Goal: Task Accomplishment & Management: Manage account settings

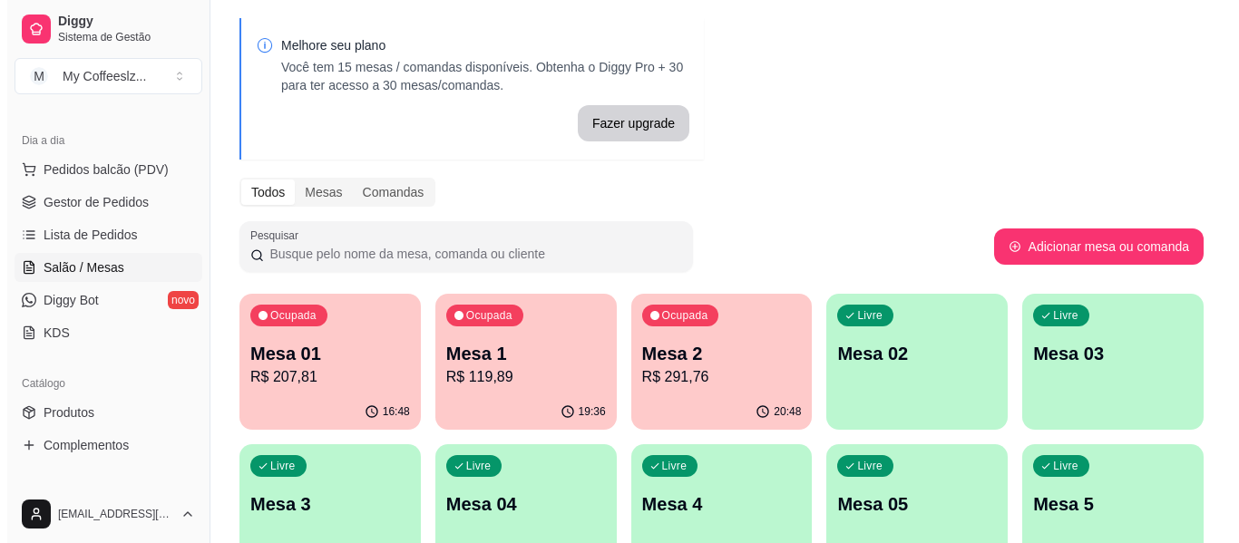
scroll to position [91, 0]
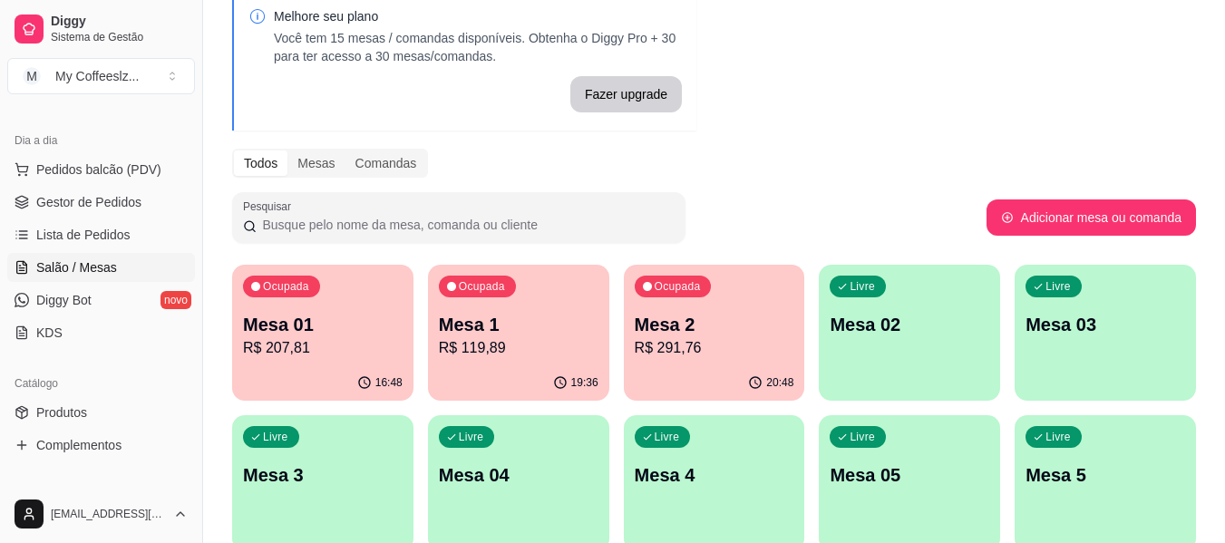
click at [724, 347] on p "R$ 291,76" at bounding box center [715, 348] width 160 height 22
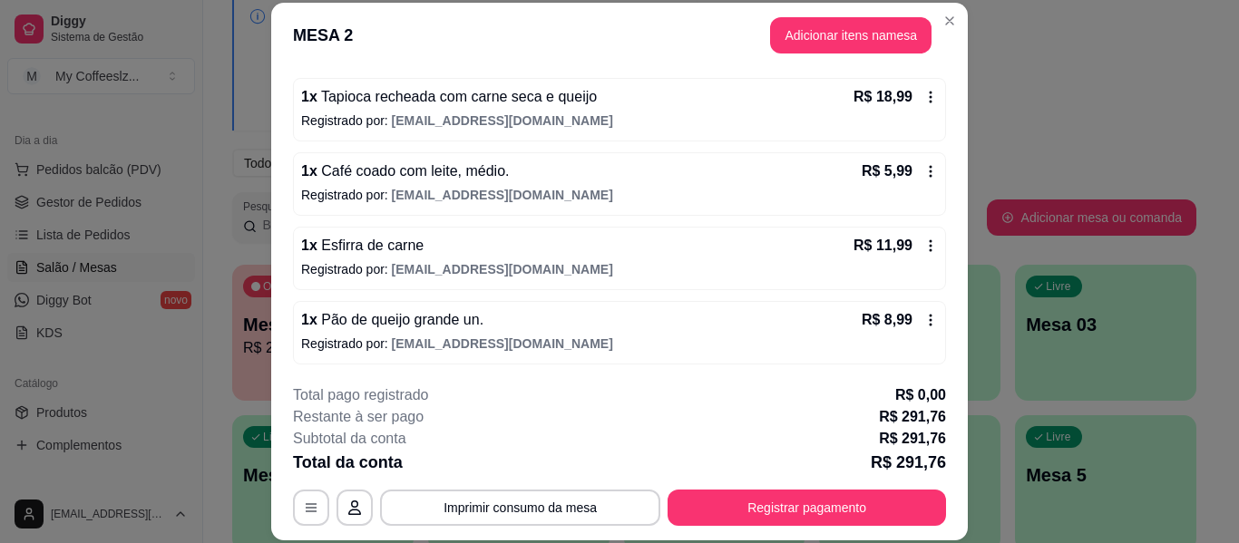
scroll to position [1725, 0]
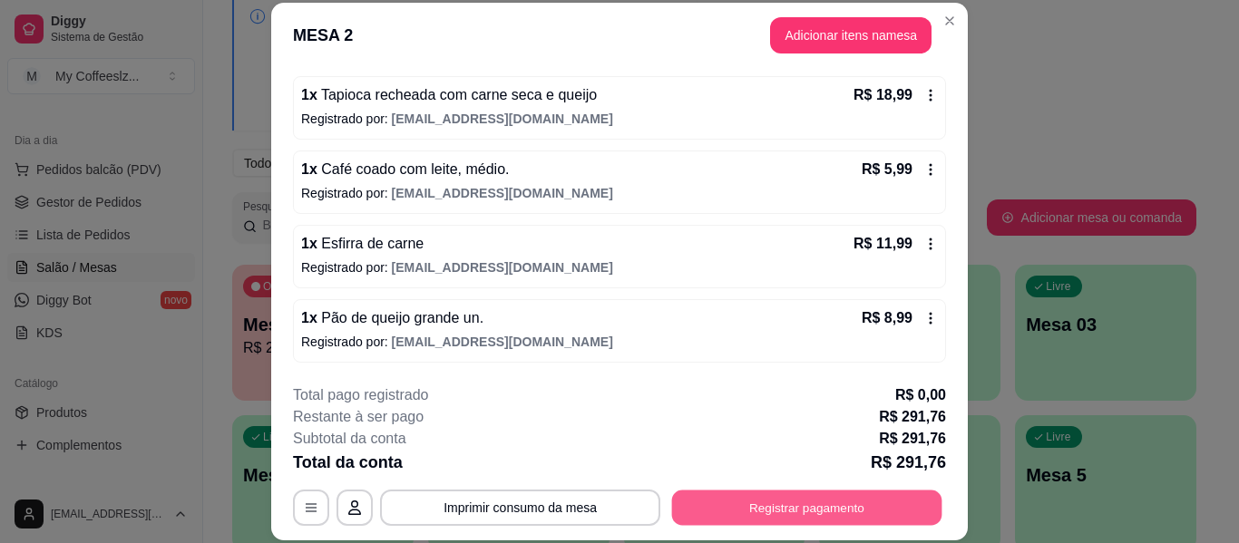
click at [775, 504] on button "Registrar pagamento" at bounding box center [807, 508] width 270 height 35
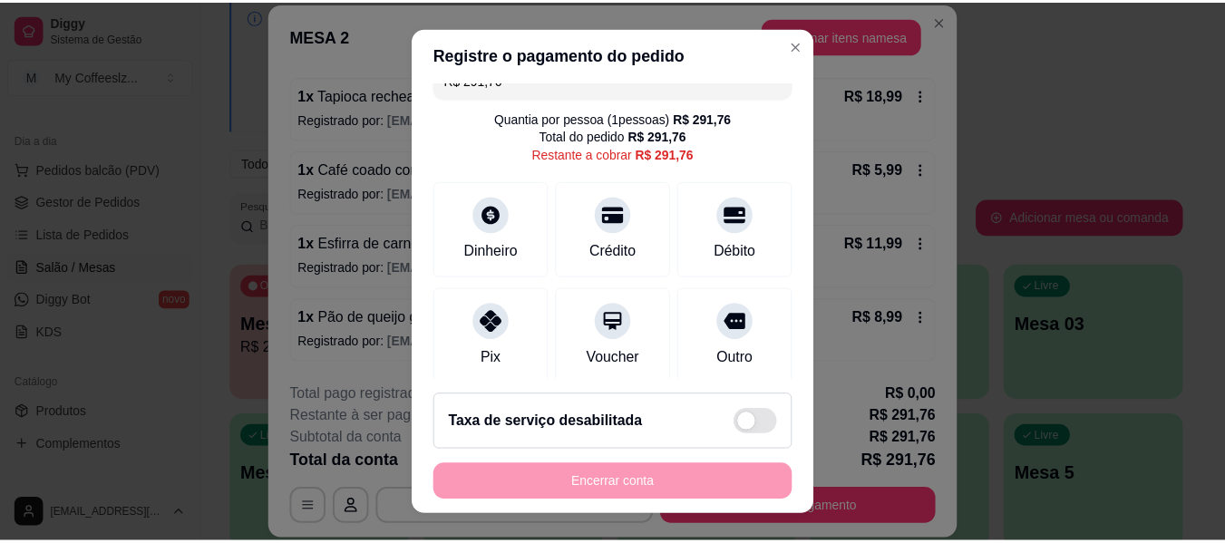
scroll to position [0, 0]
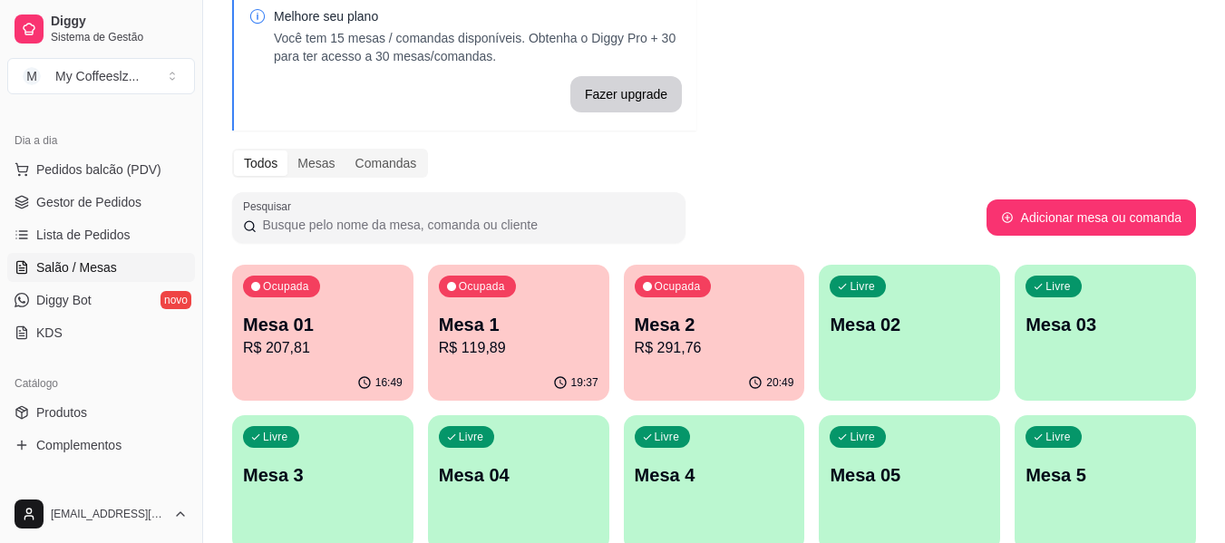
click at [713, 183] on div "Melhore seu plano Você tem 15 mesas / comandas disponíveis. Obtenha o Diggy Pro…" at bounding box center [714, 426] width 1022 height 896
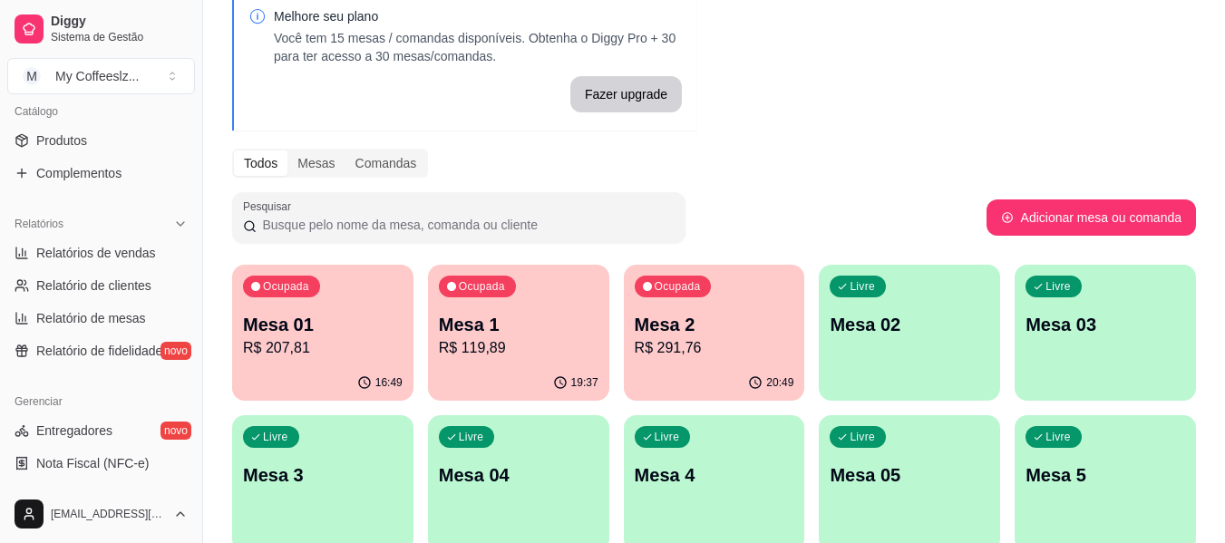
scroll to position [635, 0]
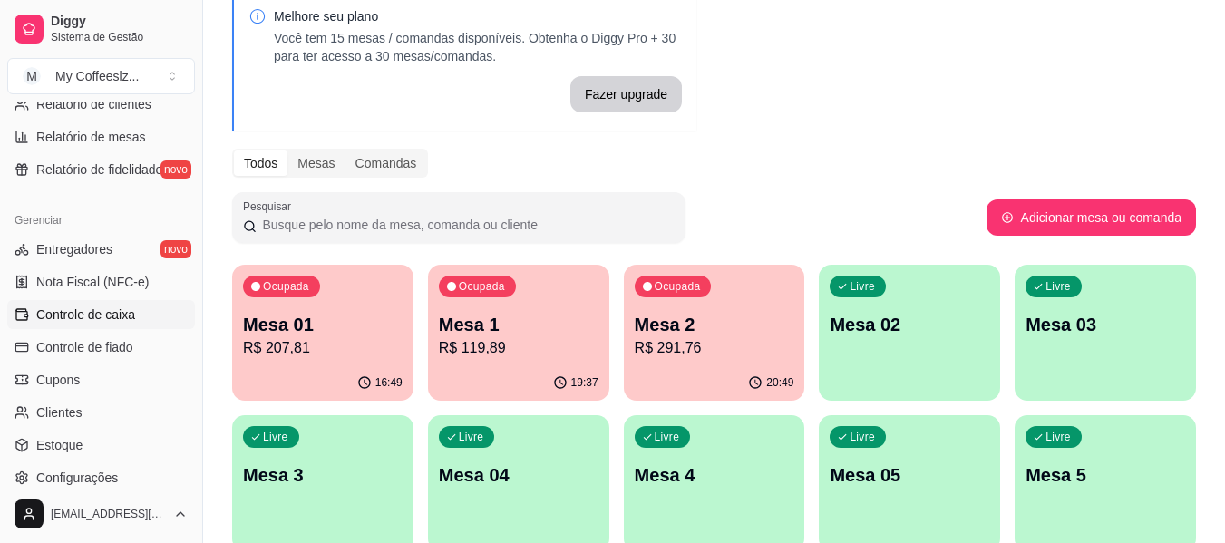
click at [103, 306] on span "Controle de caixa" at bounding box center [85, 315] width 99 height 18
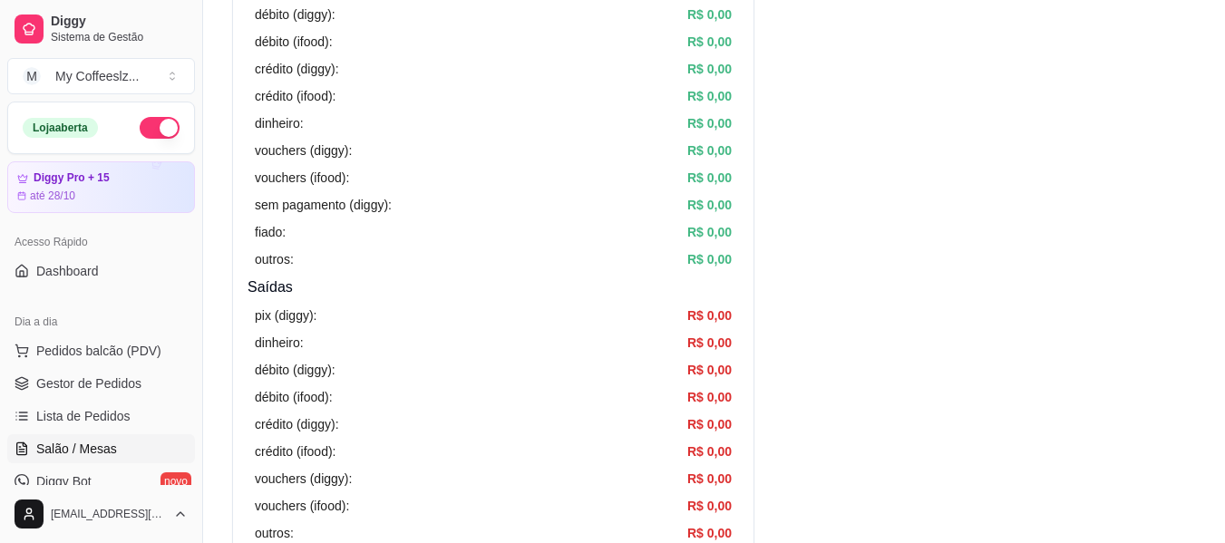
click at [112, 449] on span "Salão / Mesas" at bounding box center [76, 449] width 81 height 18
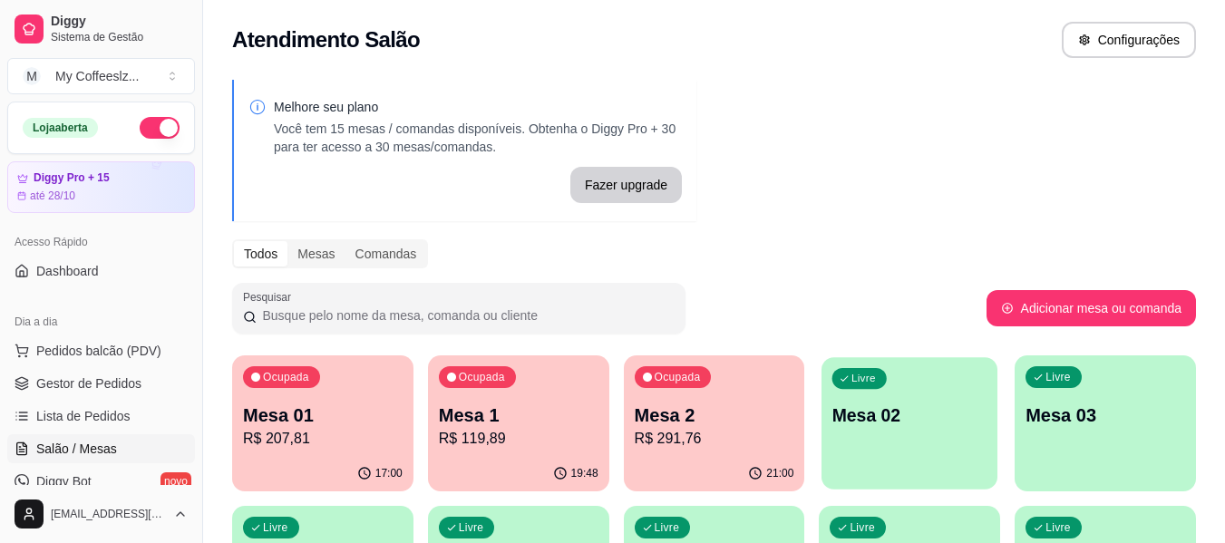
click at [907, 438] on div "Livre Mesa 02" at bounding box center [910, 412] width 176 height 111
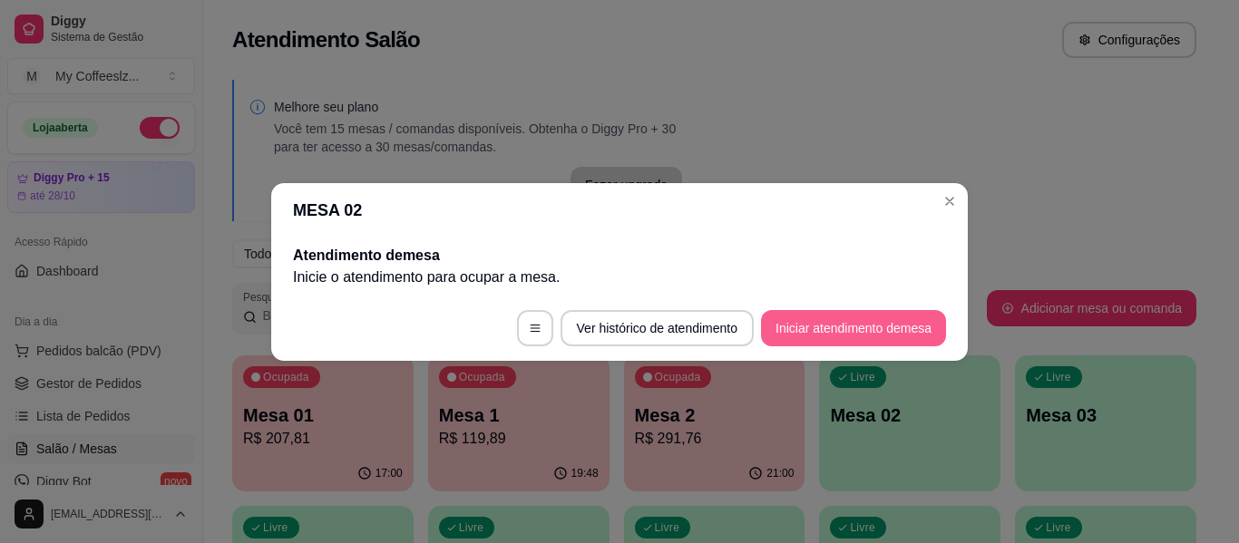
click at [901, 329] on button "Iniciar atendimento de mesa" at bounding box center [853, 328] width 185 height 36
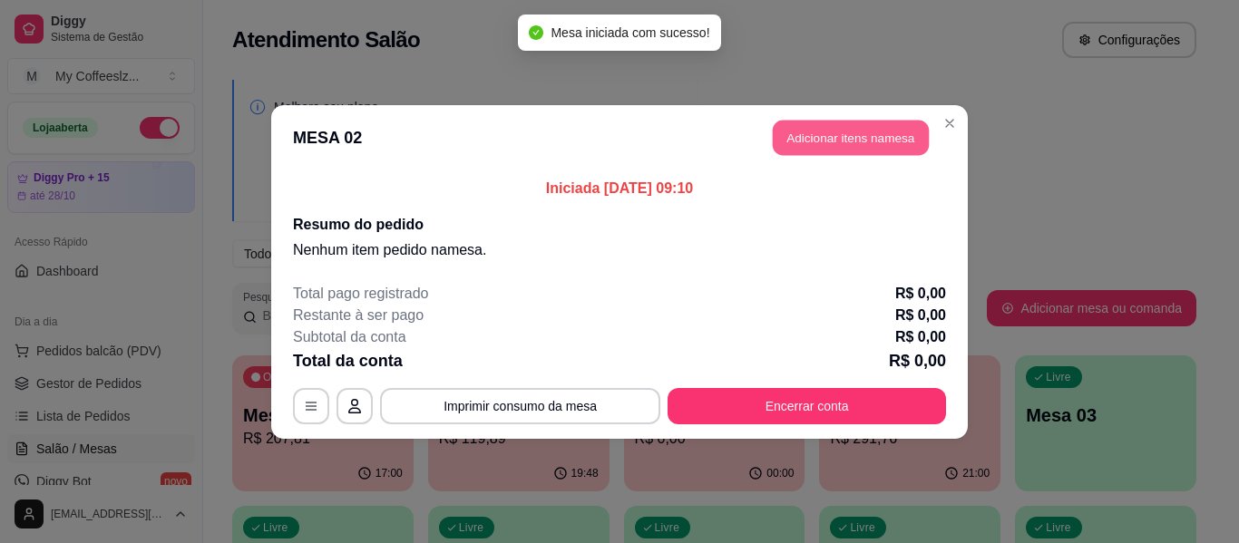
click at [873, 135] on button "Adicionar itens na mesa" at bounding box center [851, 137] width 156 height 35
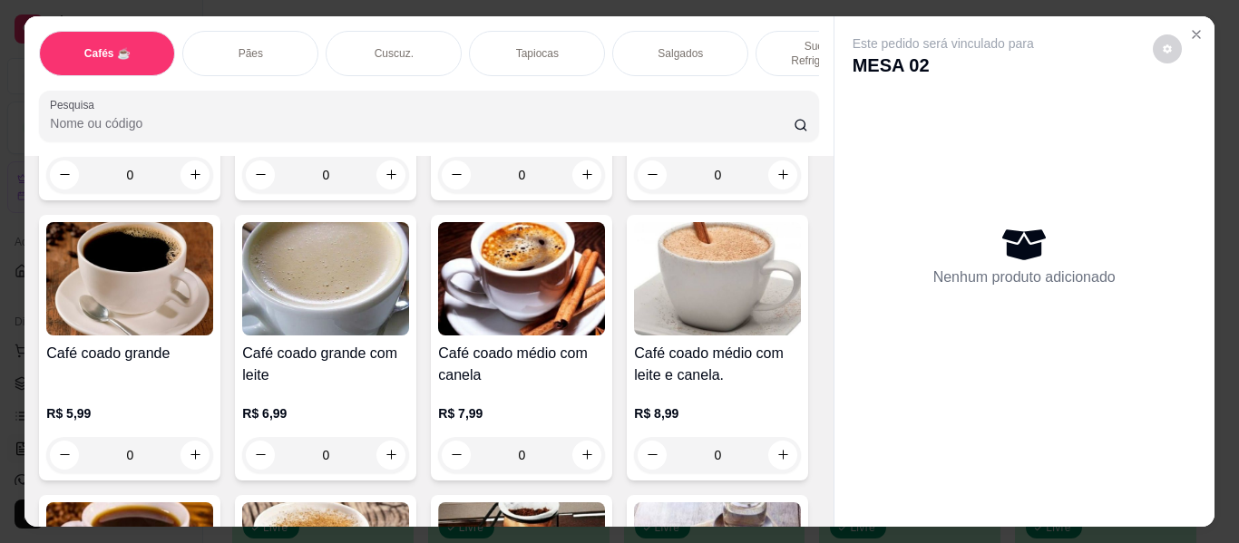
scroll to position [363, 0]
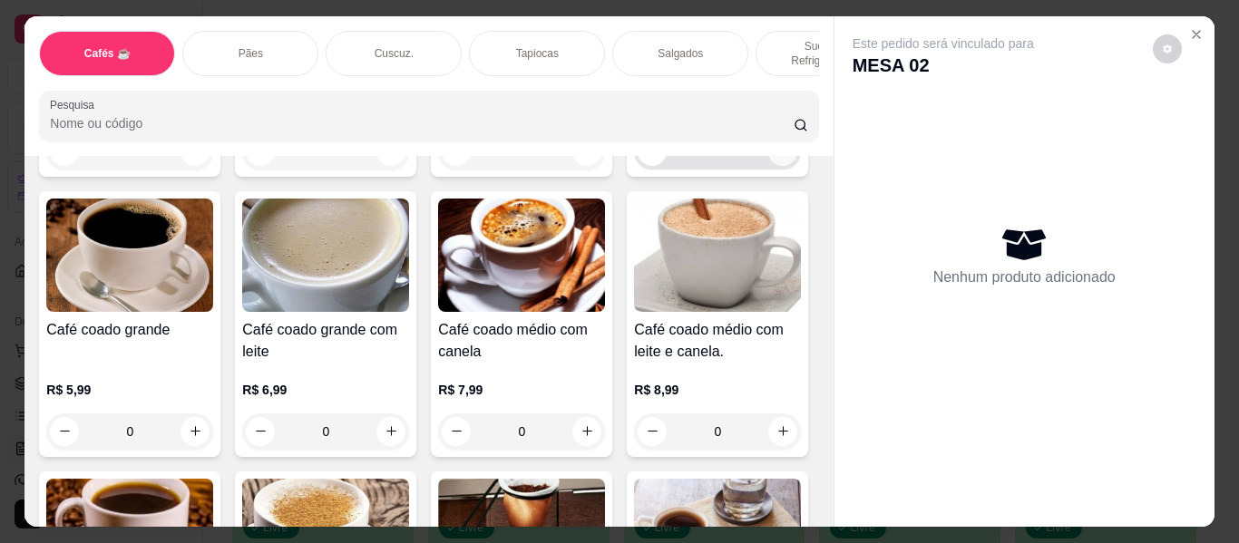
click at [776, 158] on icon "increase-product-quantity" at bounding box center [783, 151] width 14 height 14
type input "1"
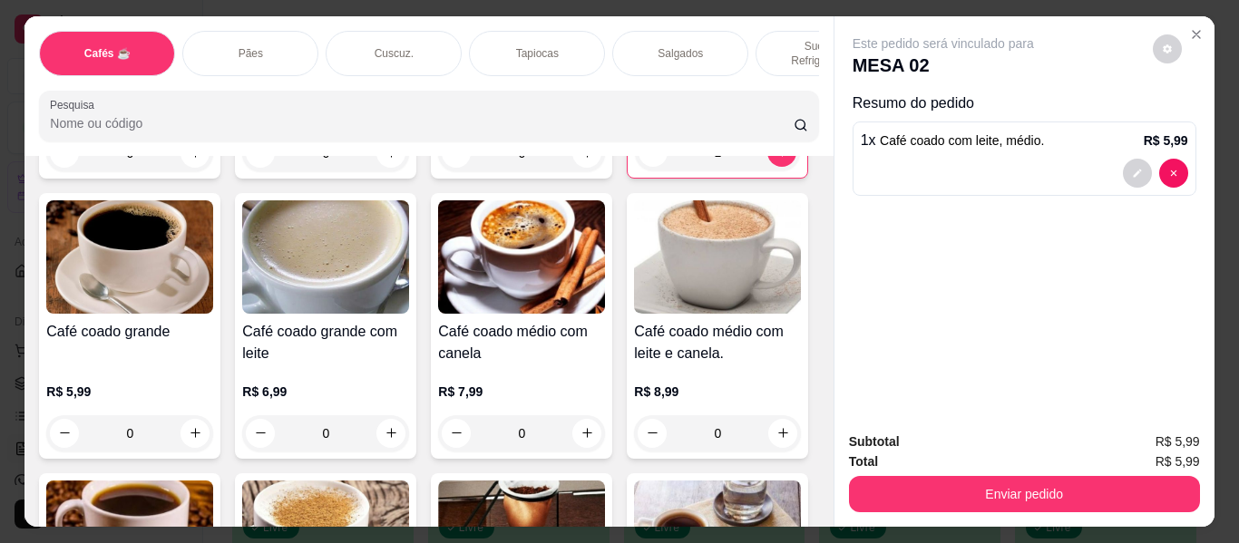
click at [671, 46] on p "Salgados" at bounding box center [680, 53] width 45 height 15
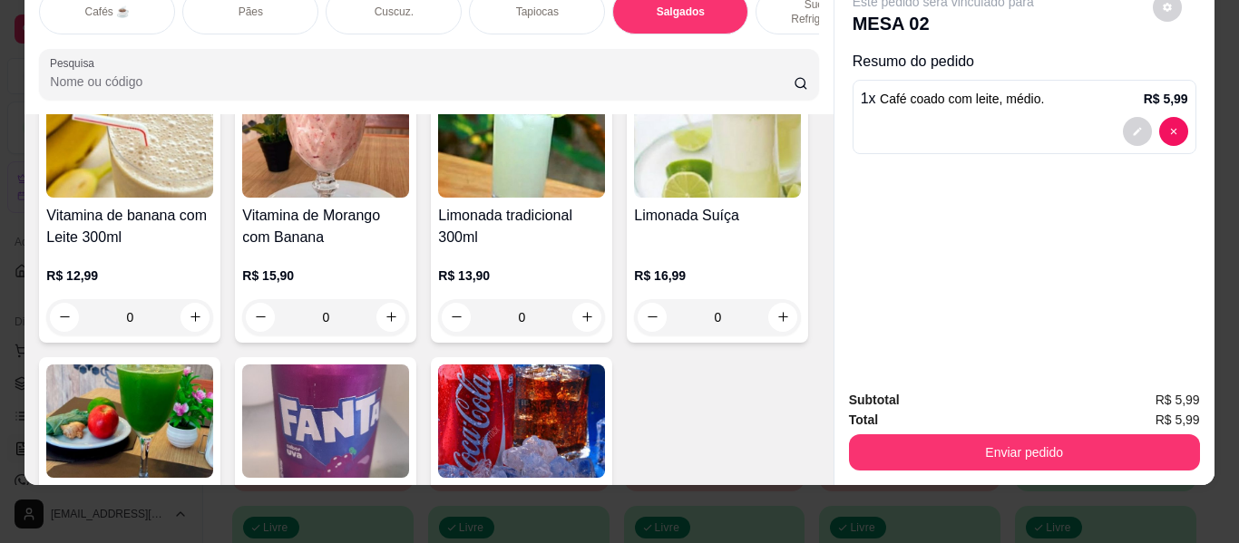
scroll to position [7576, 0]
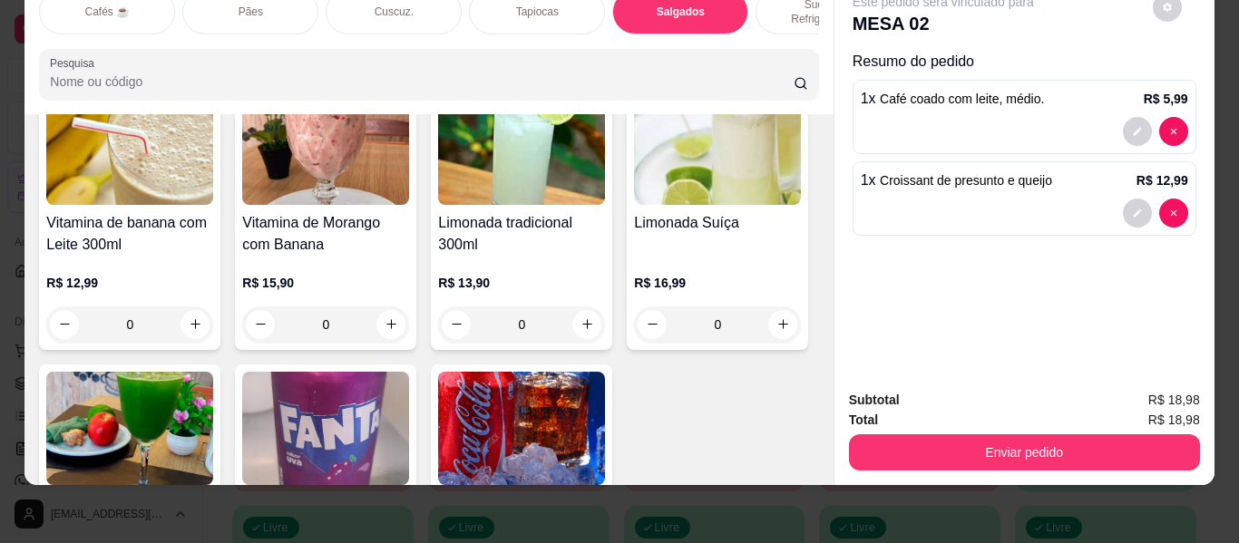
type input "1"
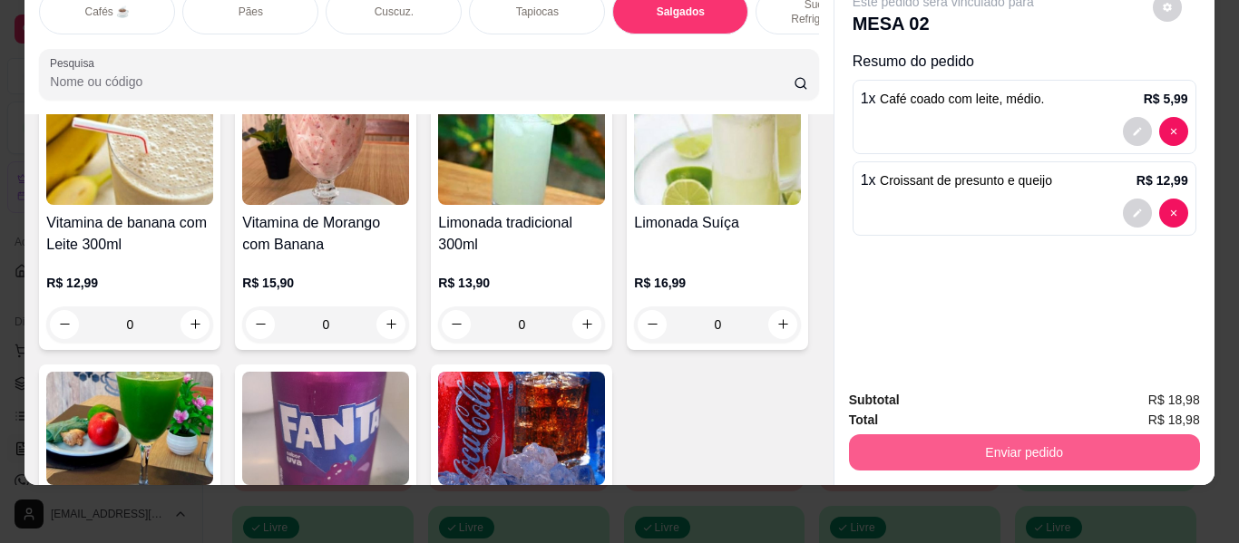
click at [891, 435] on button "Enviar pedido" at bounding box center [1024, 452] width 351 height 36
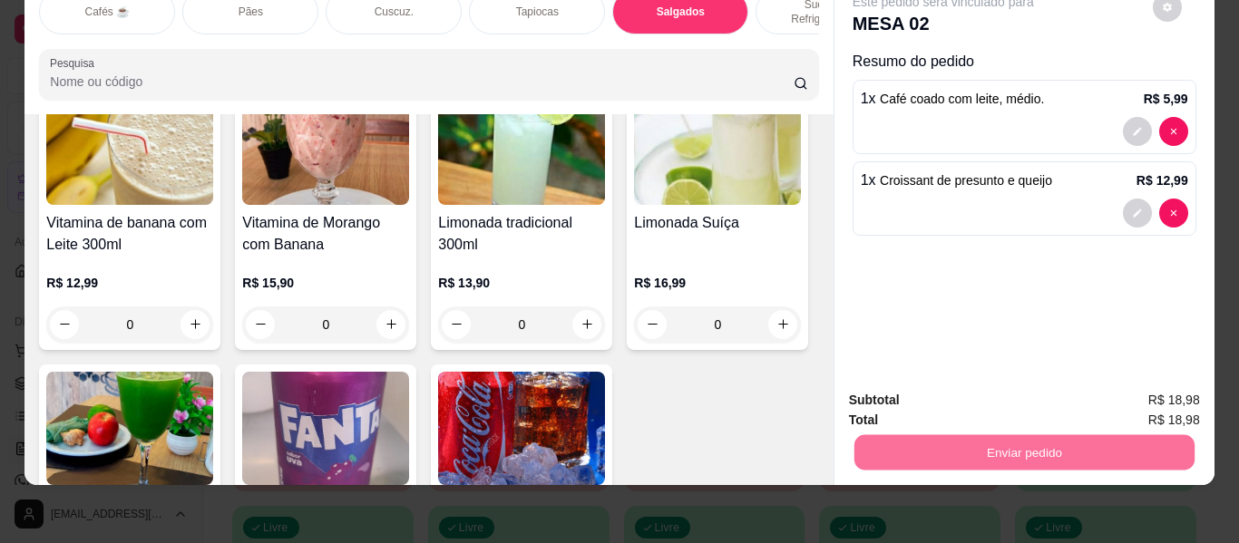
click at [1150, 390] on button "Enviar pedido" at bounding box center [1153, 394] width 100 height 34
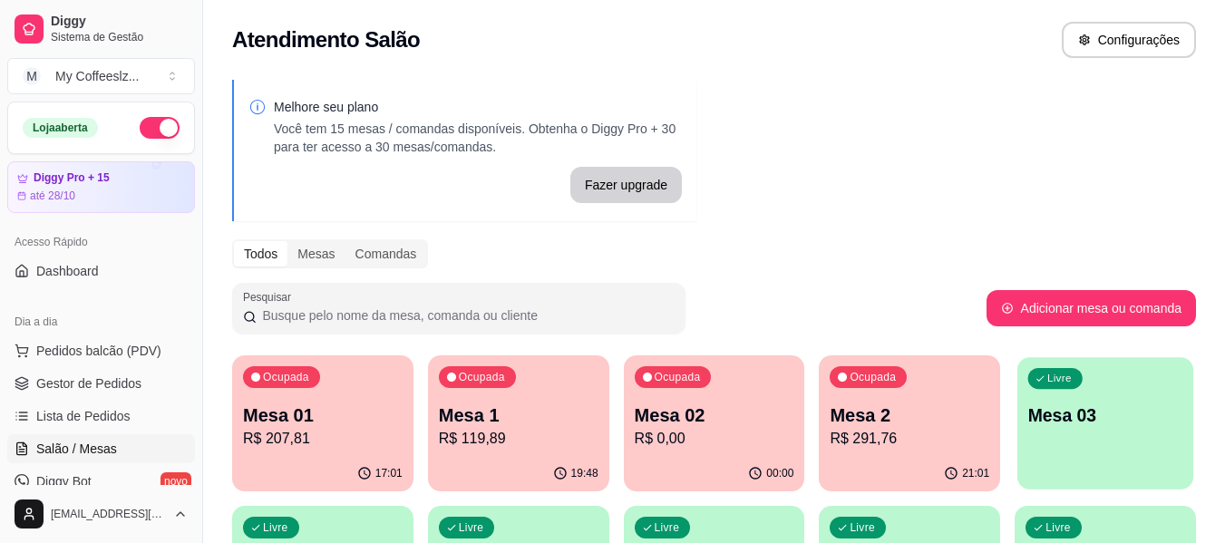
click at [1086, 411] on p "Mesa 03" at bounding box center [1105, 416] width 155 height 24
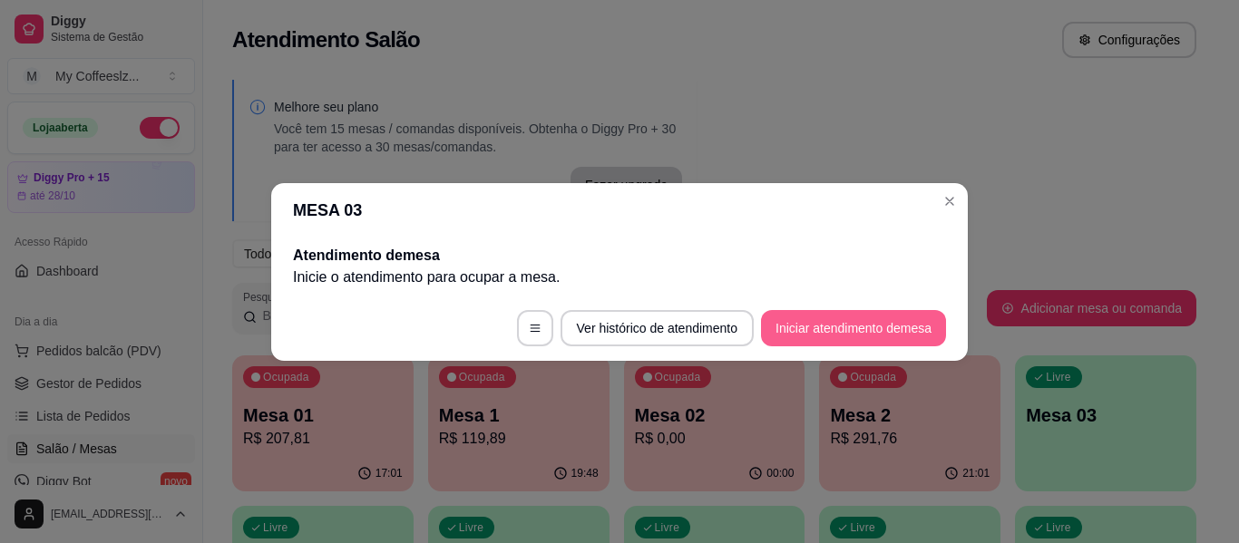
click at [784, 320] on button "Iniciar atendimento de mesa" at bounding box center [853, 328] width 185 height 36
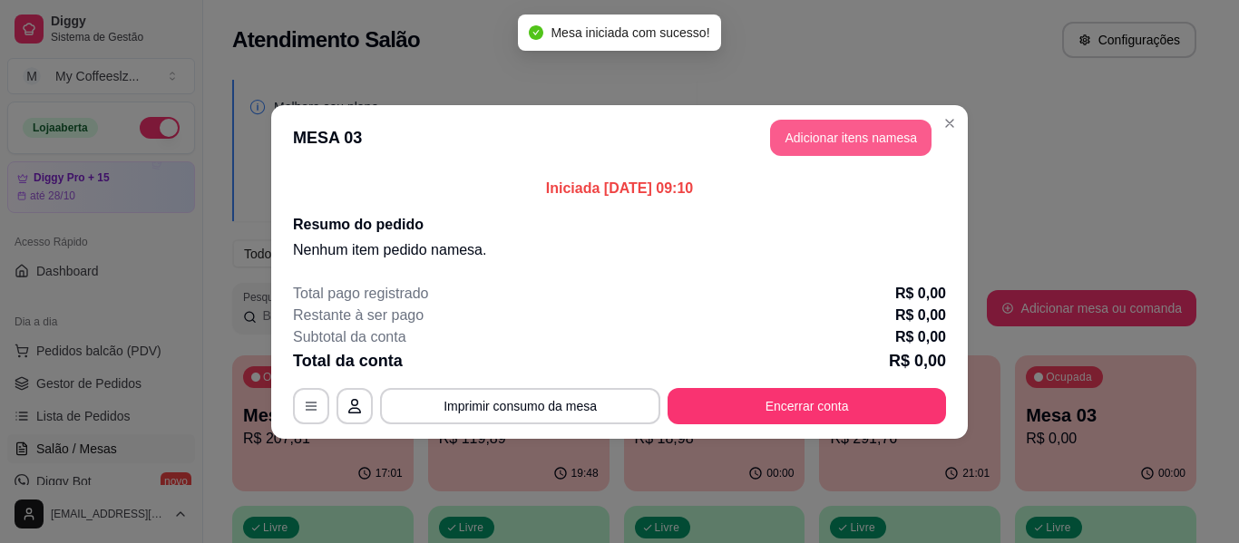
click at [785, 145] on button "Adicionar itens na mesa" at bounding box center [850, 138] width 161 height 36
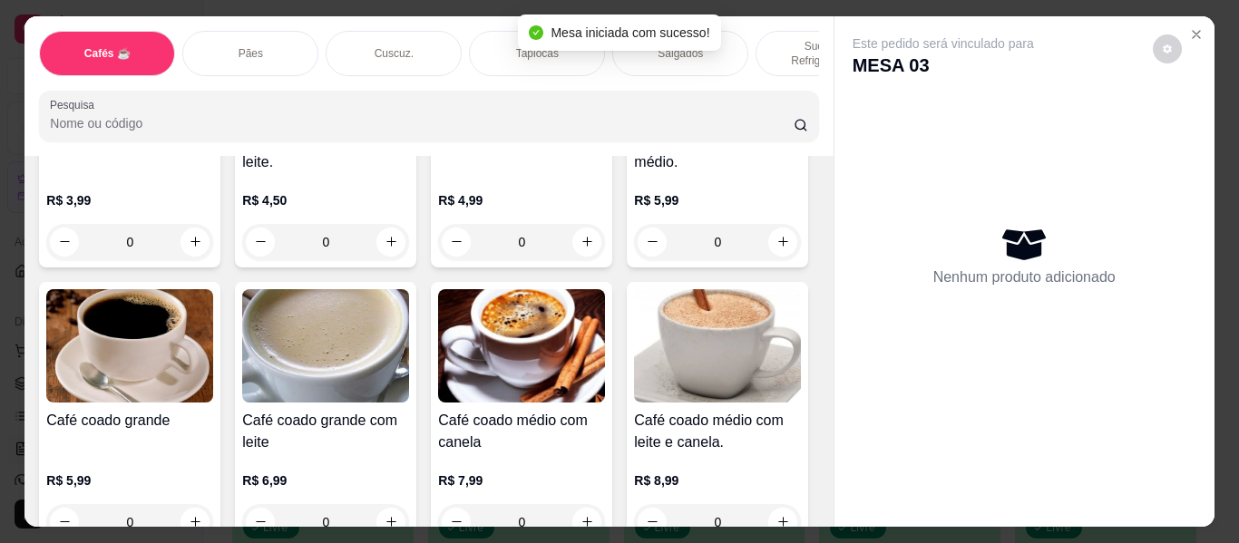
scroll to position [453, 0]
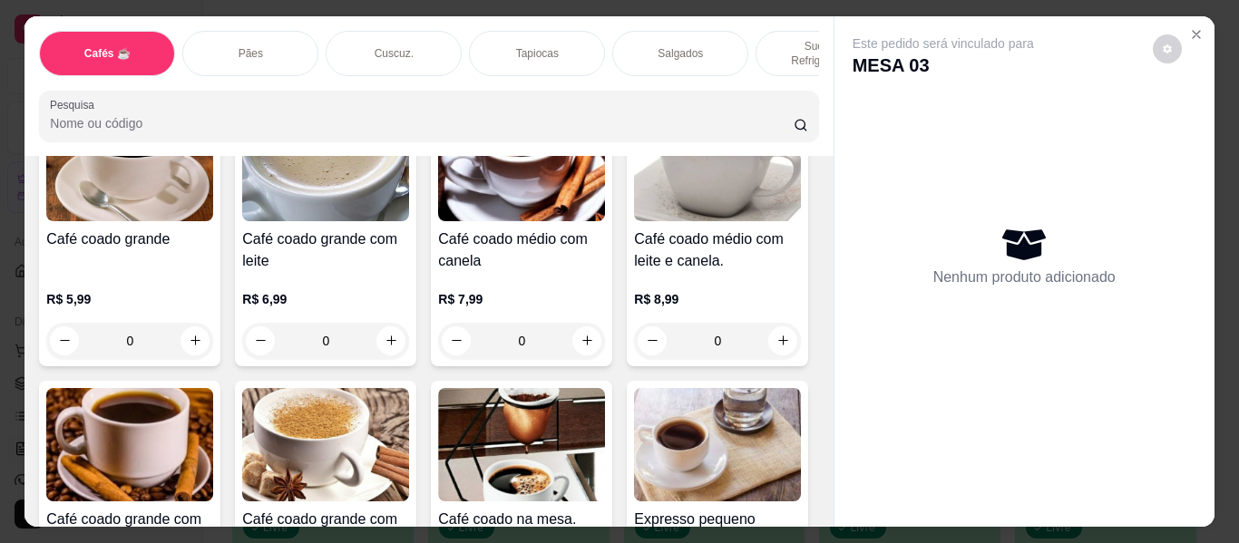
click at [776, 67] on icon "increase-product-quantity" at bounding box center [783, 61] width 14 height 14
type input "1"
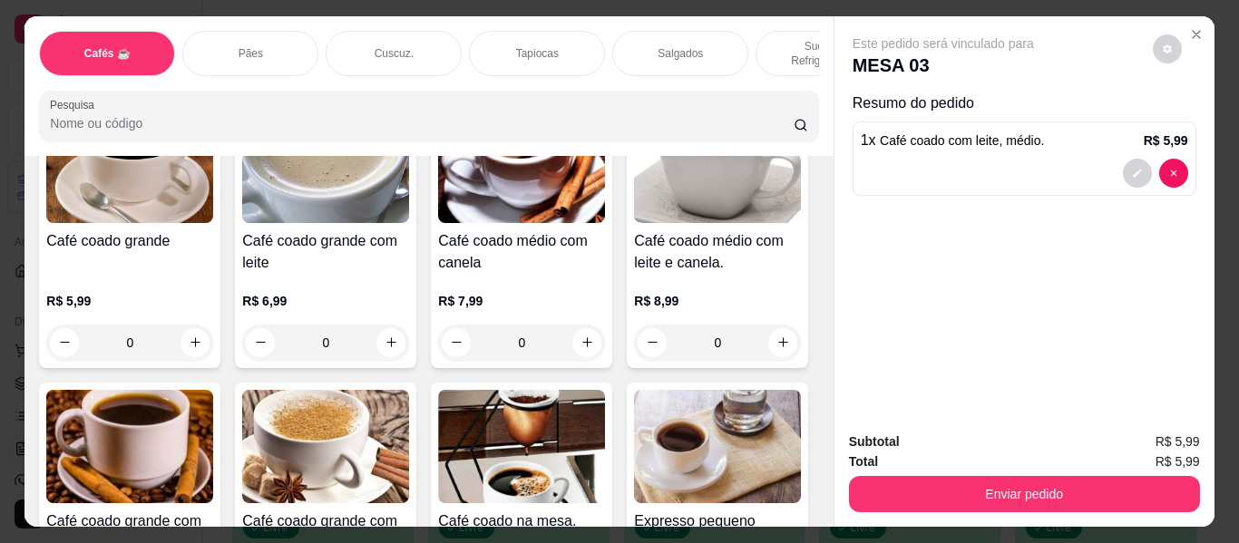
scroll to position [454, 0]
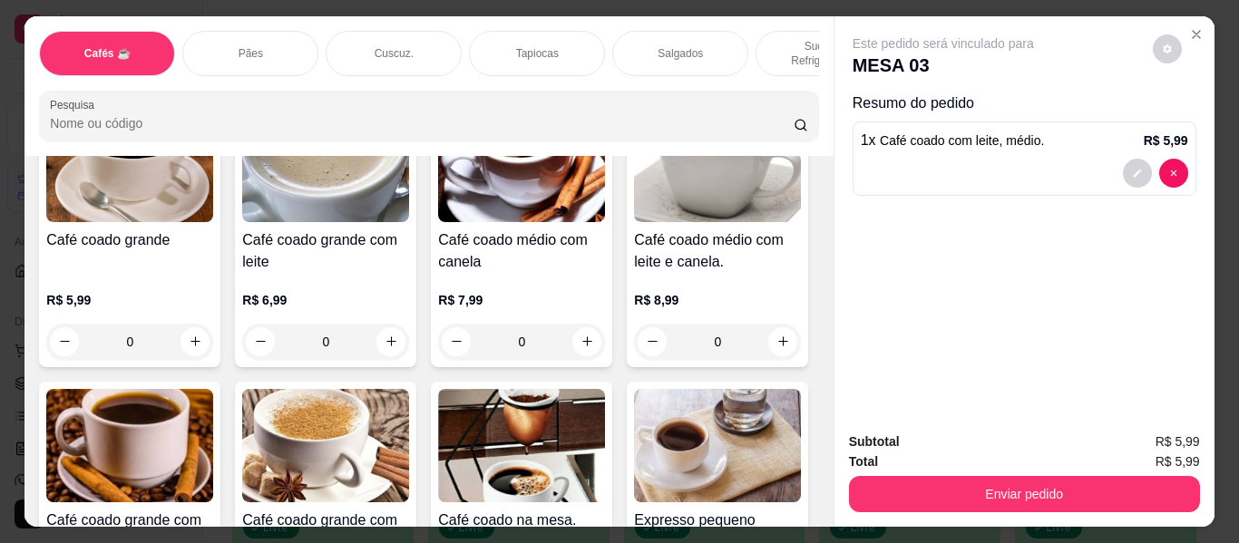
click at [658, 46] on p "Salgados" at bounding box center [680, 53] width 45 height 15
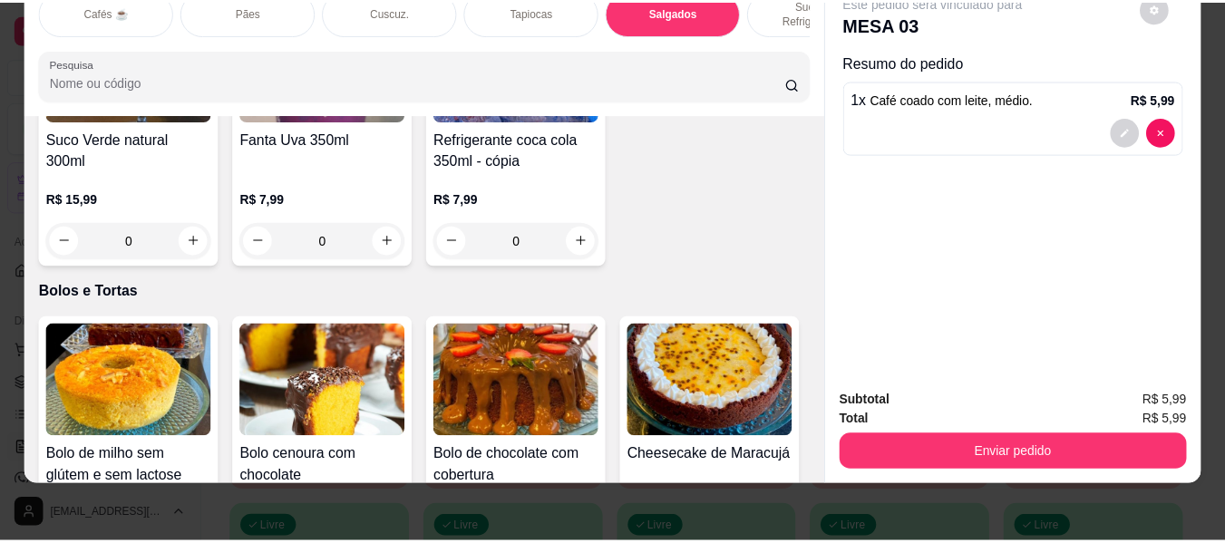
scroll to position [7757, 0]
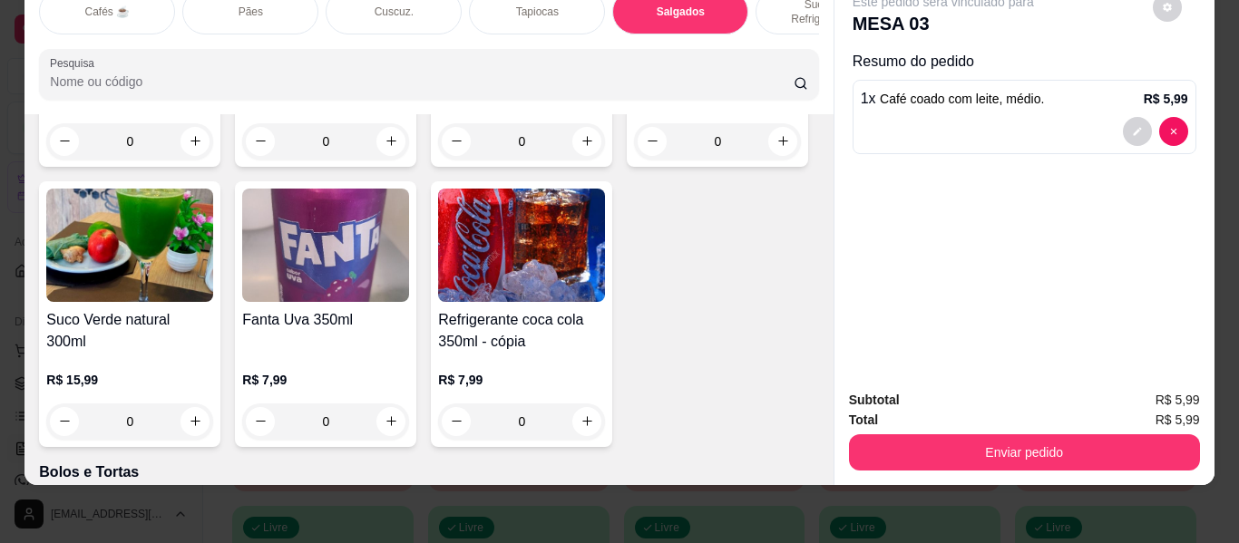
type input "1"
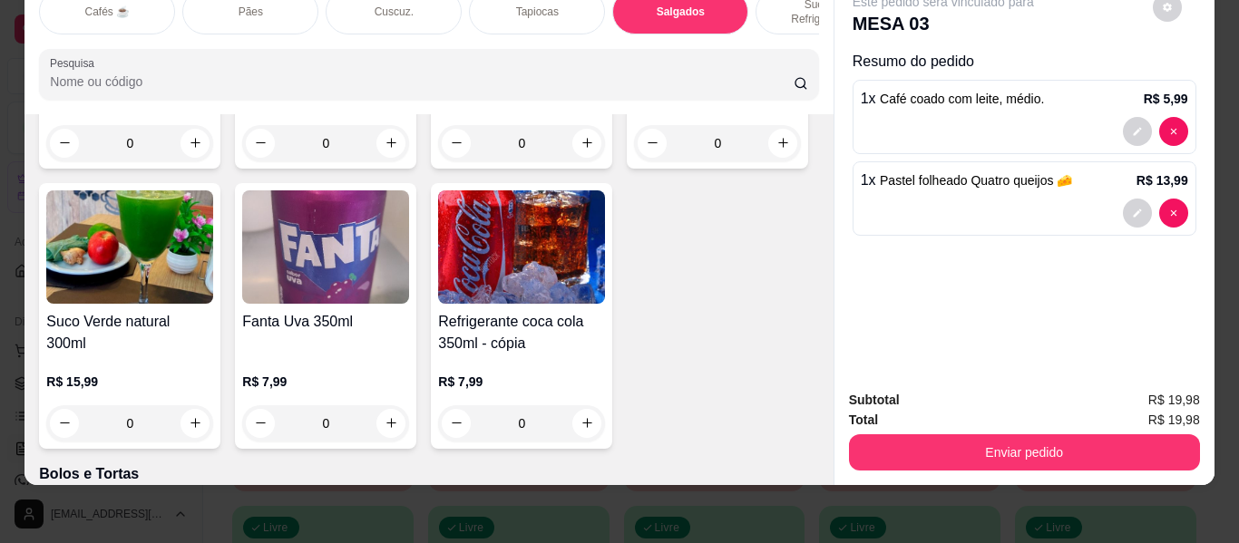
type input "1"
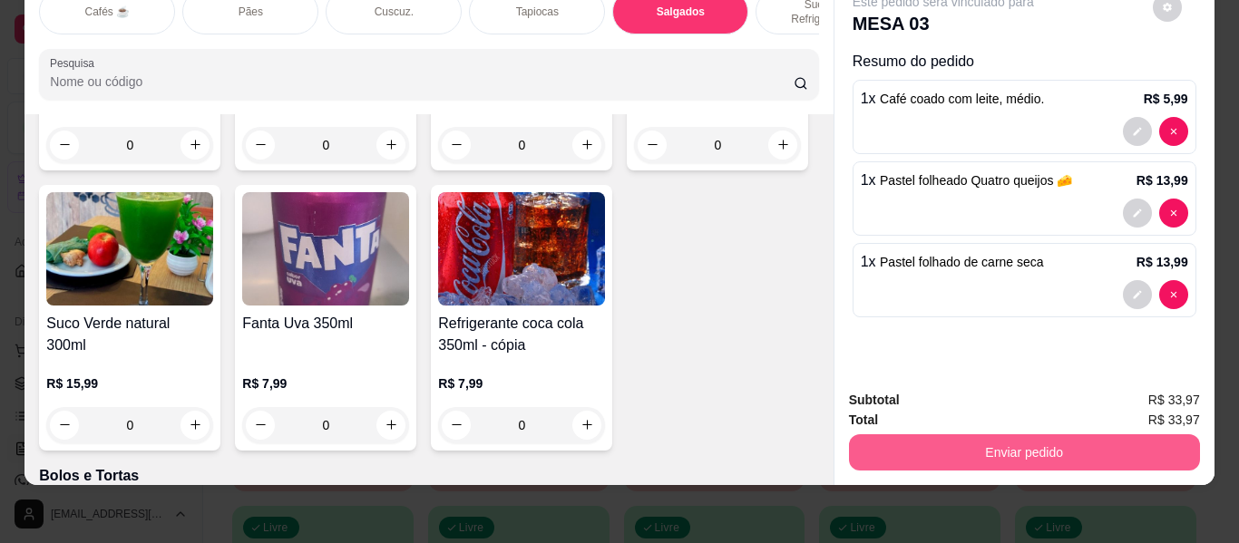
click at [947, 446] on button "Enviar pedido" at bounding box center [1024, 452] width 351 height 36
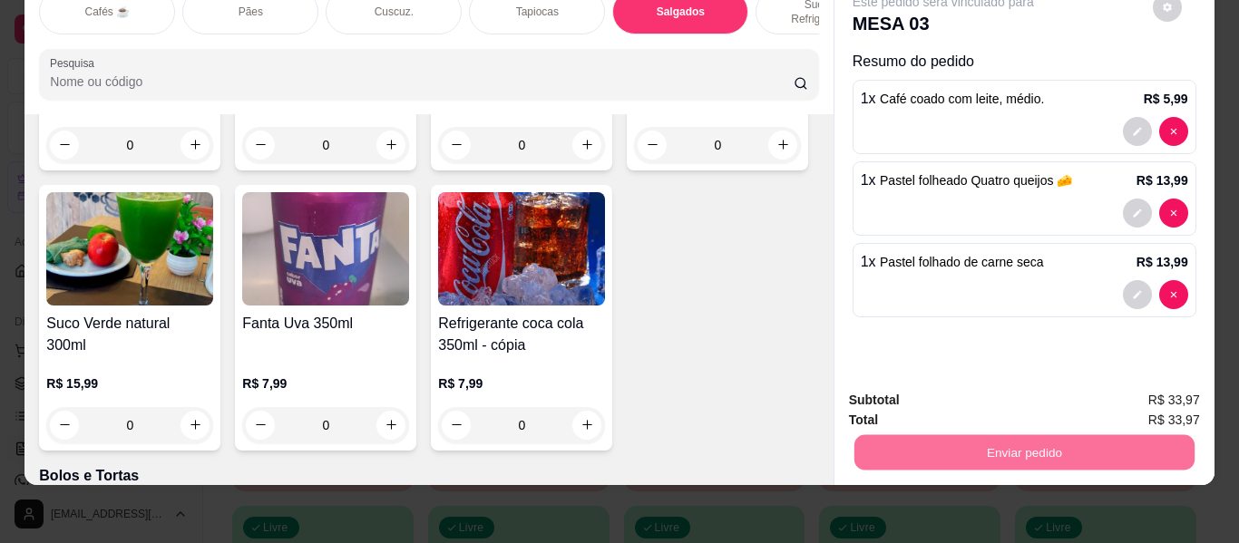
click at [1126, 398] on button "Enviar pedido" at bounding box center [1152, 394] width 102 height 34
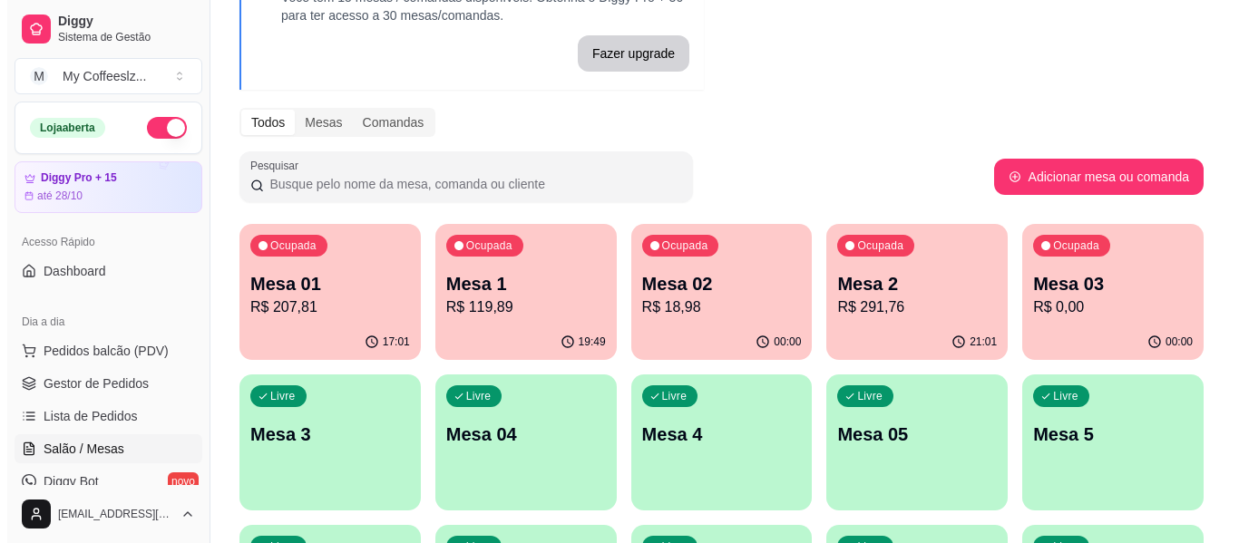
scroll to position [181, 0]
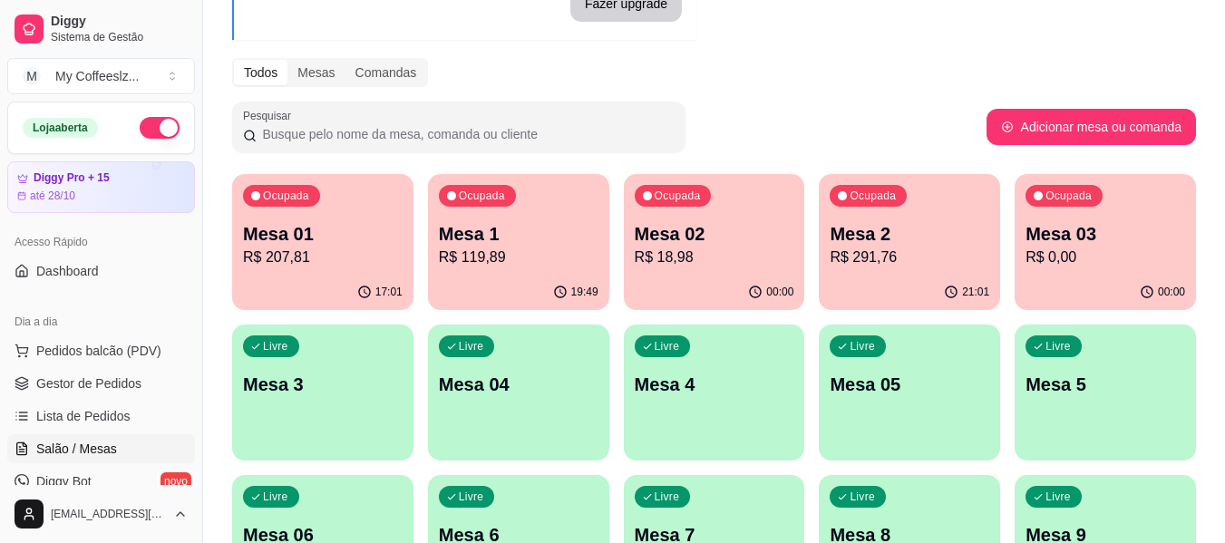
click at [380, 426] on div "Livre Mesa 3" at bounding box center [322, 382] width 181 height 114
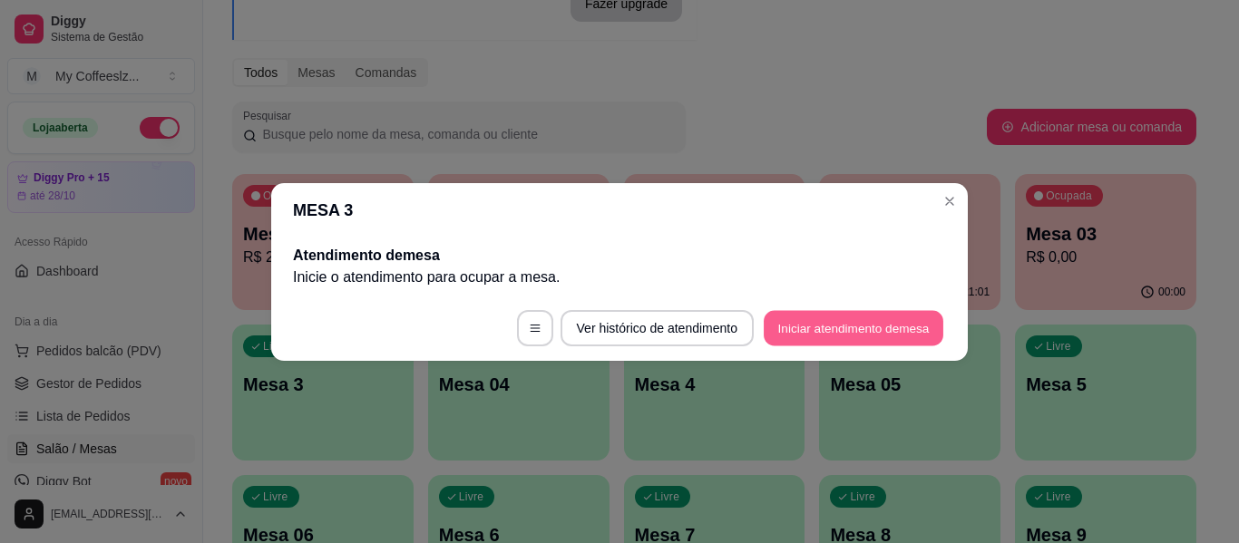
click at [820, 321] on button "Iniciar atendimento de mesa" at bounding box center [854, 327] width 180 height 35
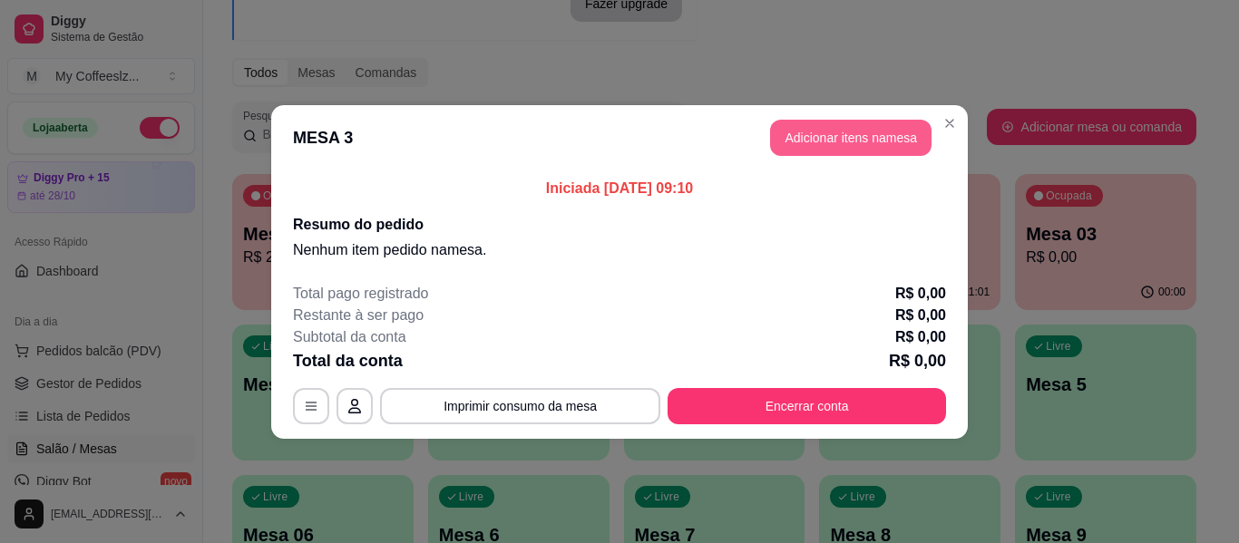
click at [798, 152] on button "Adicionar itens na mesa" at bounding box center [850, 138] width 161 height 36
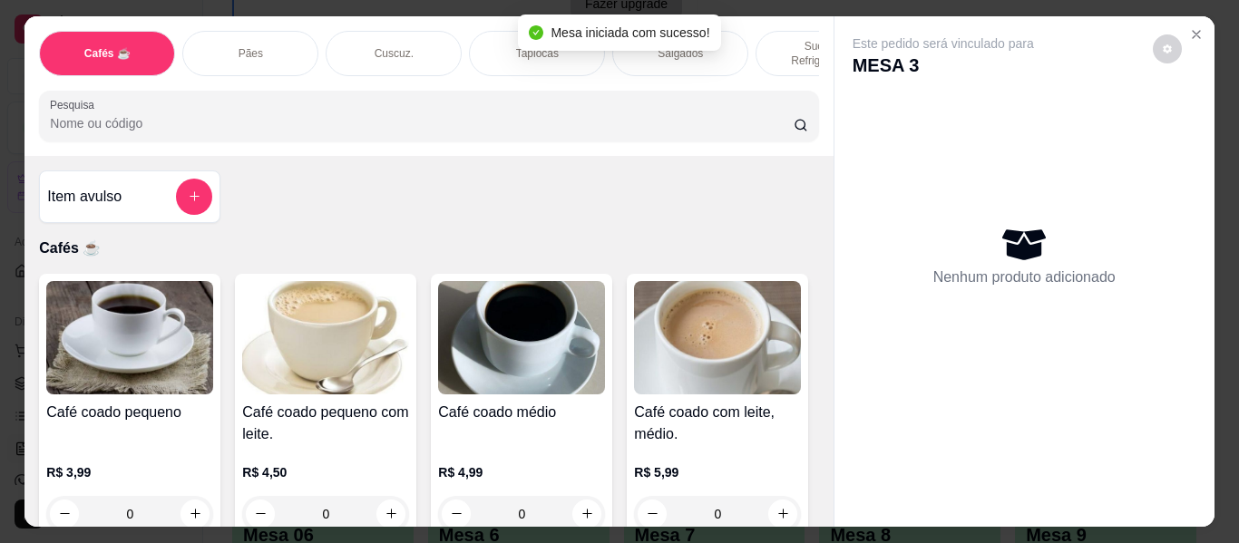
click at [719, 42] on div "Salgados" at bounding box center [680, 53] width 136 height 45
click at [719, 98] on div at bounding box center [428, 116] width 757 height 36
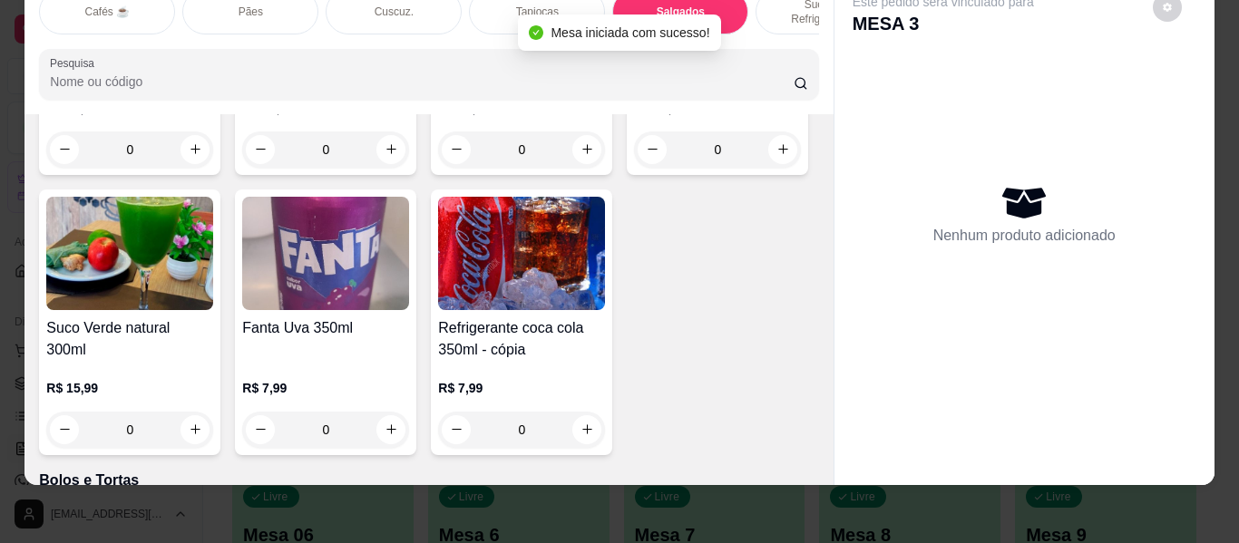
scroll to position [7755, 0]
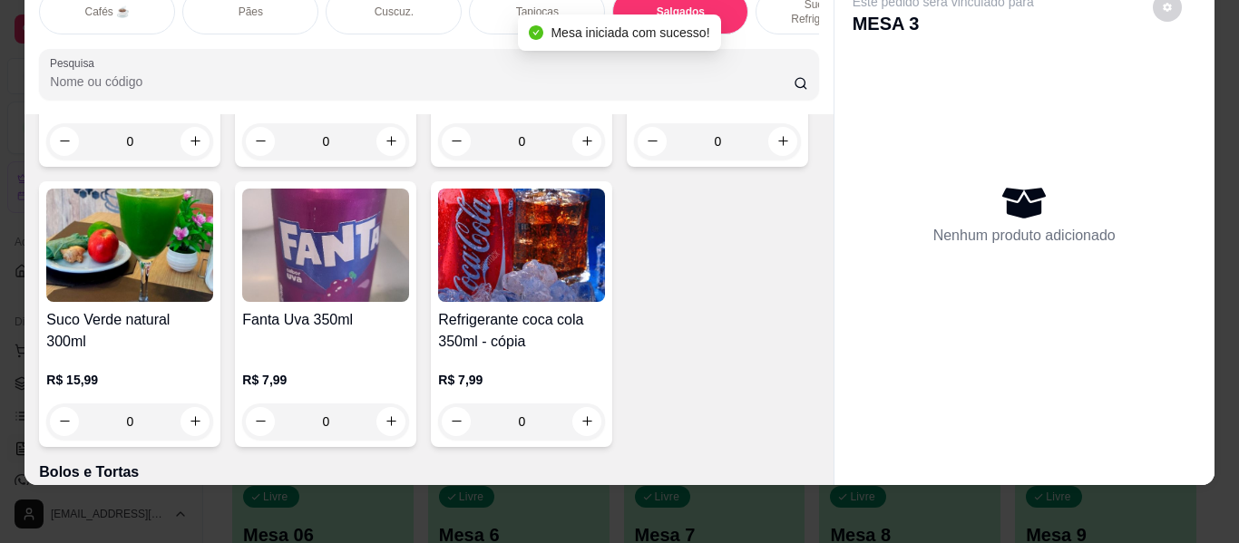
type input "1"
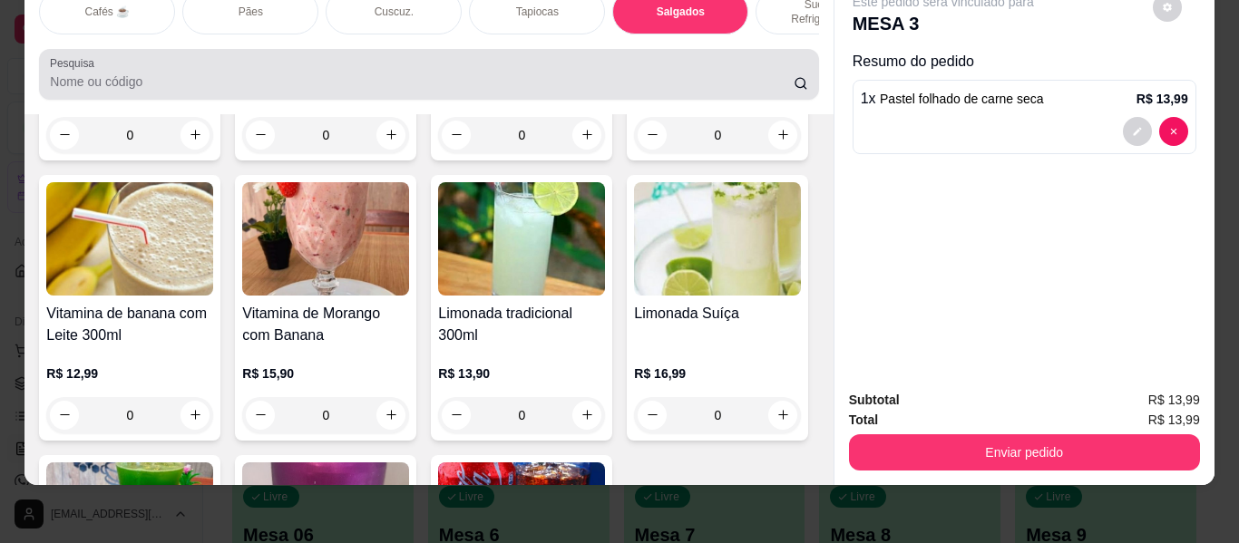
scroll to position [0, 0]
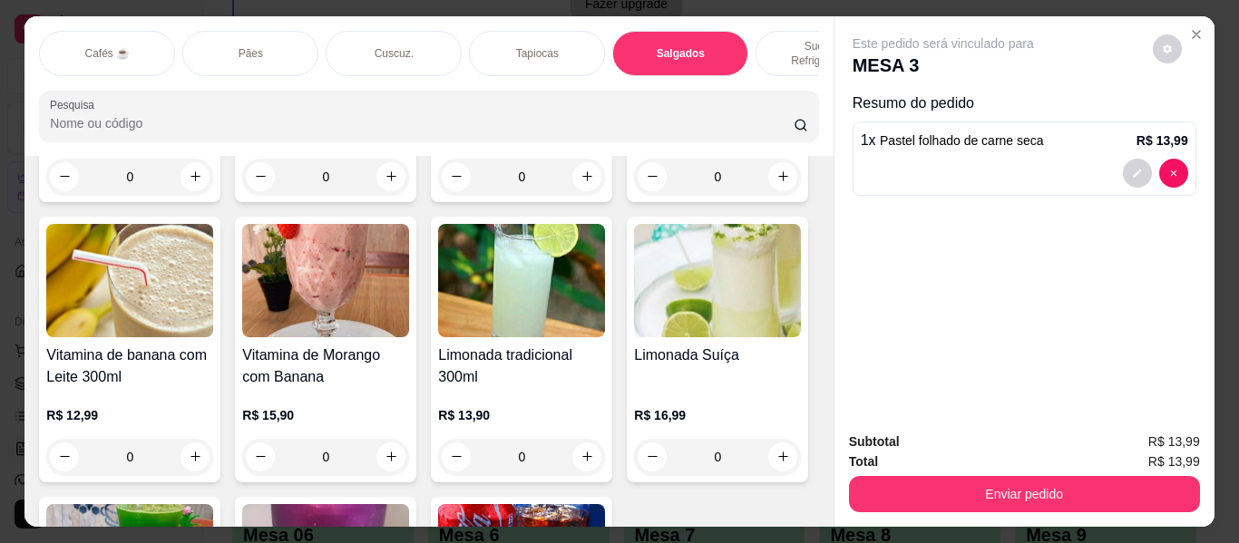
click at [779, 39] on p "Sucos e Refrigerantes" at bounding box center [823, 53] width 105 height 29
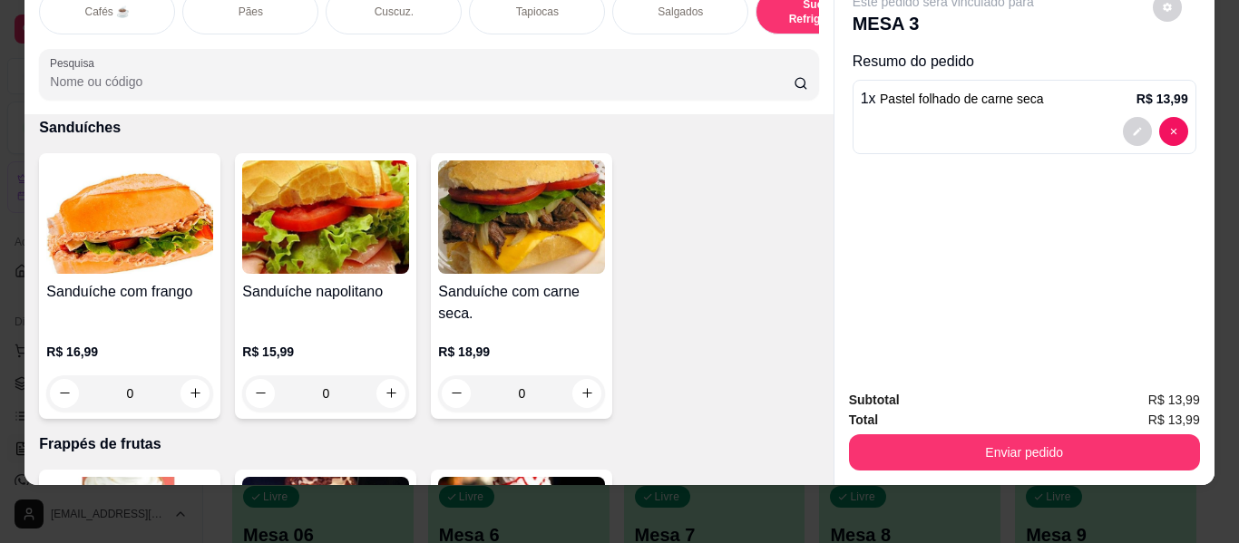
scroll to position [8997, 0]
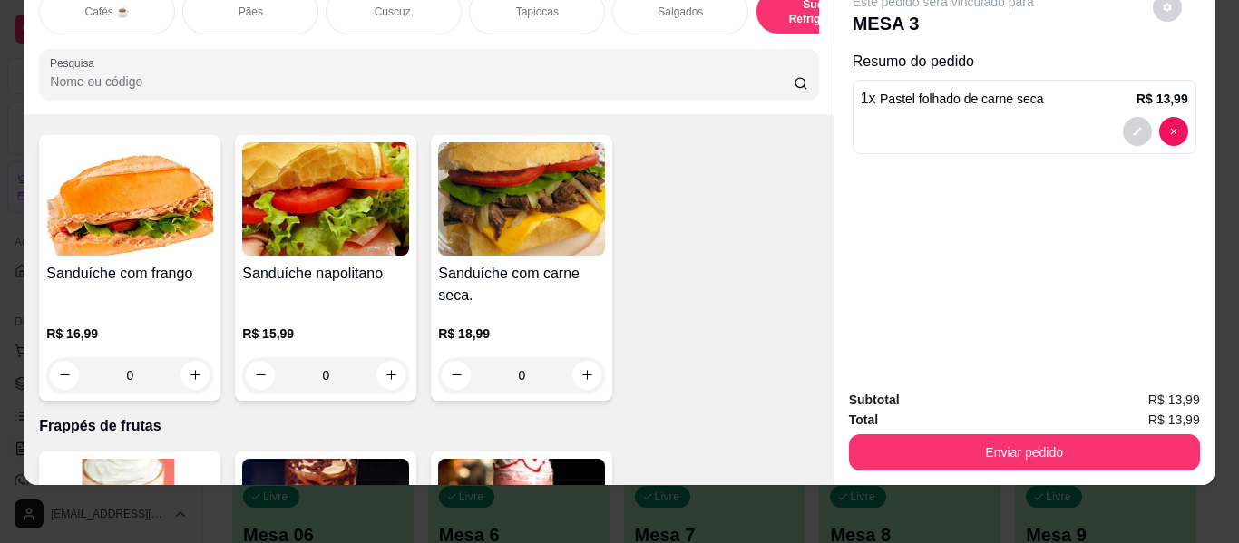
type input "1"
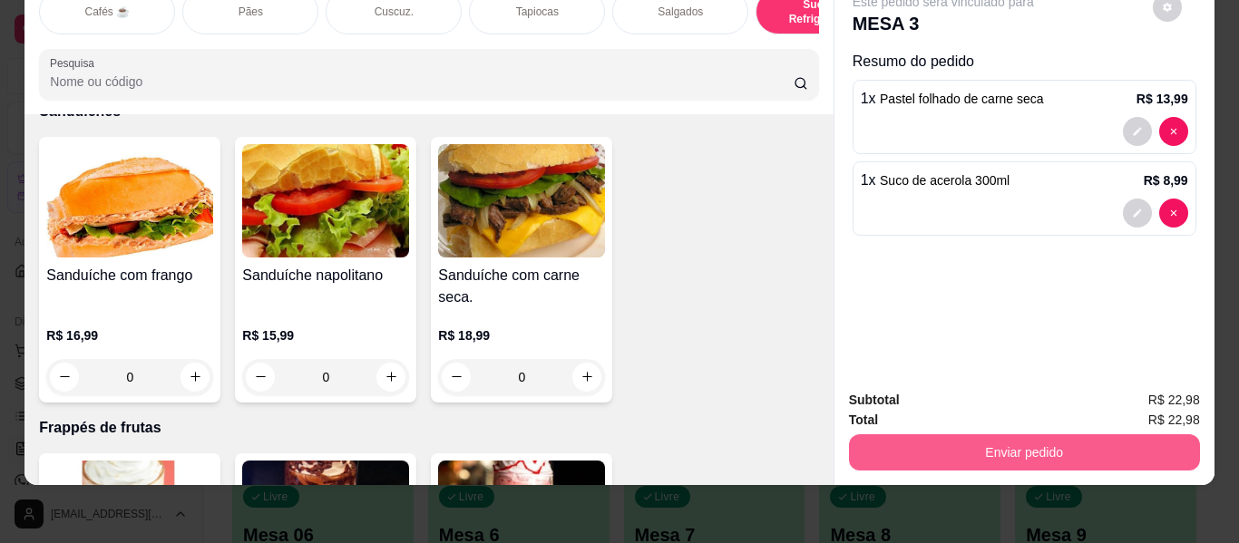
click at [898, 437] on button "Enviar pedido" at bounding box center [1024, 452] width 351 height 36
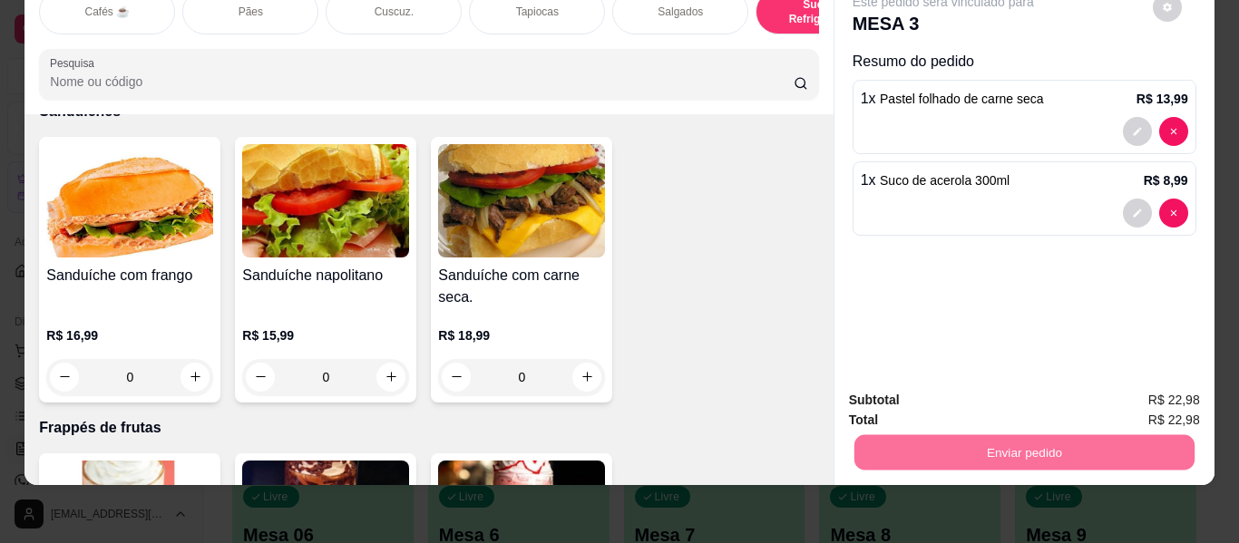
click at [1165, 382] on button "Enviar pedido" at bounding box center [1153, 393] width 100 height 34
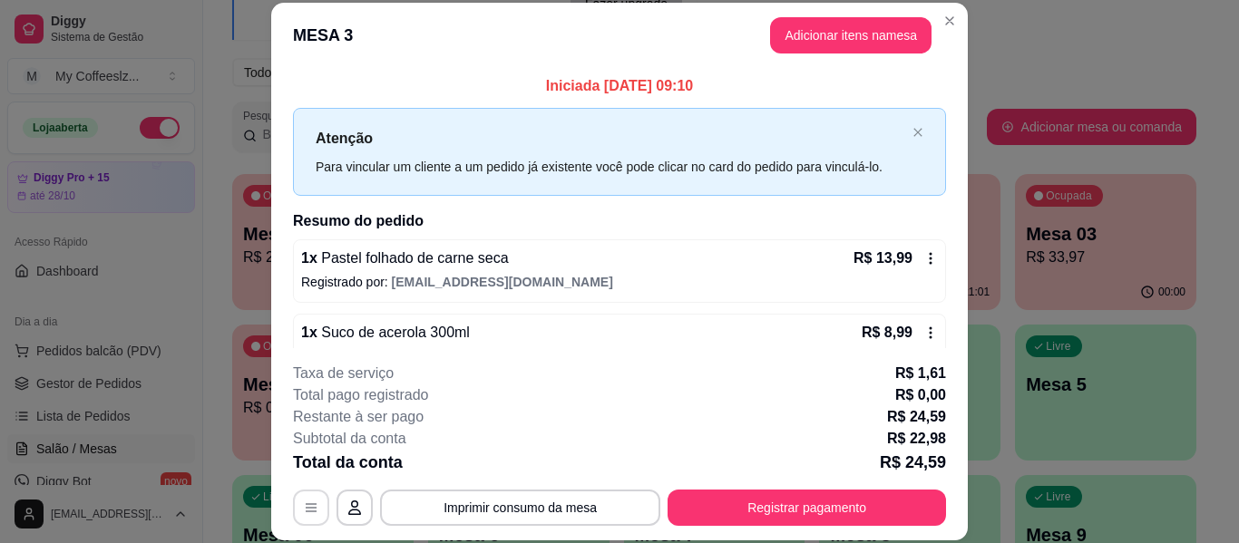
click at [314, 502] on button "button" at bounding box center [311, 508] width 36 height 36
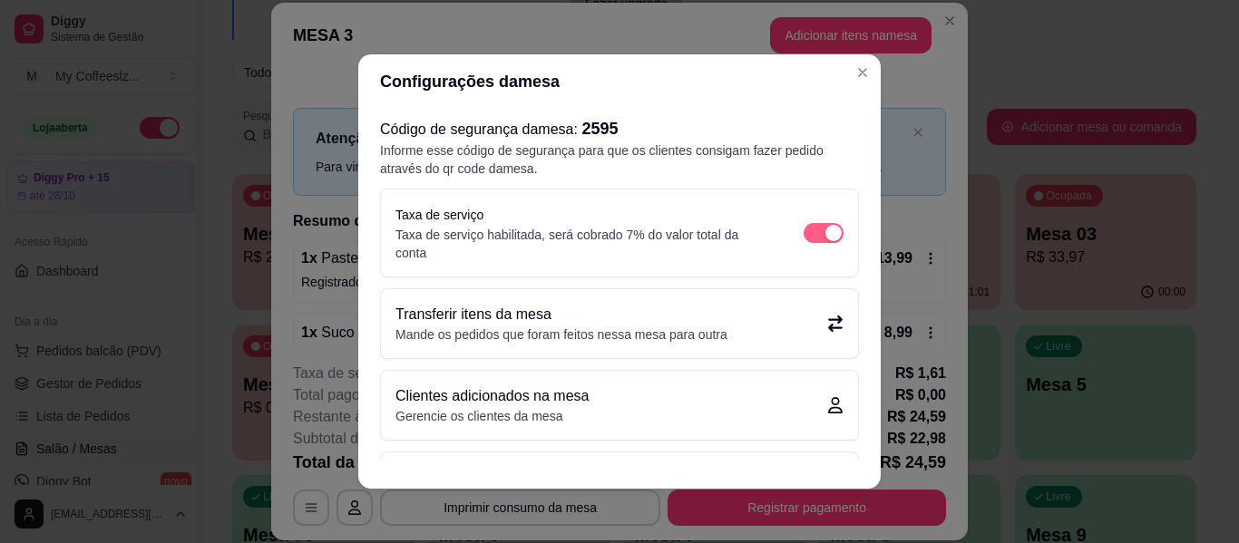
click at [825, 233] on div "button" at bounding box center [833, 233] width 16 height 16
click at [825, 226] on div "button" at bounding box center [833, 233] width 16 height 16
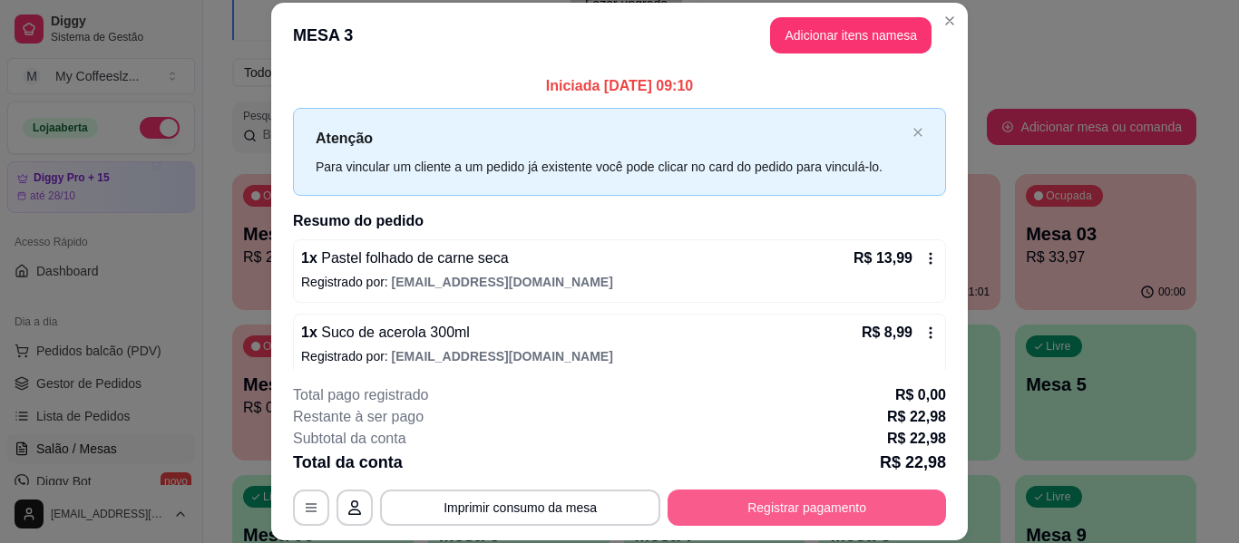
click at [845, 507] on button "Registrar pagamento" at bounding box center [807, 508] width 278 height 36
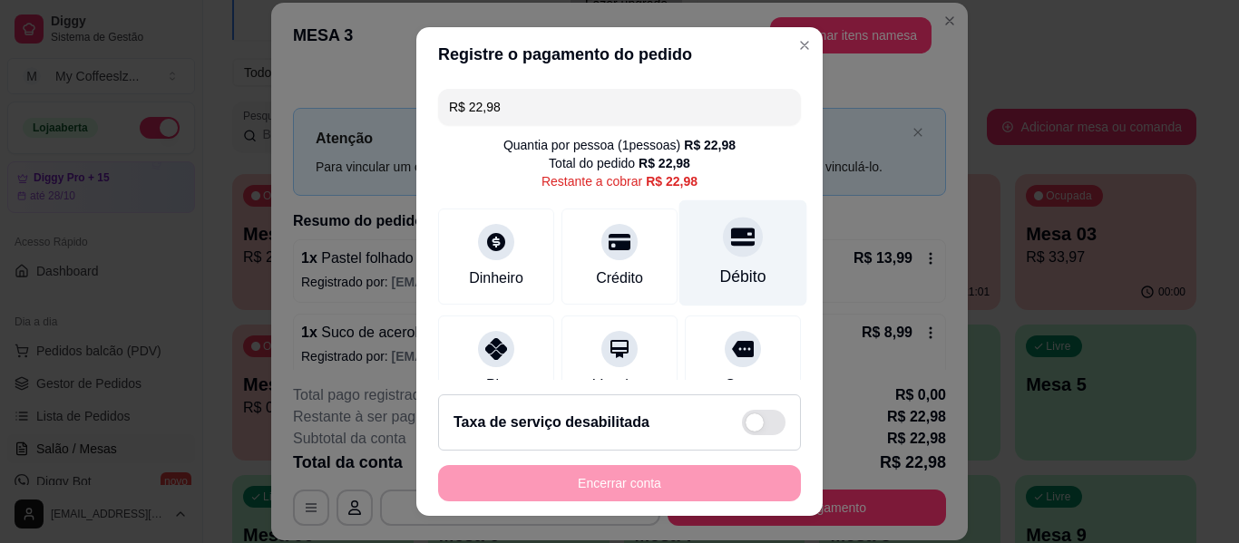
click at [731, 233] on icon at bounding box center [743, 237] width 24 height 24
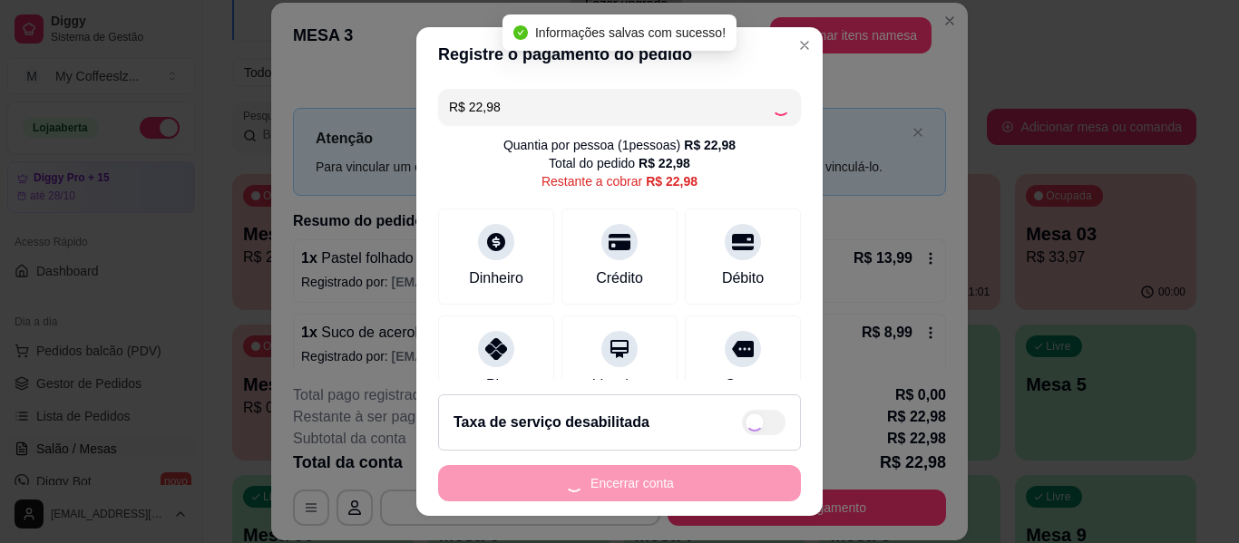
type input "R$ 0,00"
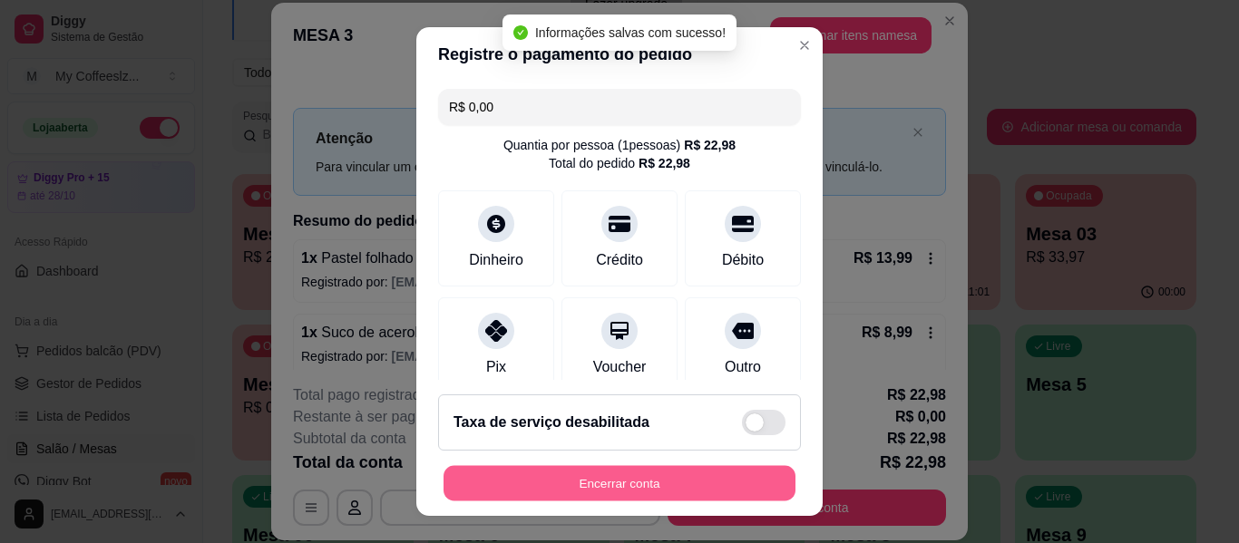
click at [611, 488] on button "Encerrar conta" at bounding box center [619, 483] width 352 height 35
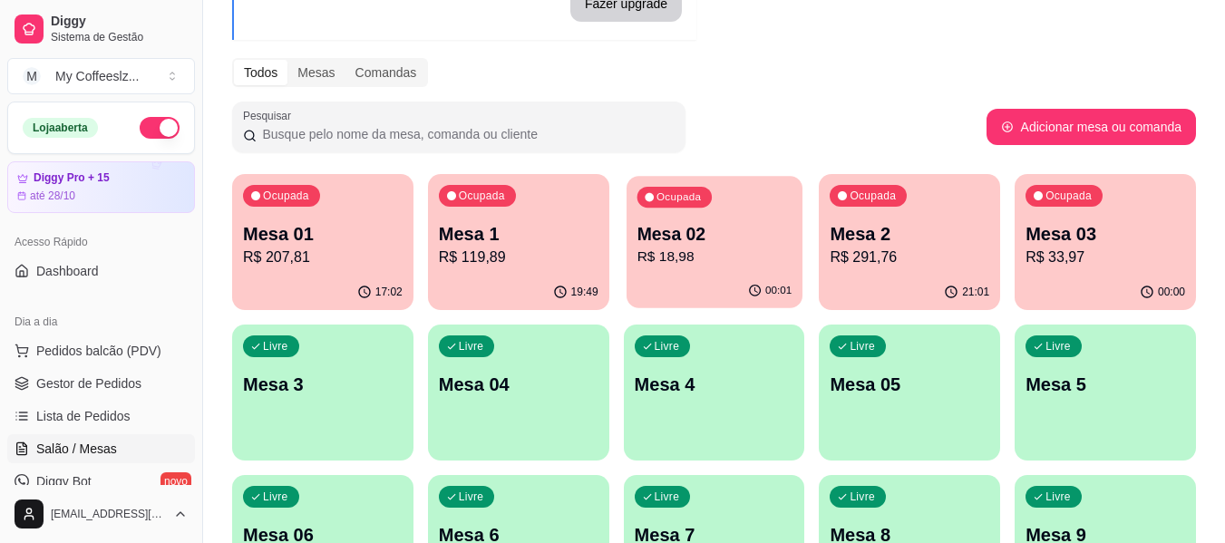
click at [674, 271] on div "Ocupada Mesa 02 R$ 18,98" at bounding box center [715, 225] width 176 height 98
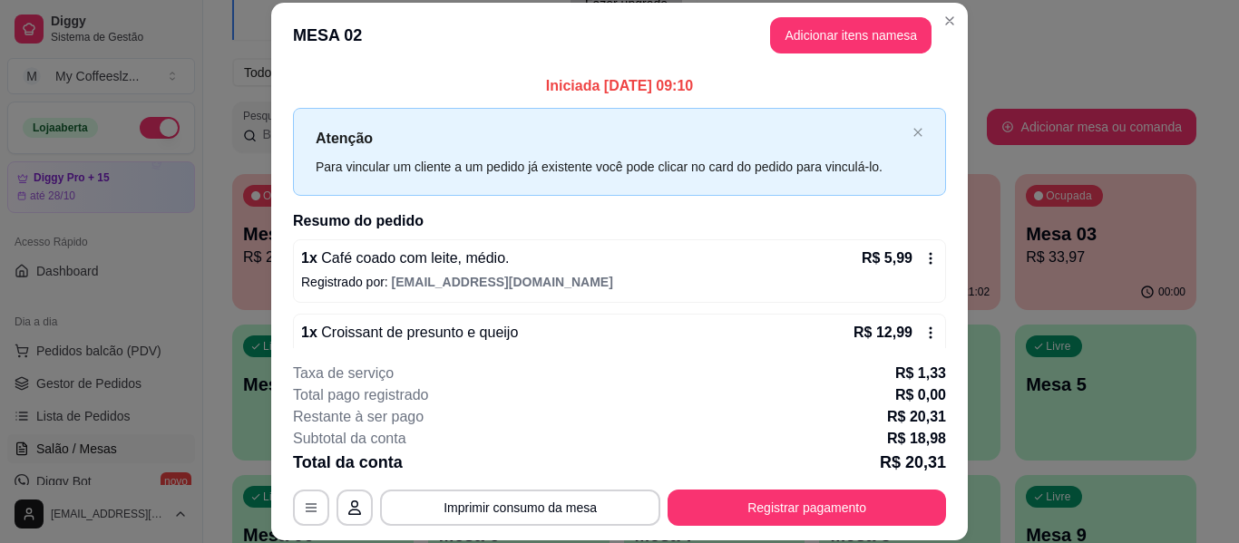
scroll to position [36, 0]
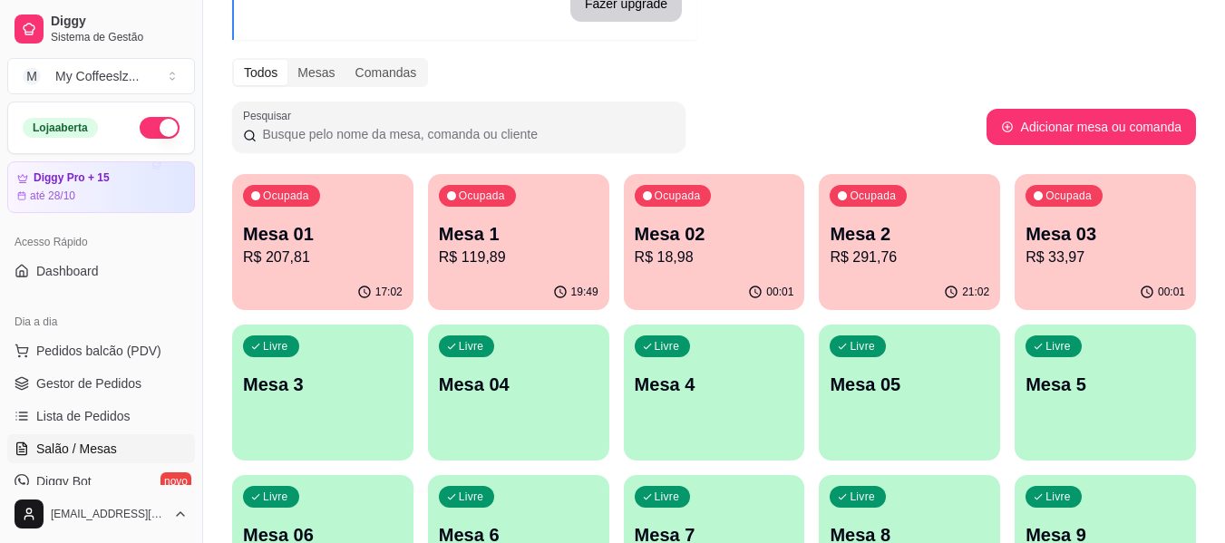
click at [1096, 258] on p "R$ 33,97" at bounding box center [1106, 258] width 160 height 22
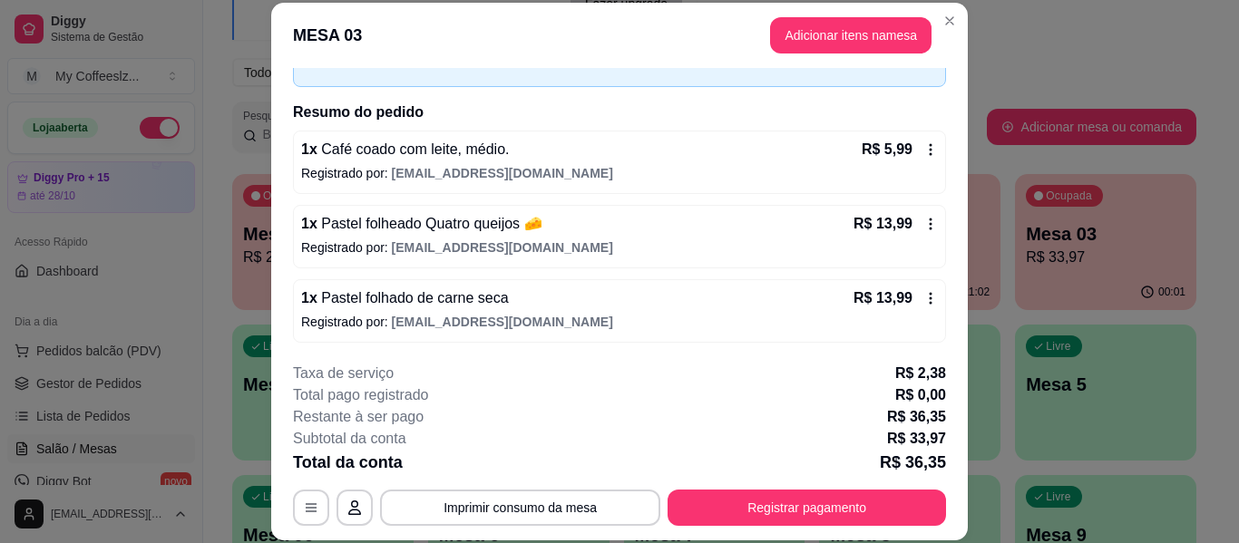
scroll to position [111, 0]
click at [912, 137] on div "R$ 5,99" at bounding box center [900, 148] width 76 height 22
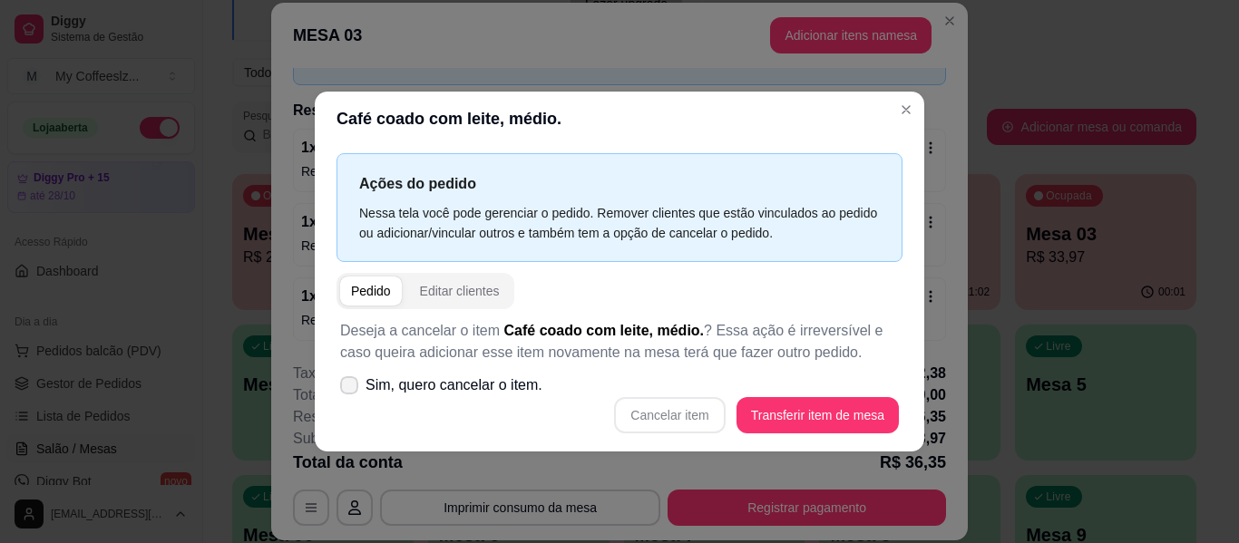
click at [346, 381] on icon at bounding box center [349, 385] width 15 height 11
click at [346, 388] on input "Sim, quero cancelar o item." at bounding box center [345, 394] width 12 height 12
checkbox input "true"
click at [698, 414] on button "Cancelar item" at bounding box center [670, 414] width 108 height 35
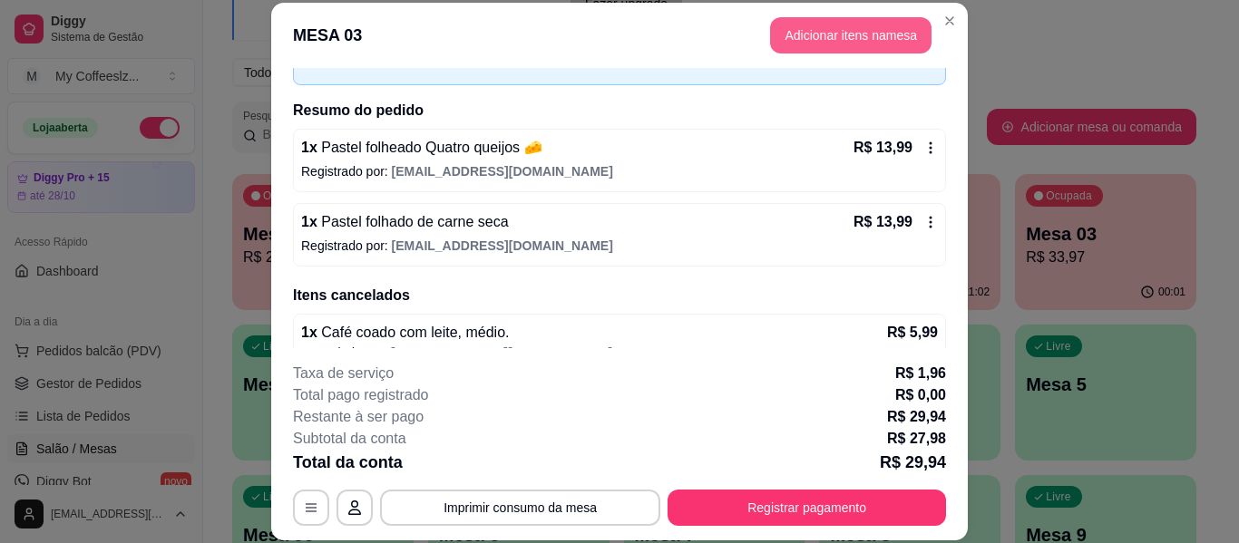
click at [794, 30] on button "Adicionar itens na mesa" at bounding box center [850, 35] width 161 height 36
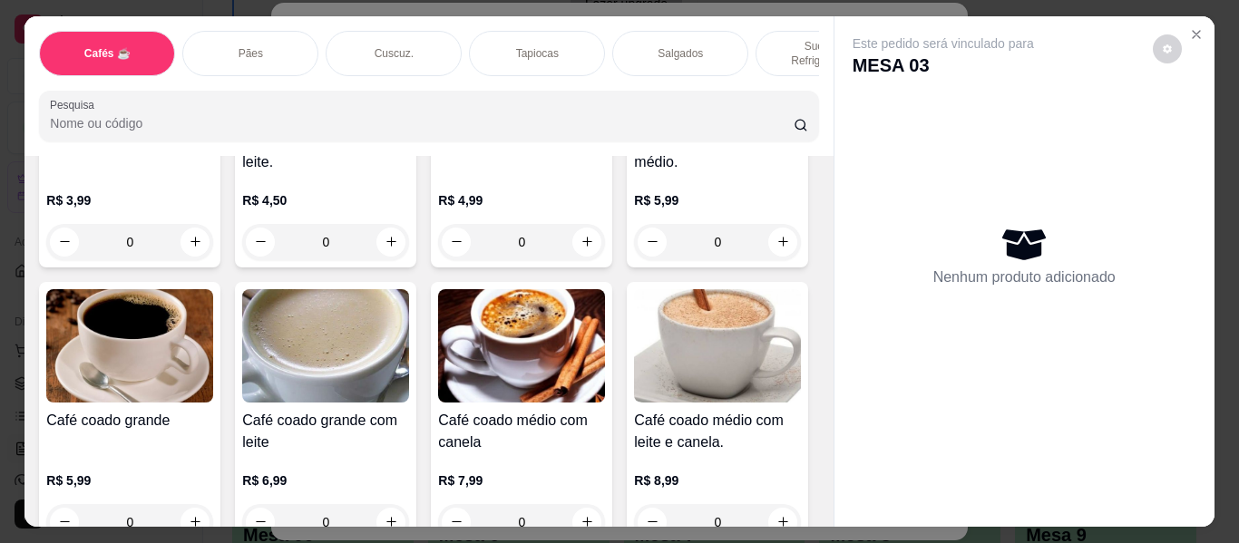
scroll to position [453, 0]
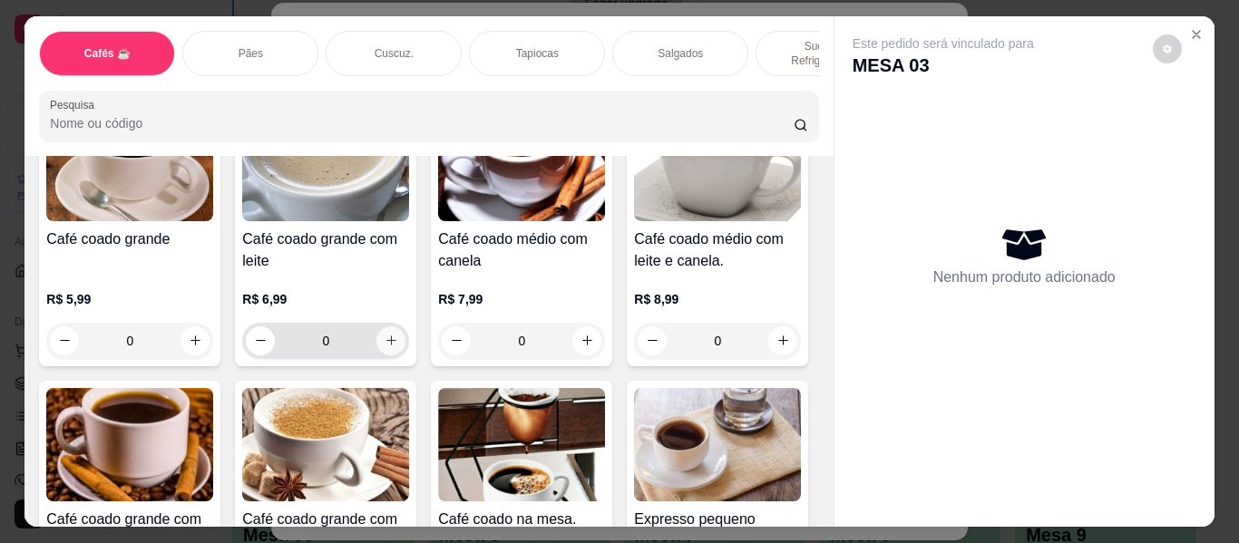
click at [398, 334] on icon "increase-product-quantity" at bounding box center [392, 341] width 14 height 14
type input "1"
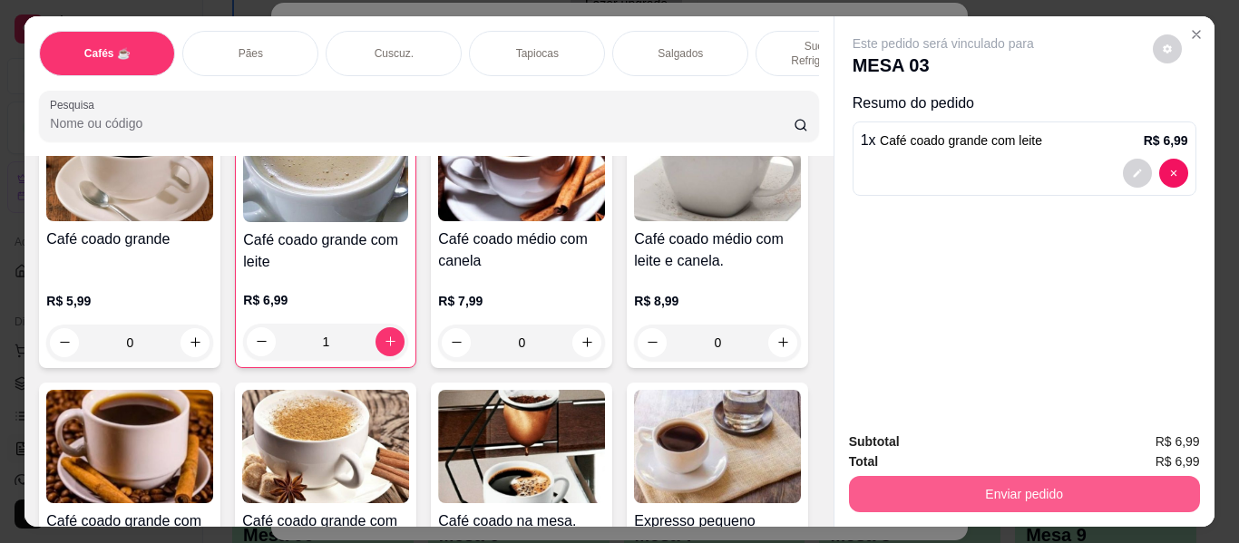
click at [929, 476] on button "Enviar pedido" at bounding box center [1024, 494] width 351 height 36
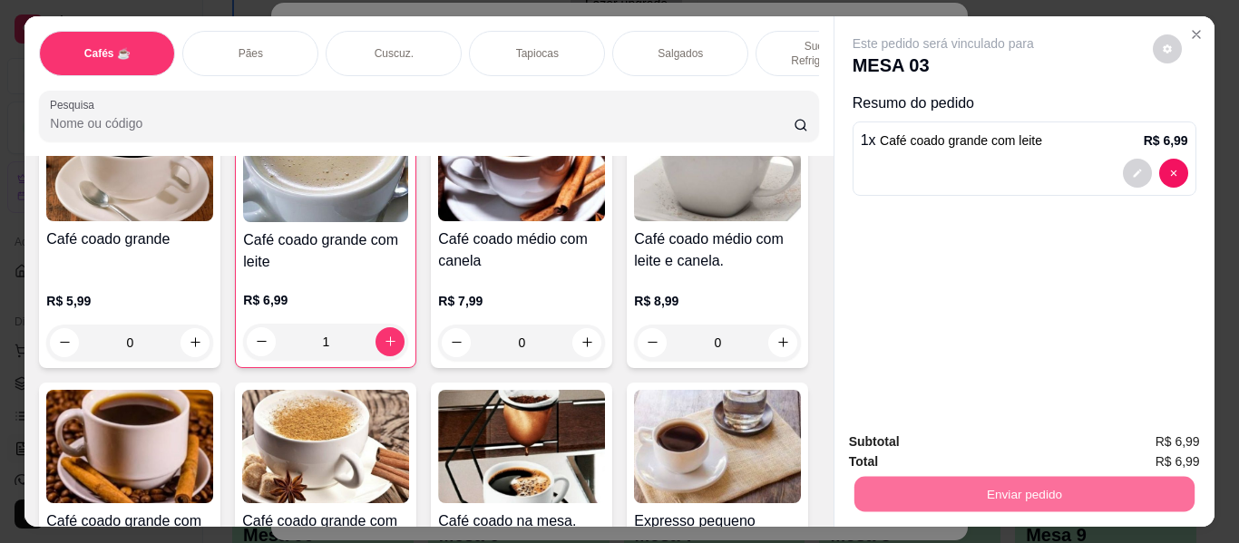
click at [1175, 434] on button "Enviar pedido" at bounding box center [1152, 442] width 102 height 34
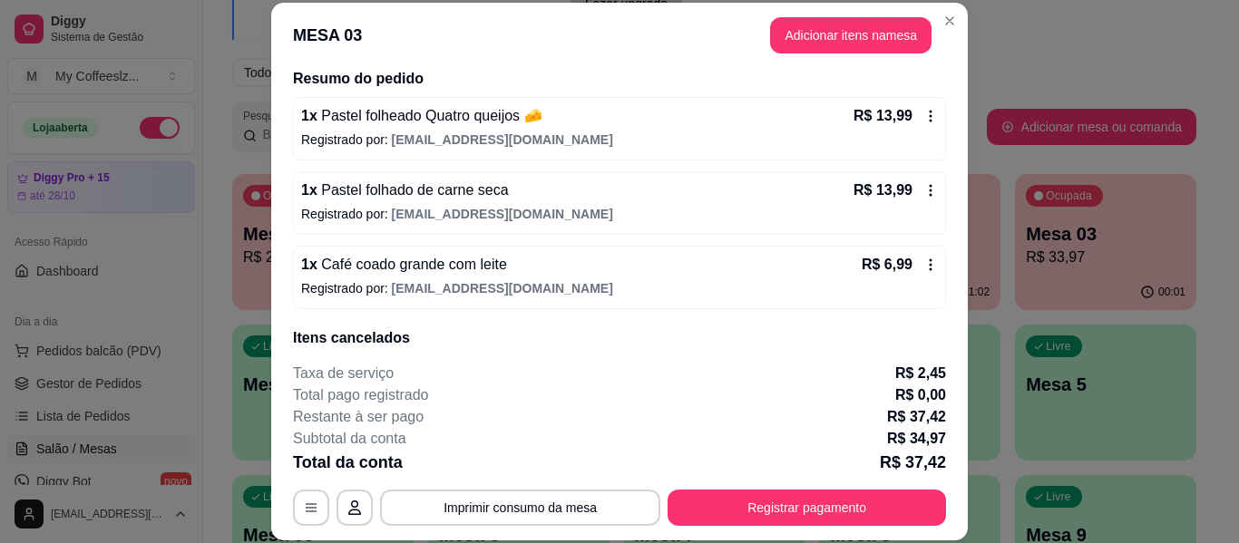
scroll to position [111, 0]
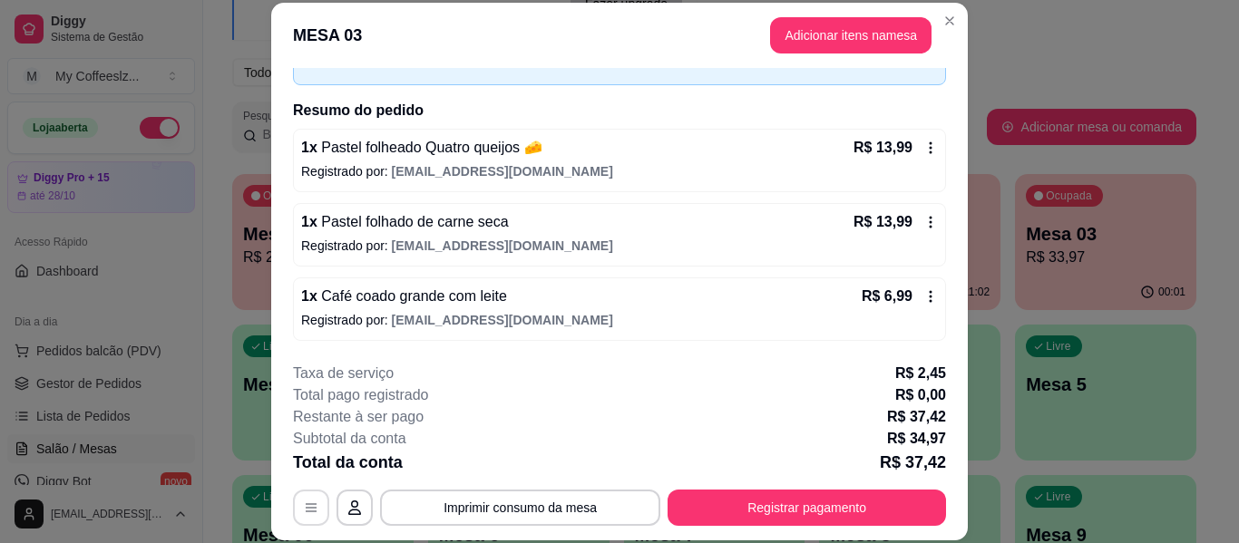
click at [307, 513] on icon "button" at bounding box center [311, 508] width 15 height 15
click at [300, 520] on button "button" at bounding box center [311, 508] width 35 height 35
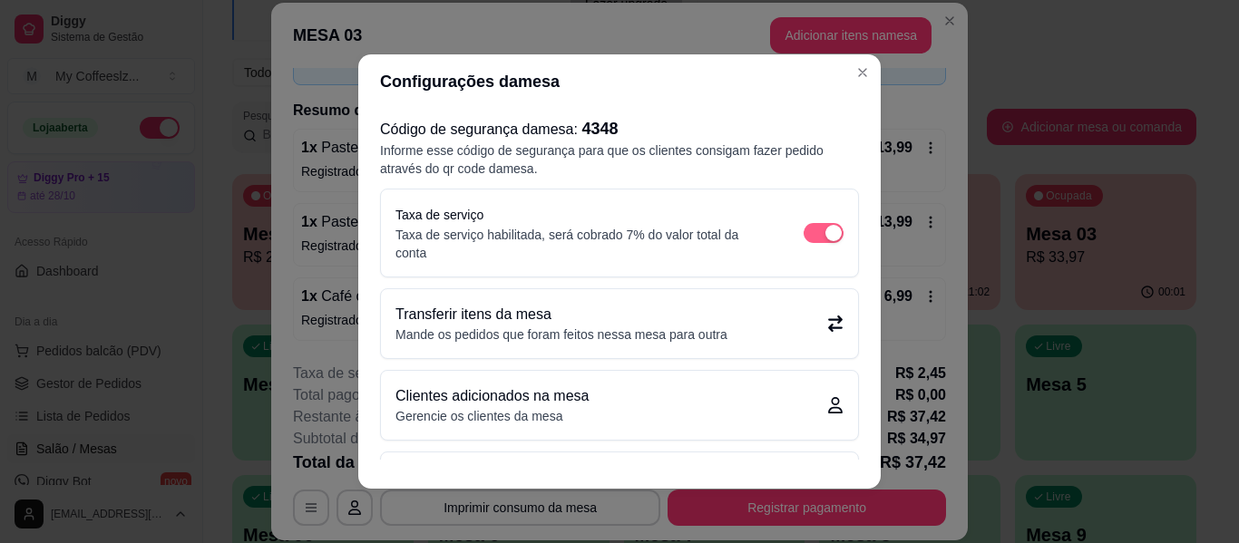
click at [804, 226] on span "button" at bounding box center [824, 233] width 40 height 20
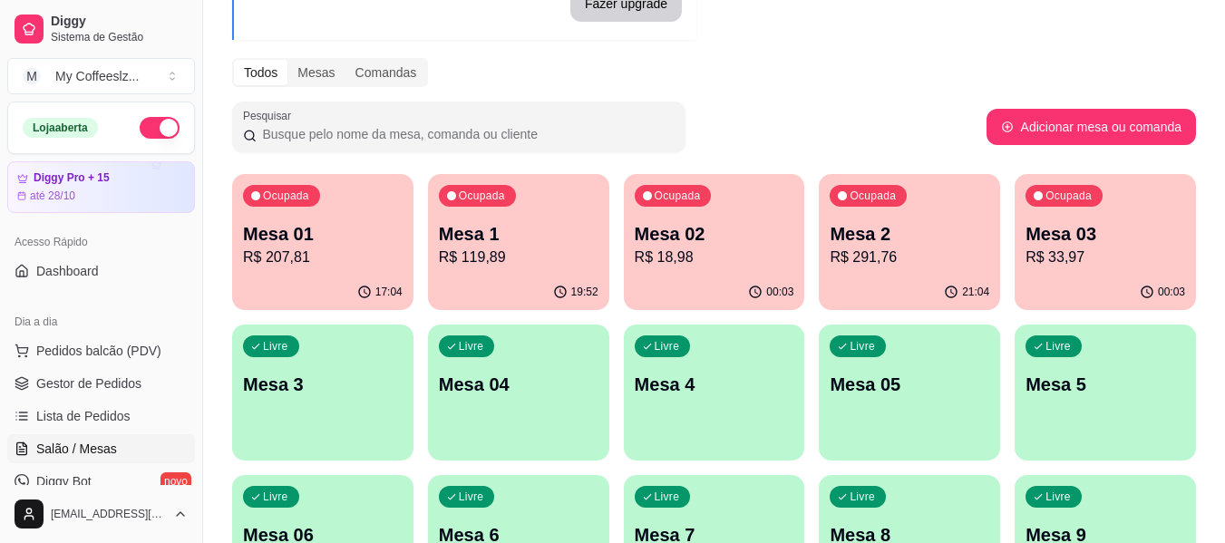
click at [653, 258] on p "R$ 18,98" at bounding box center [715, 258] width 160 height 22
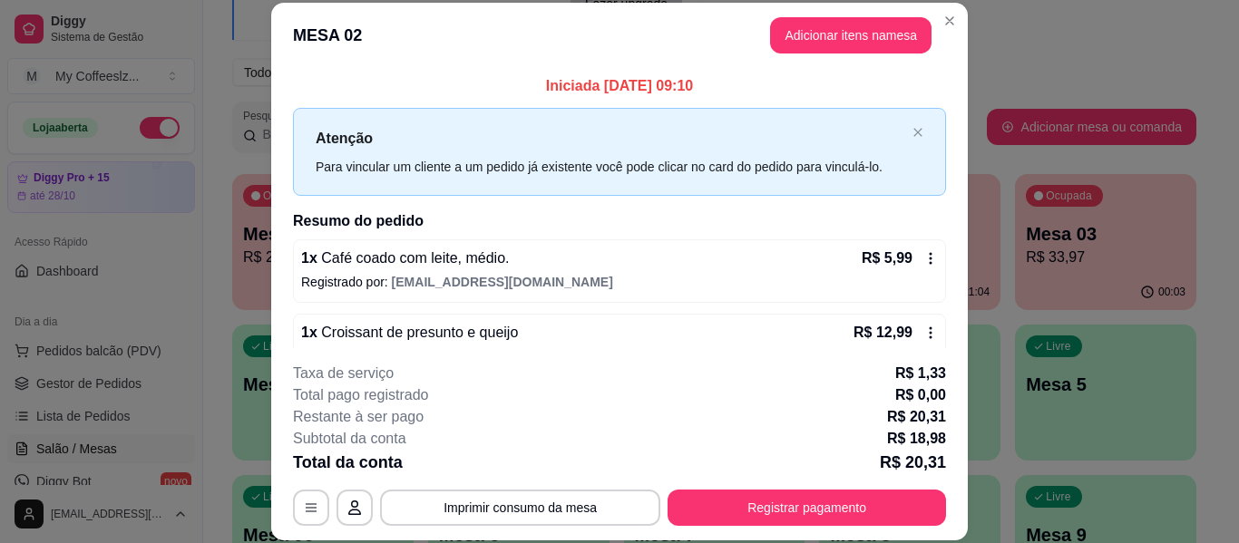
scroll to position [36, 0]
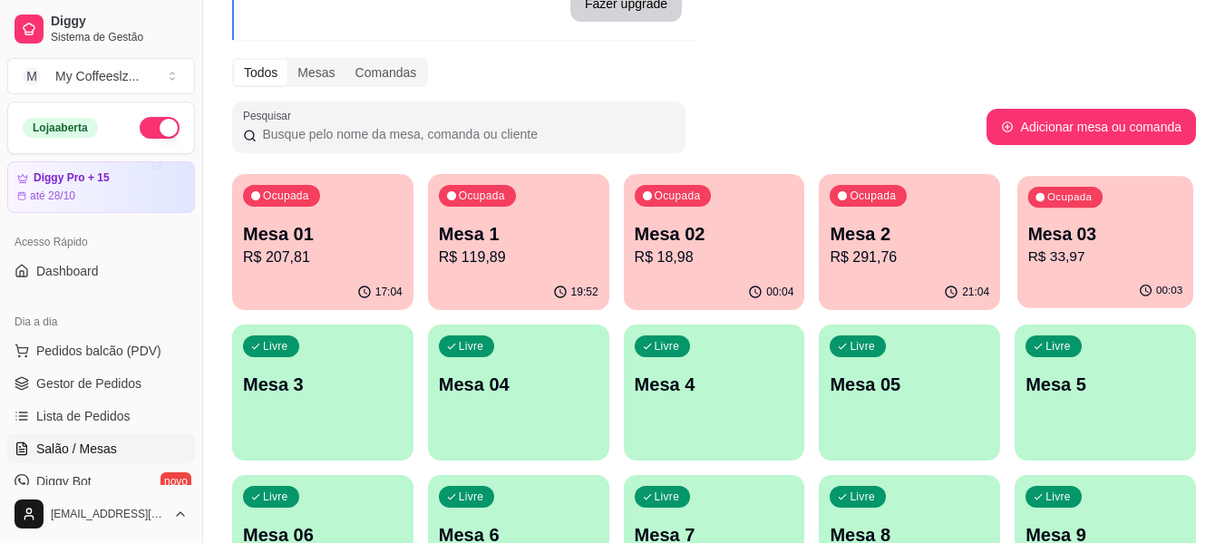
click at [1086, 257] on p "R$ 33,97" at bounding box center [1105, 257] width 155 height 21
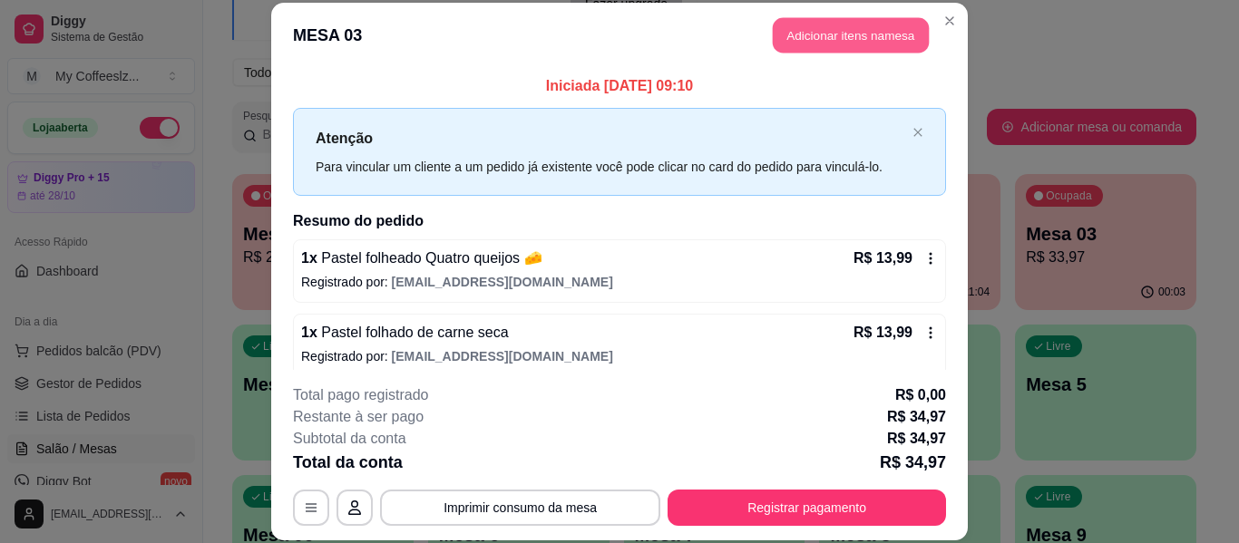
click at [876, 34] on button "Adicionar itens na mesa" at bounding box center [851, 35] width 156 height 35
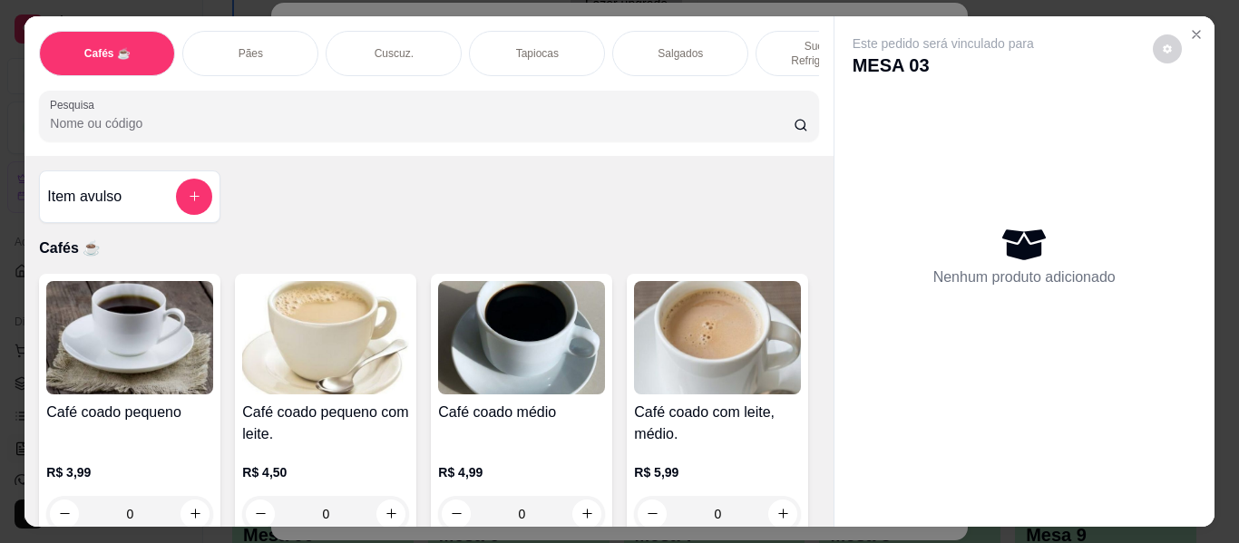
click at [785, 41] on p "Sucos e Refrigerantes" at bounding box center [823, 53] width 105 height 29
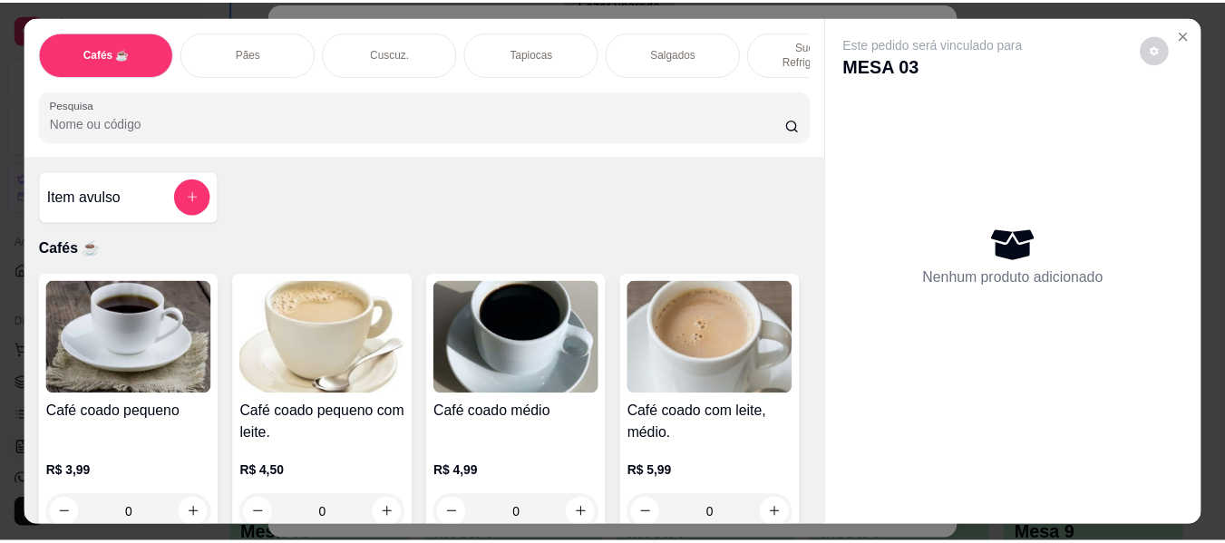
scroll to position [49, 0]
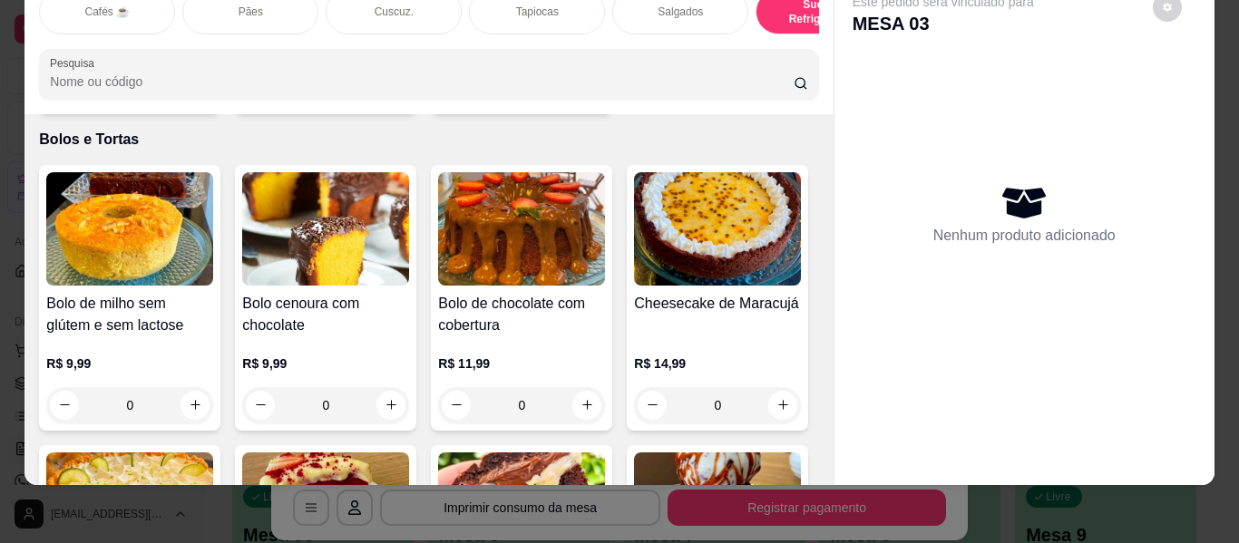
type input "1"
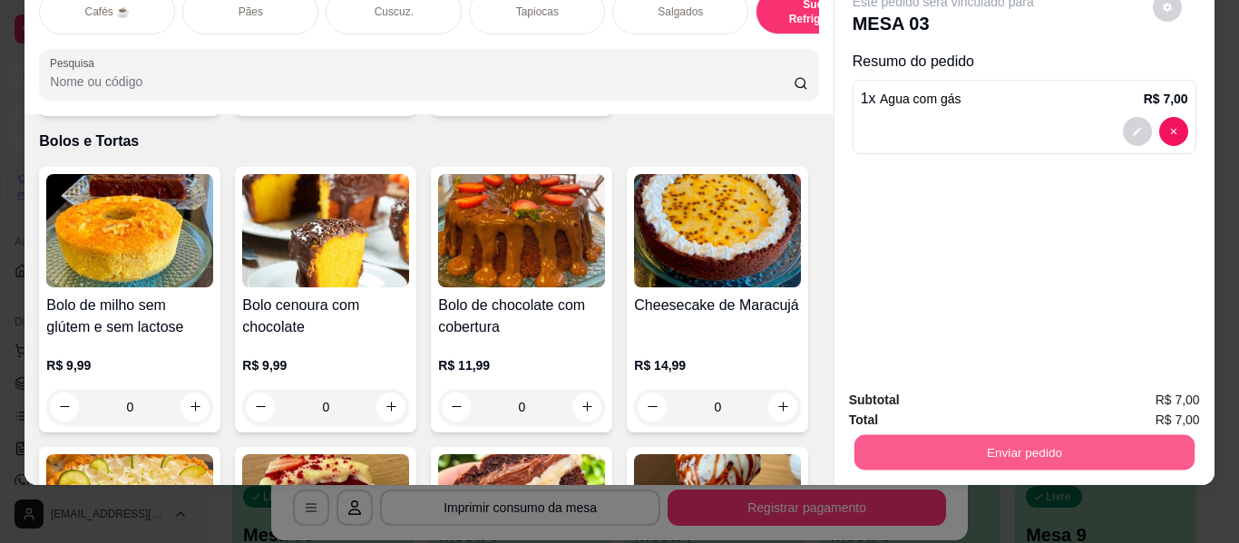
click at [957, 447] on button "Enviar pedido" at bounding box center [1023, 452] width 340 height 35
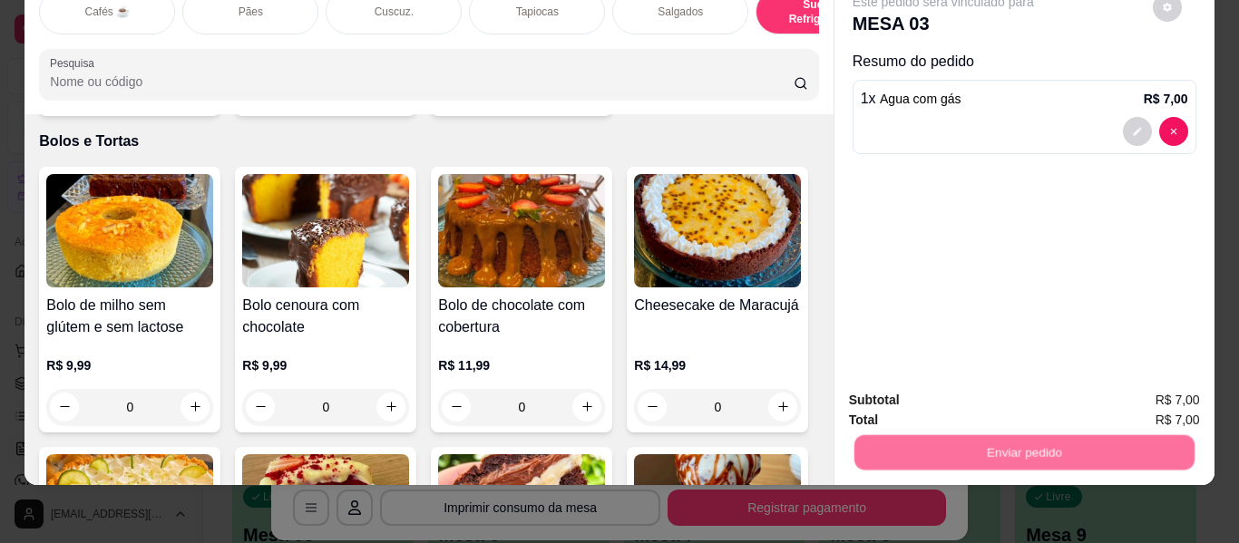
click at [1126, 381] on button "Enviar pedido" at bounding box center [1152, 393] width 102 height 34
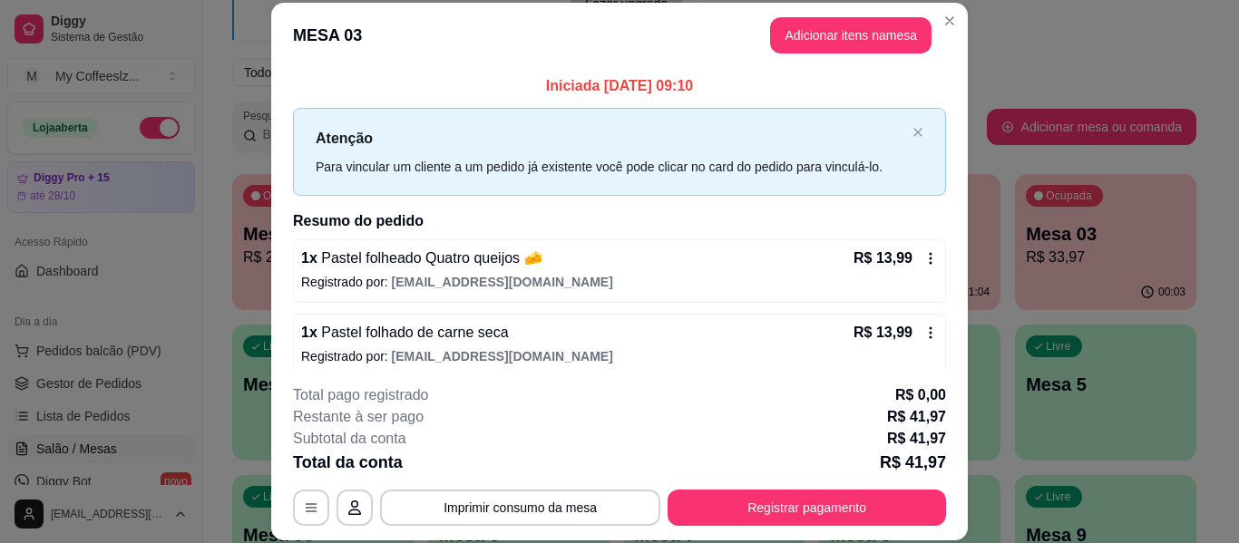
scroll to position [0, 0]
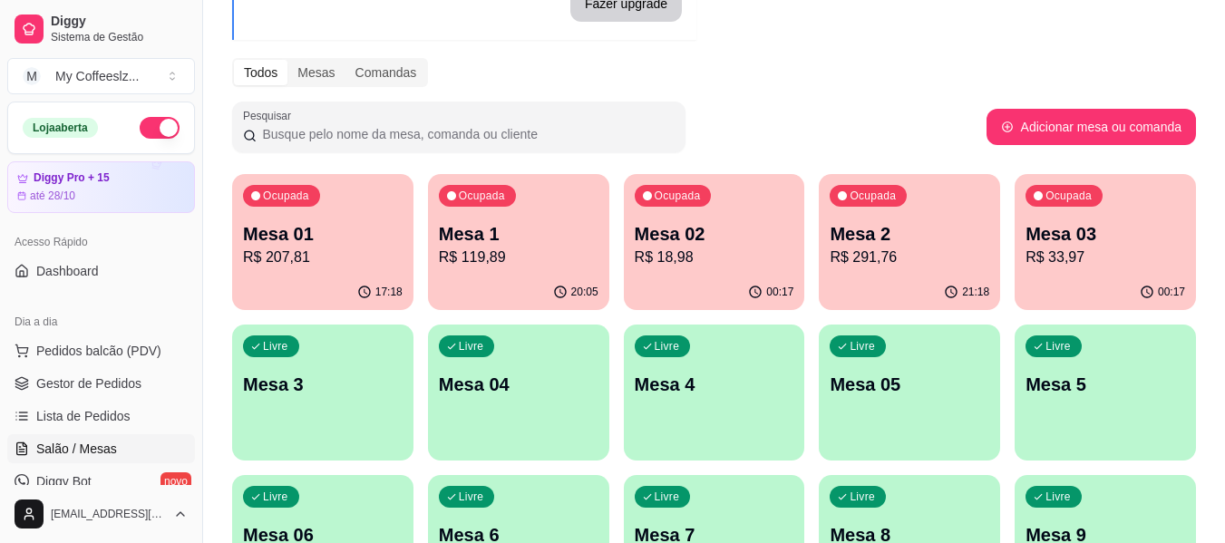
click at [1083, 294] on div "00:17" at bounding box center [1105, 292] width 181 height 35
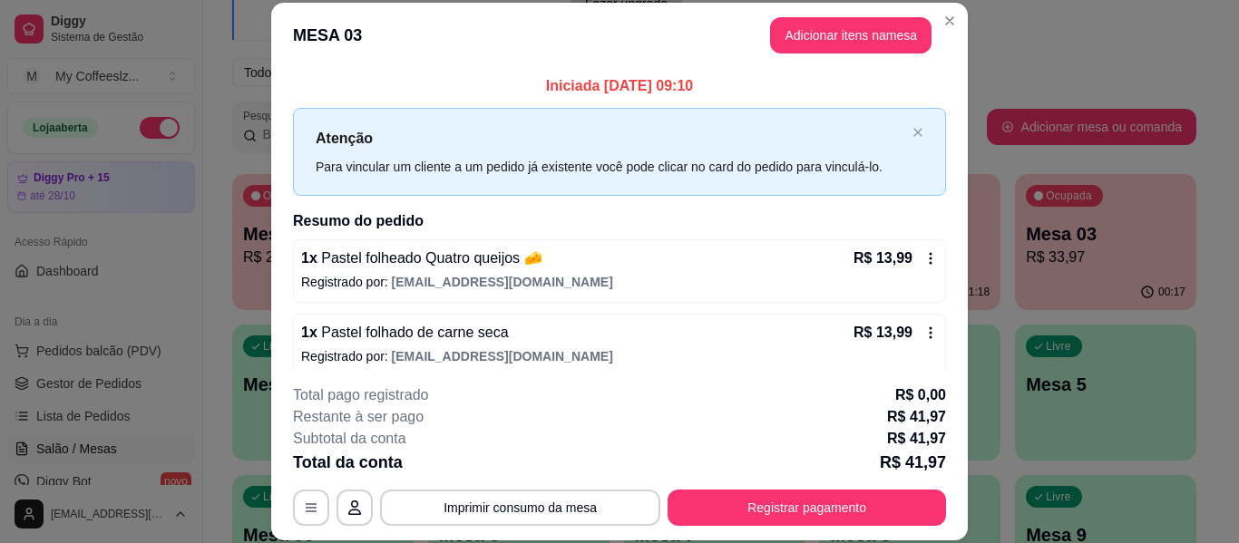
scroll to position [181, 0]
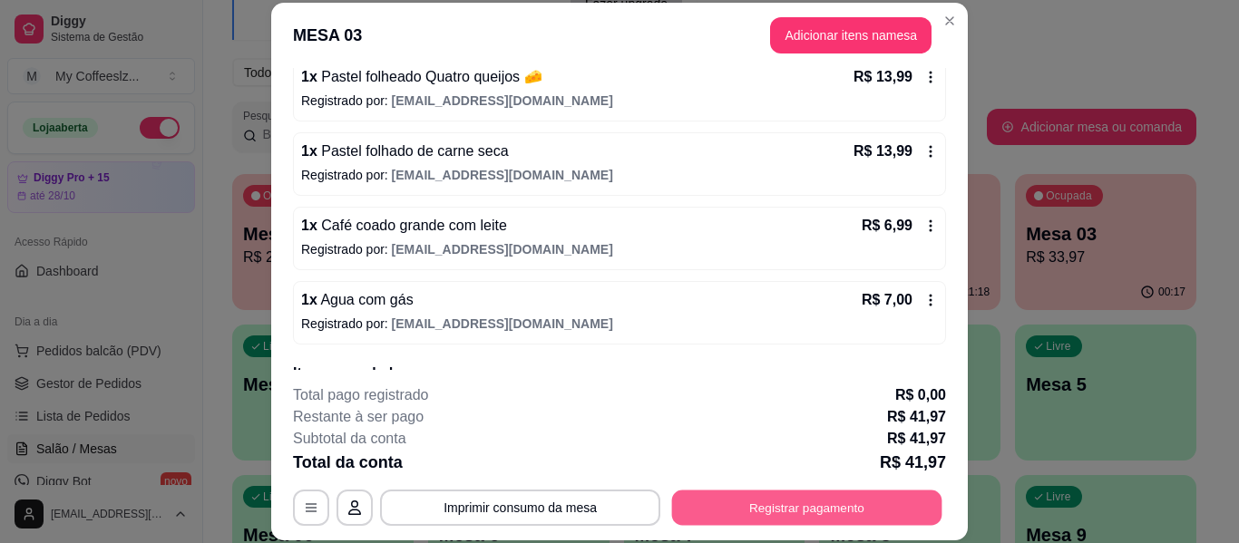
click at [822, 500] on button "Registrar pagamento" at bounding box center [807, 508] width 270 height 35
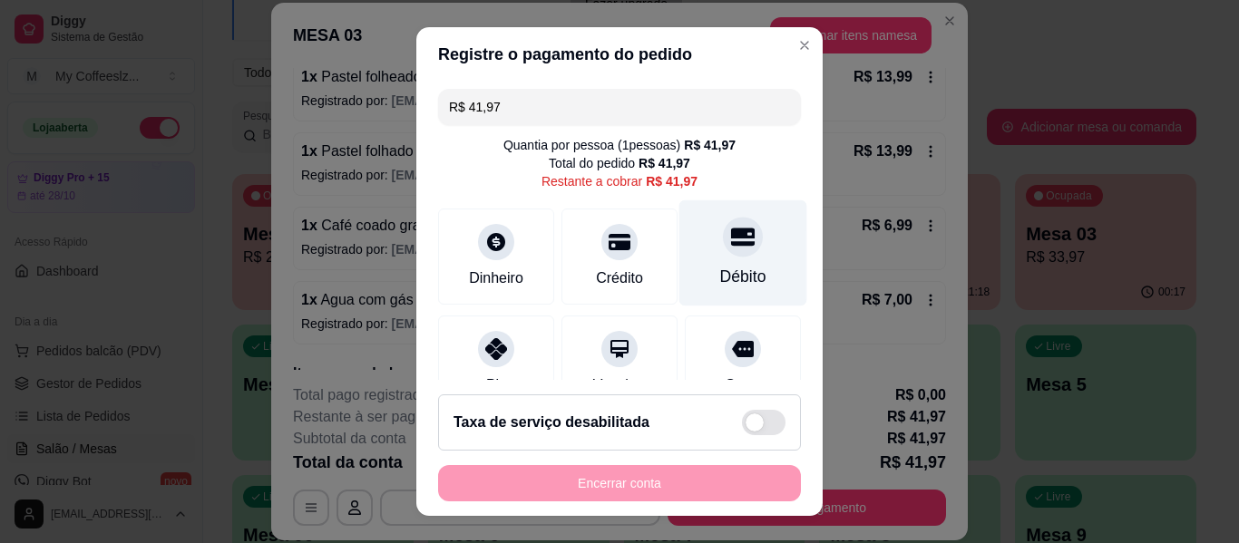
click at [723, 257] on div "Débito" at bounding box center [743, 253] width 128 height 106
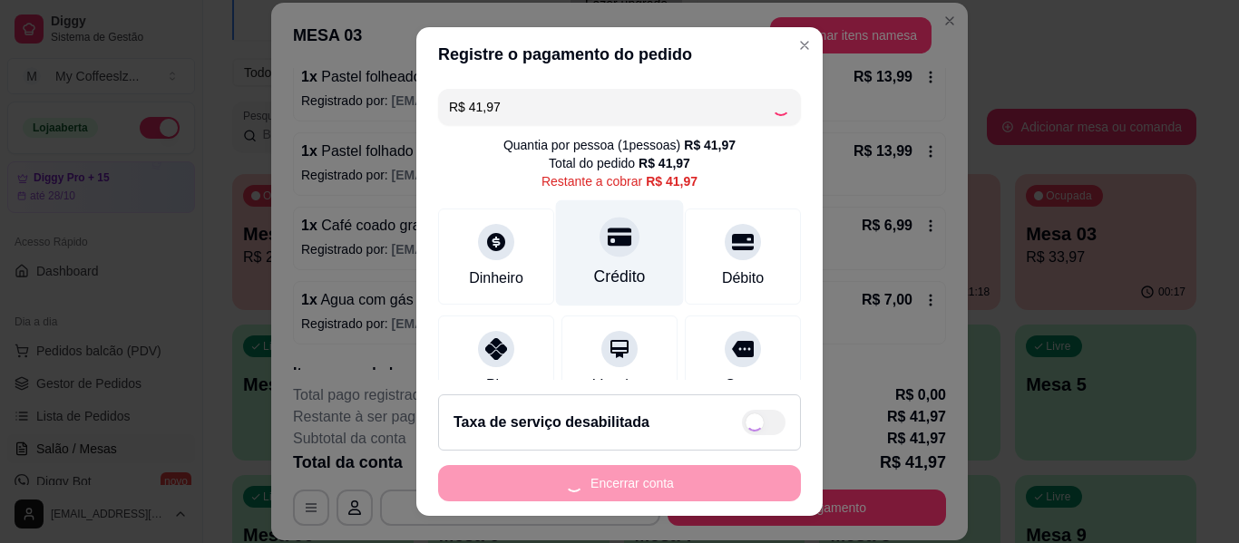
click at [608, 244] on icon at bounding box center [620, 237] width 24 height 18
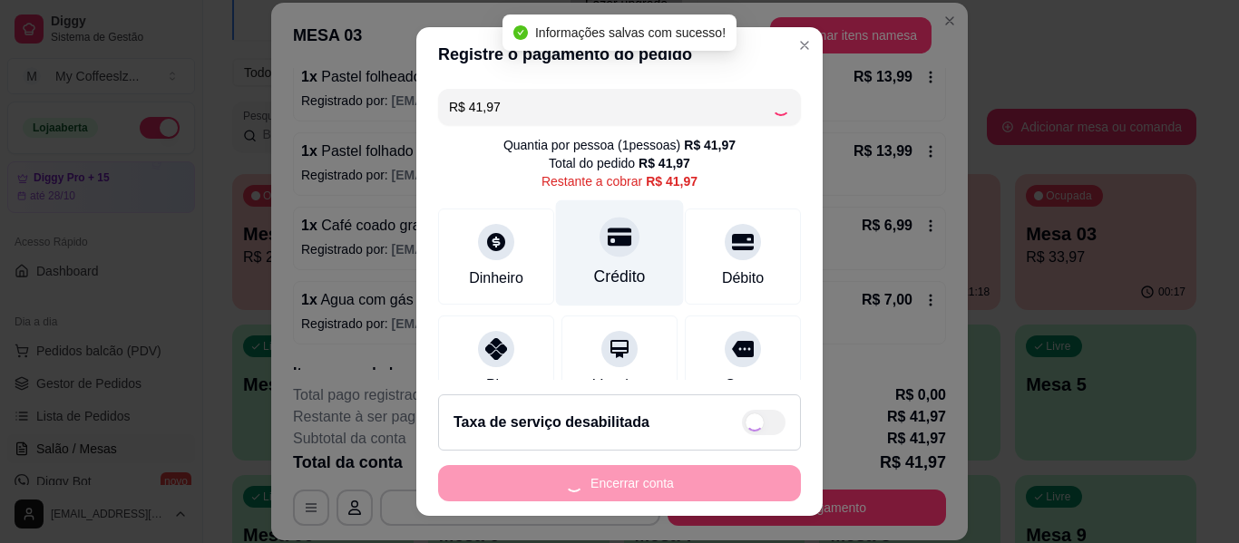
type input "R$ 0,00"
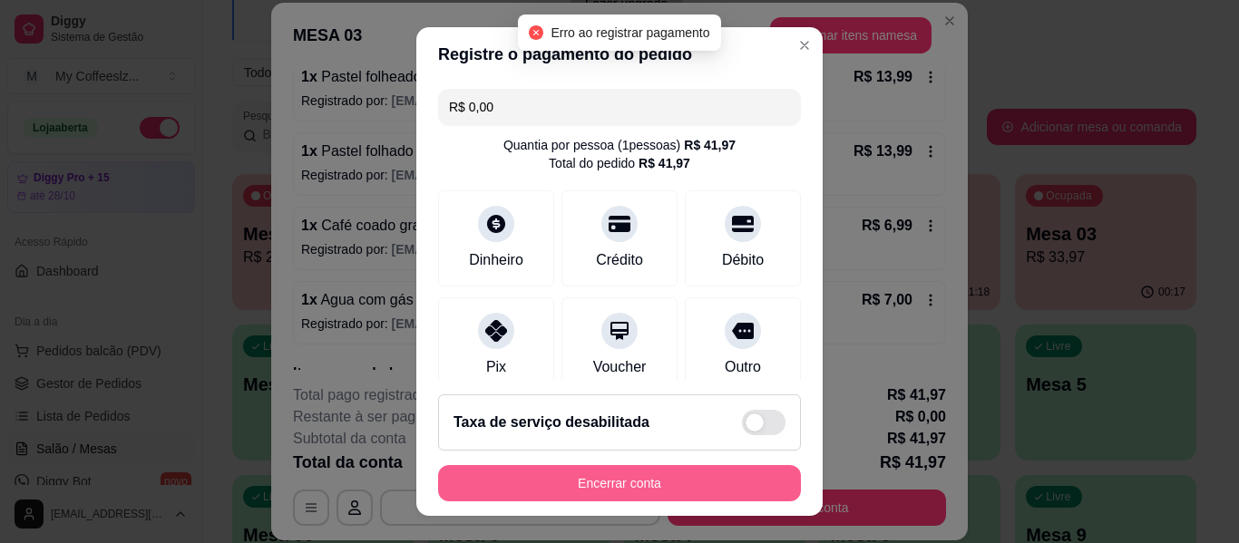
click at [632, 481] on button "Encerrar conta" at bounding box center [619, 483] width 363 height 36
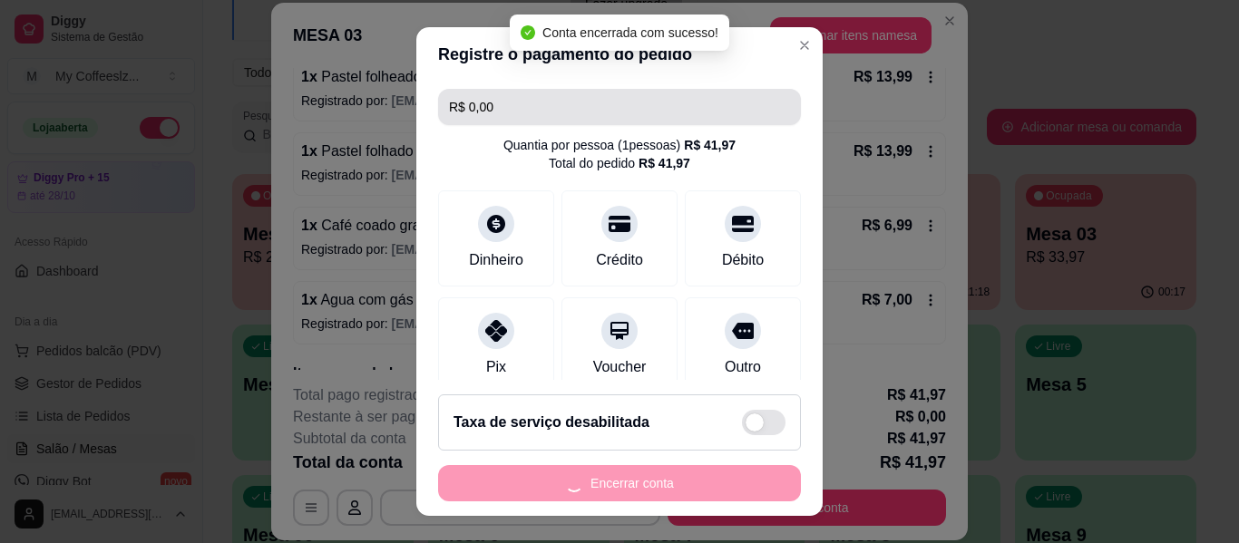
scroll to position [0, 0]
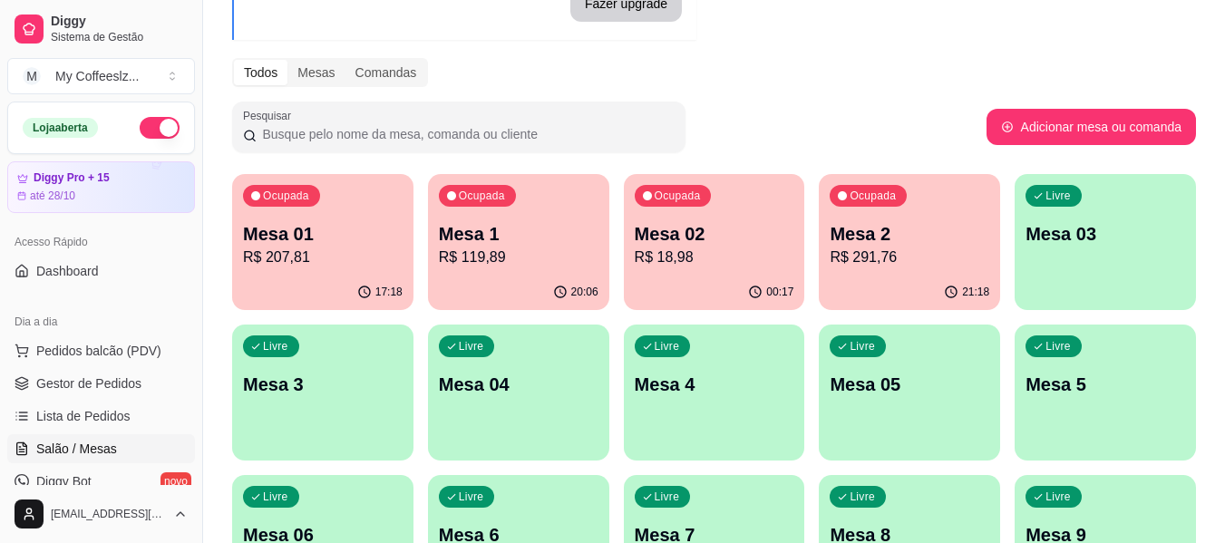
click at [703, 245] on p "Mesa 02" at bounding box center [715, 233] width 160 height 25
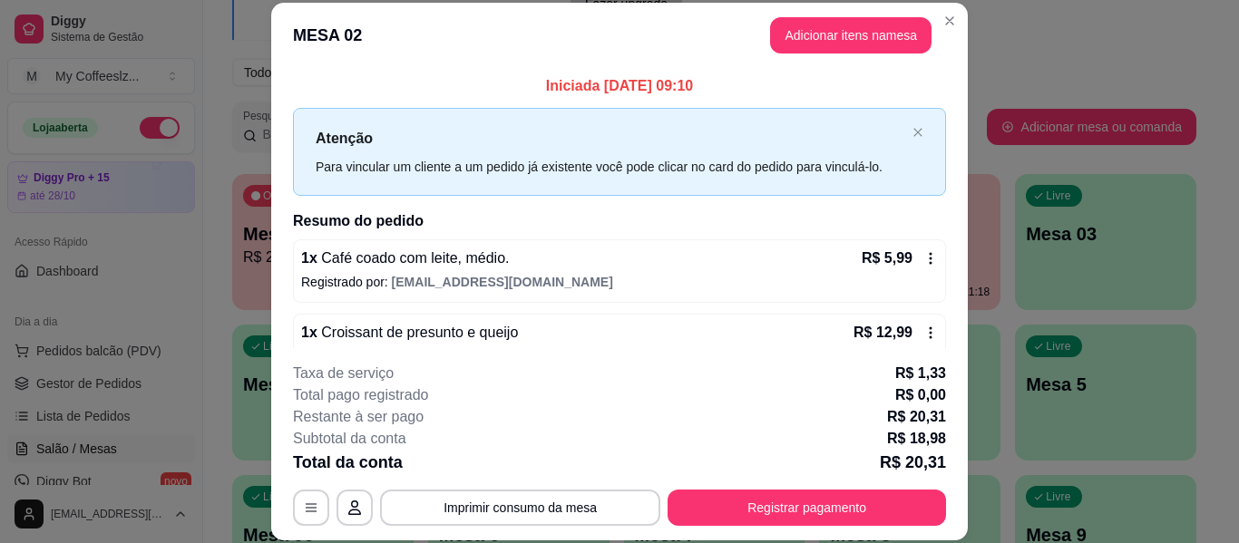
scroll to position [36, 0]
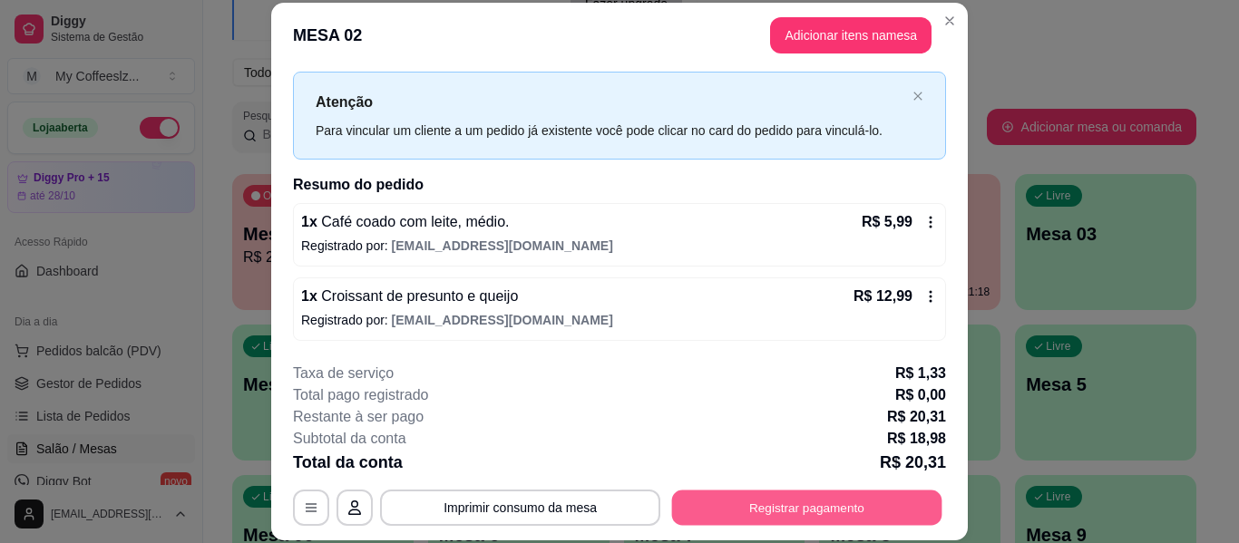
click at [768, 517] on button "Registrar pagamento" at bounding box center [807, 508] width 270 height 35
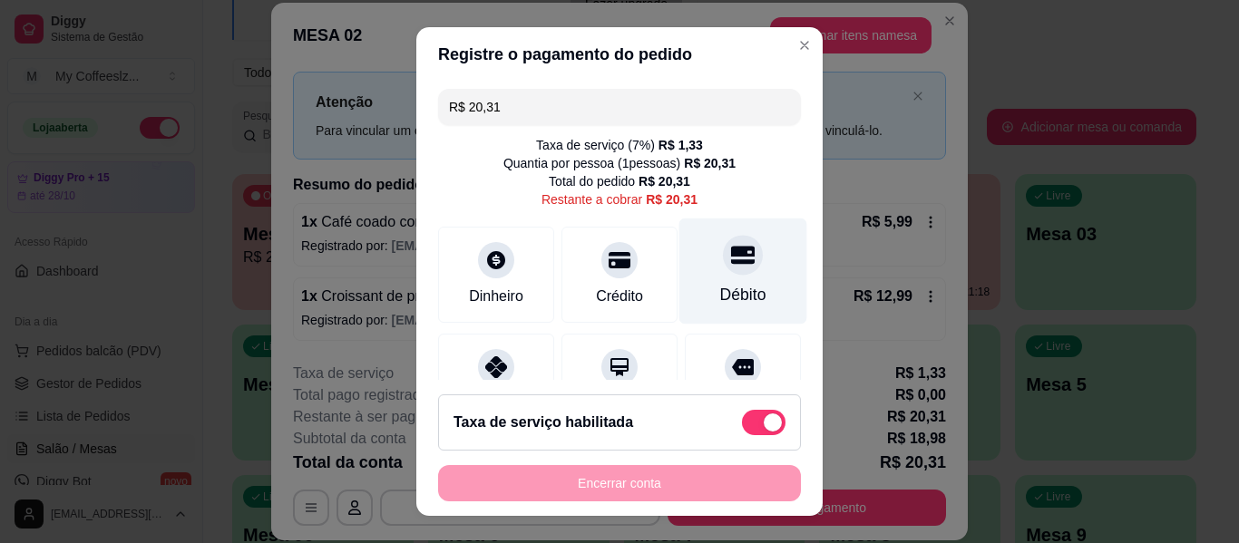
click at [727, 243] on div at bounding box center [743, 255] width 40 height 40
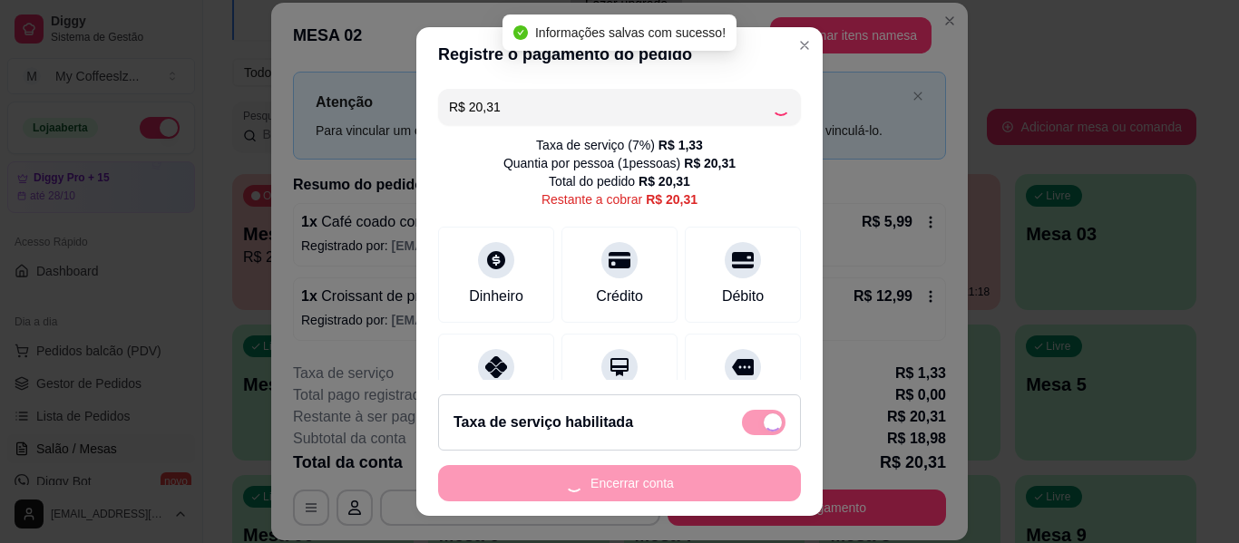
type input "R$ 0,00"
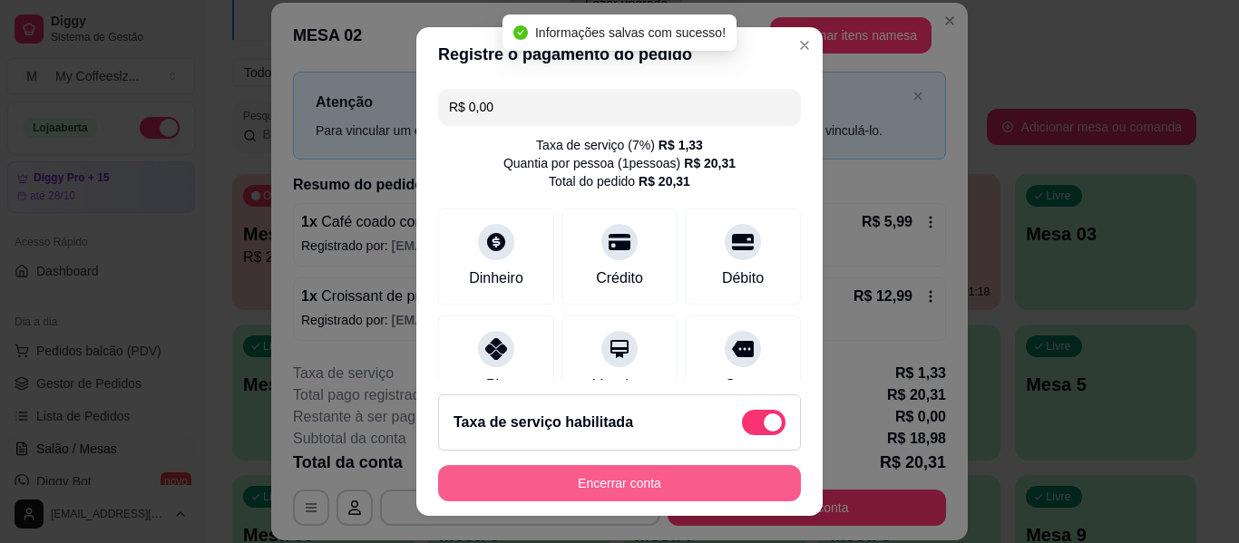
click at [553, 480] on button "Encerrar conta" at bounding box center [619, 483] width 363 height 36
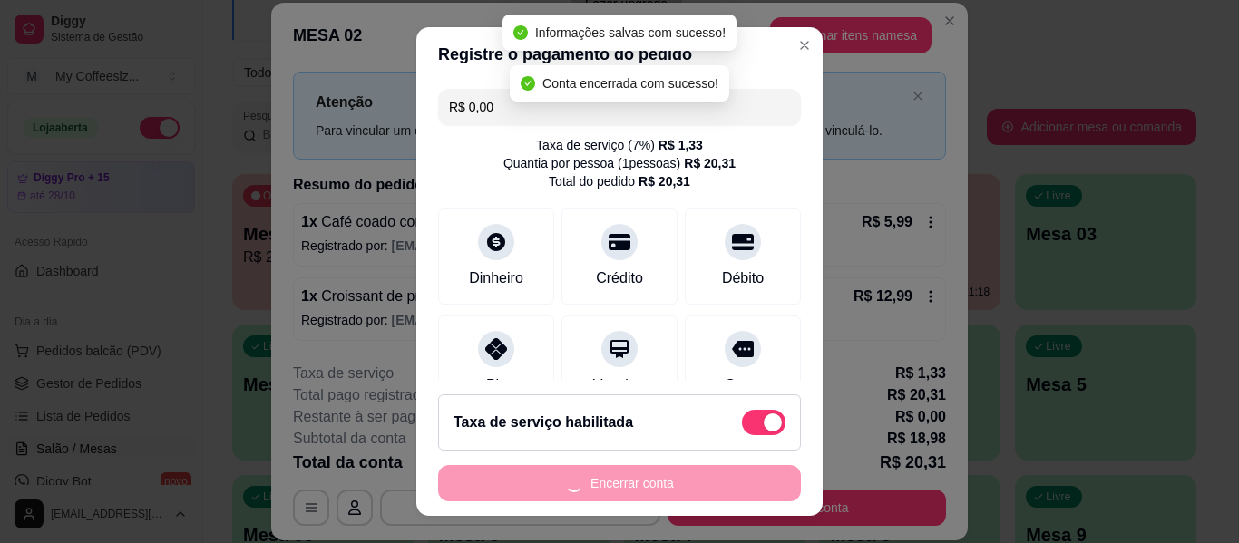
scroll to position [0, 0]
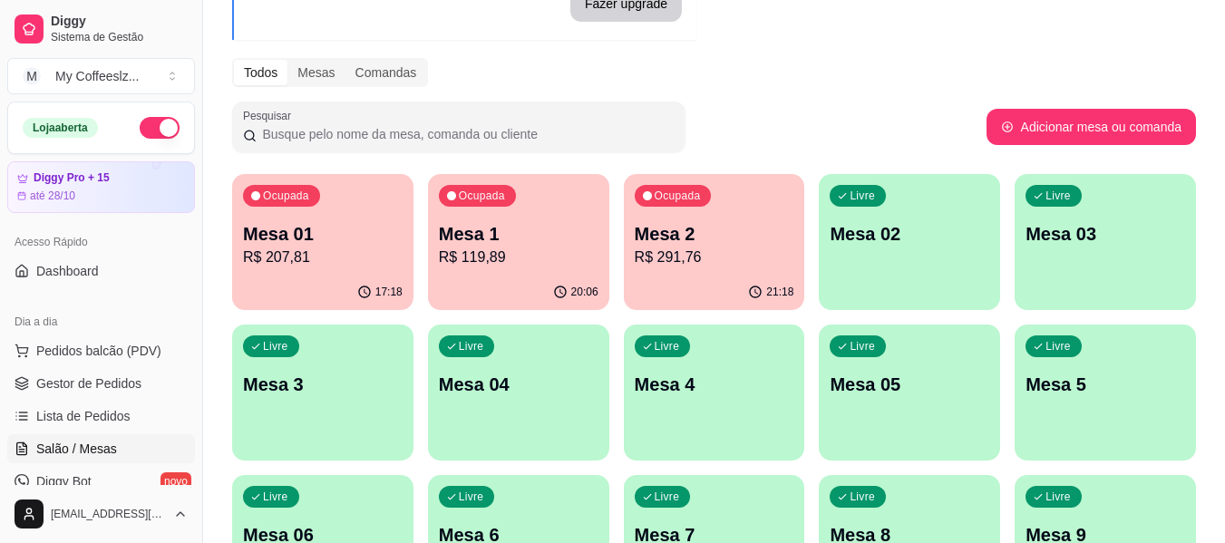
click at [908, 248] on div "Livre Mesa 02" at bounding box center [909, 231] width 181 height 114
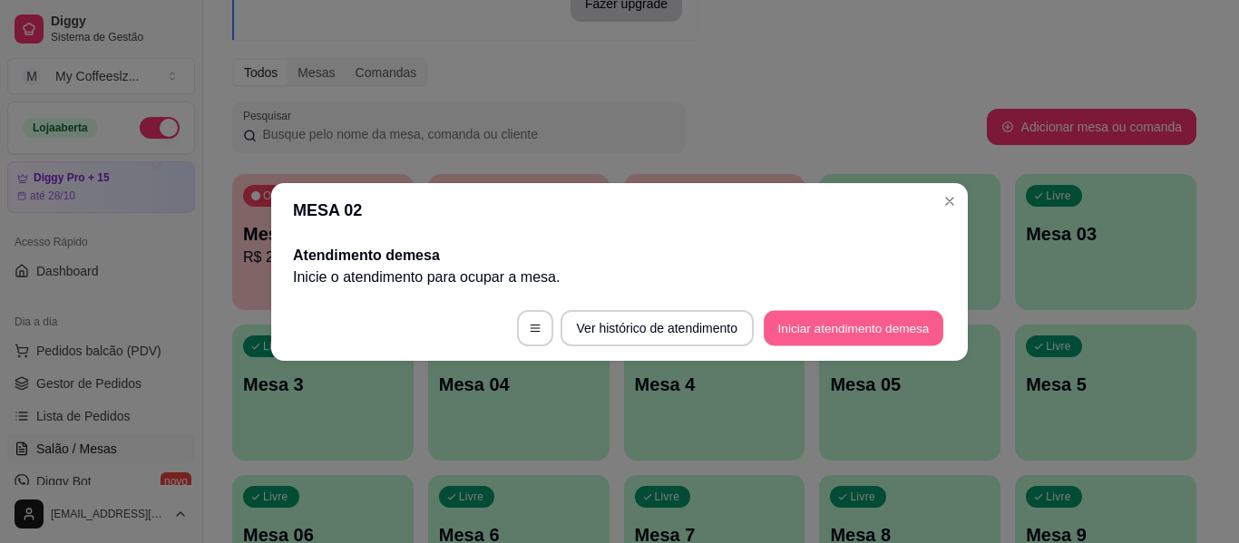
click at [817, 320] on button "Iniciar atendimento de mesa" at bounding box center [854, 327] width 180 height 35
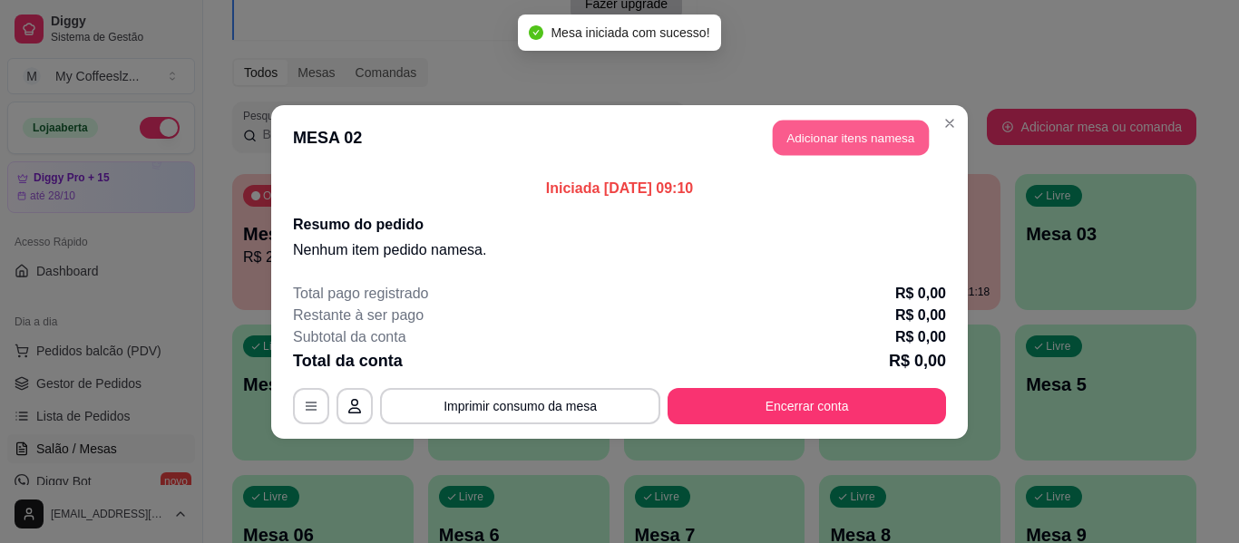
click at [864, 127] on button "Adicionar itens na mesa" at bounding box center [851, 137] width 156 height 35
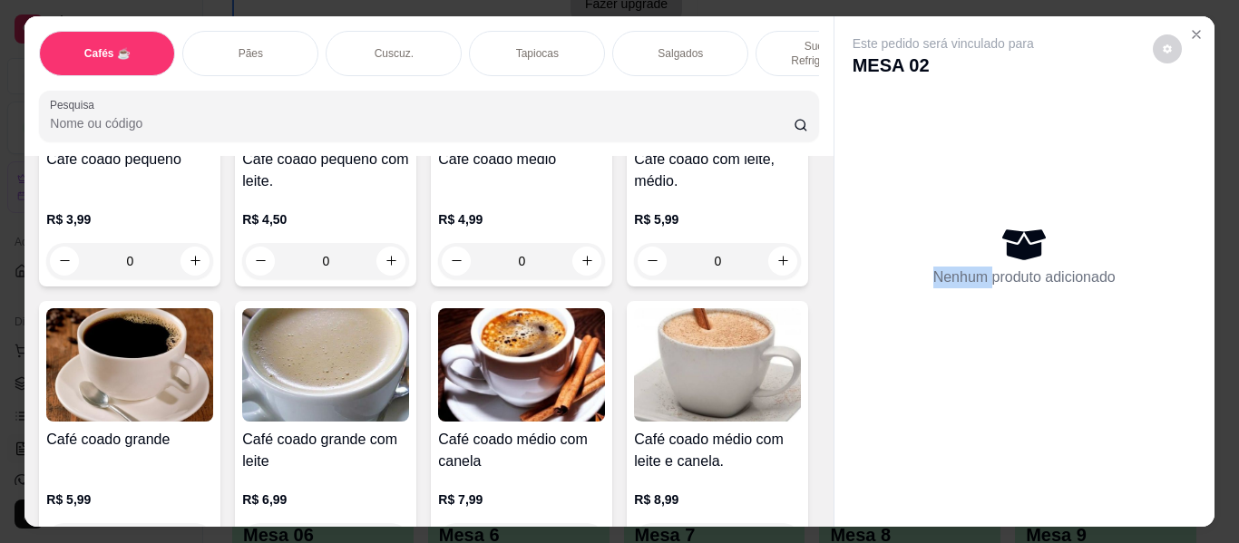
scroll to position [363, 0]
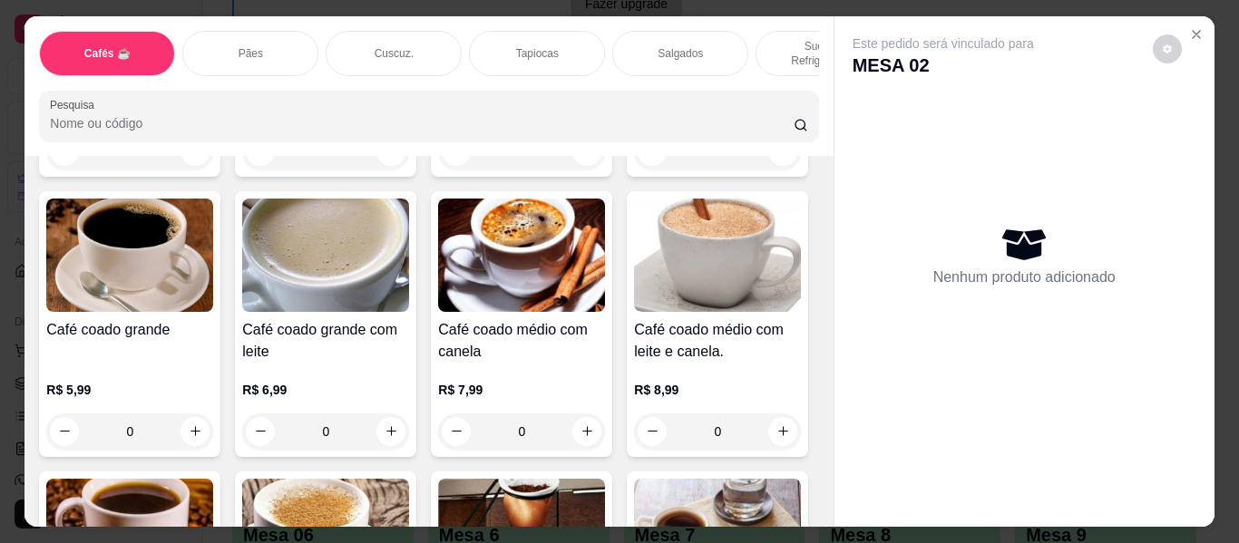
click at [648, 32] on div "Salgados" at bounding box center [680, 53] width 136 height 45
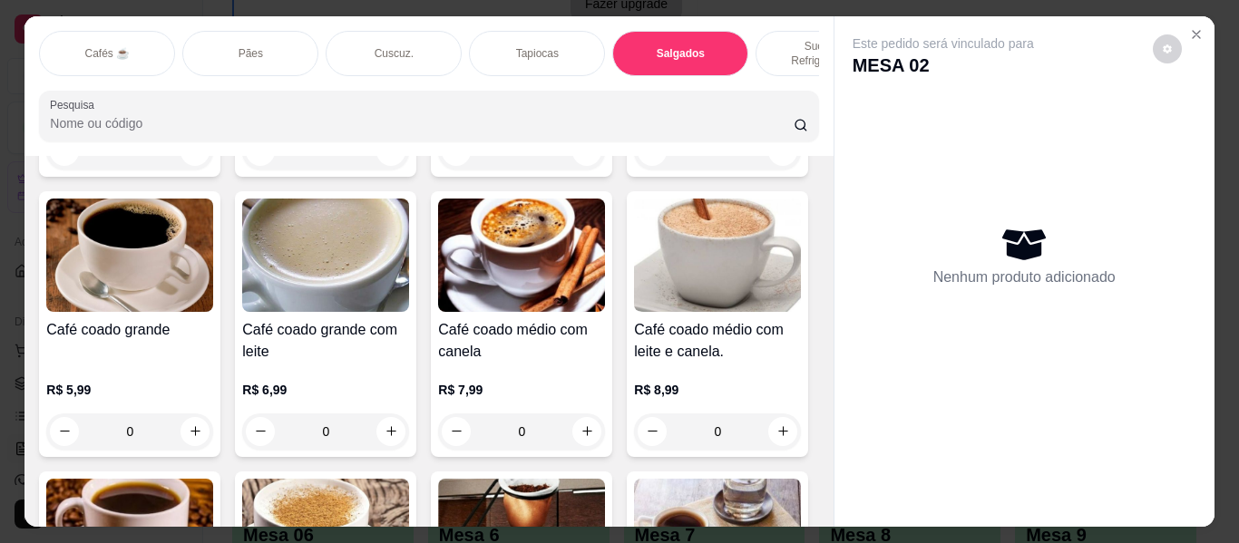
scroll to position [49, 0]
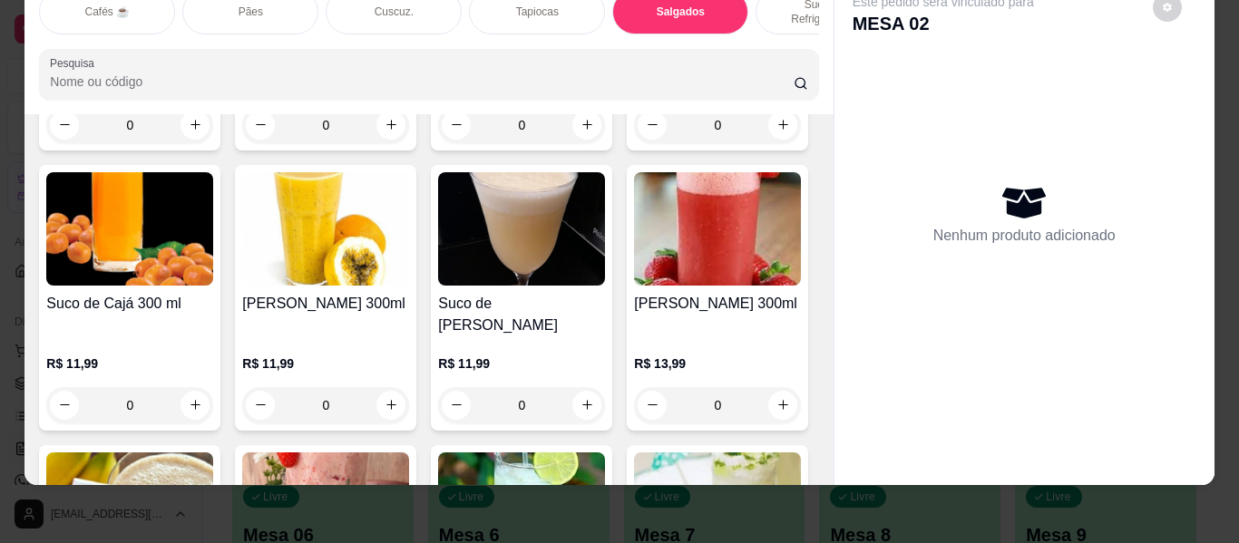
type input "2"
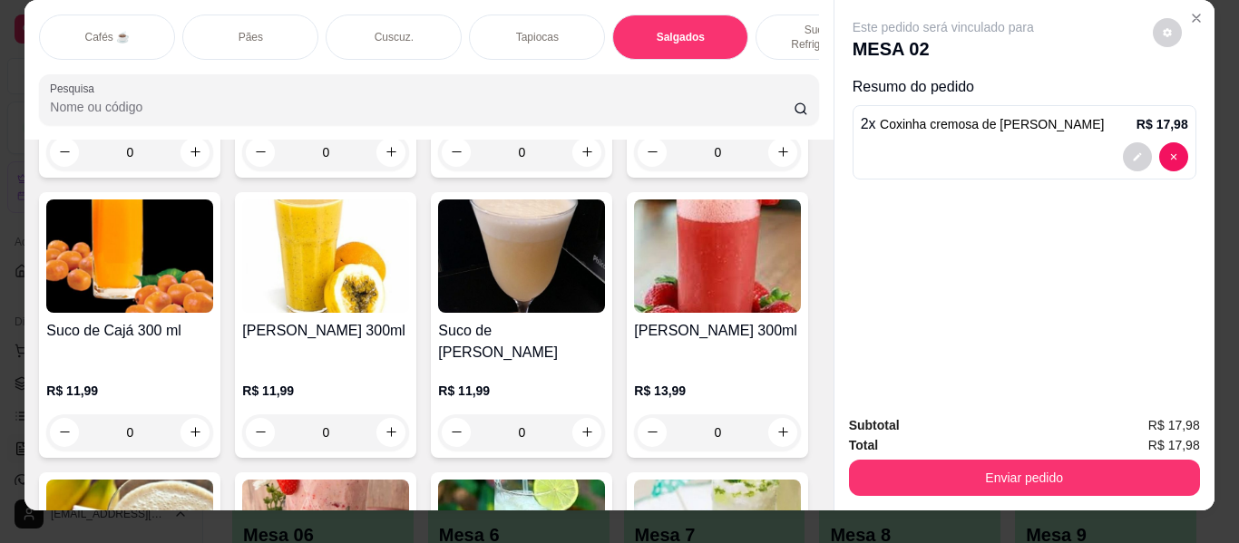
scroll to position [0, 0]
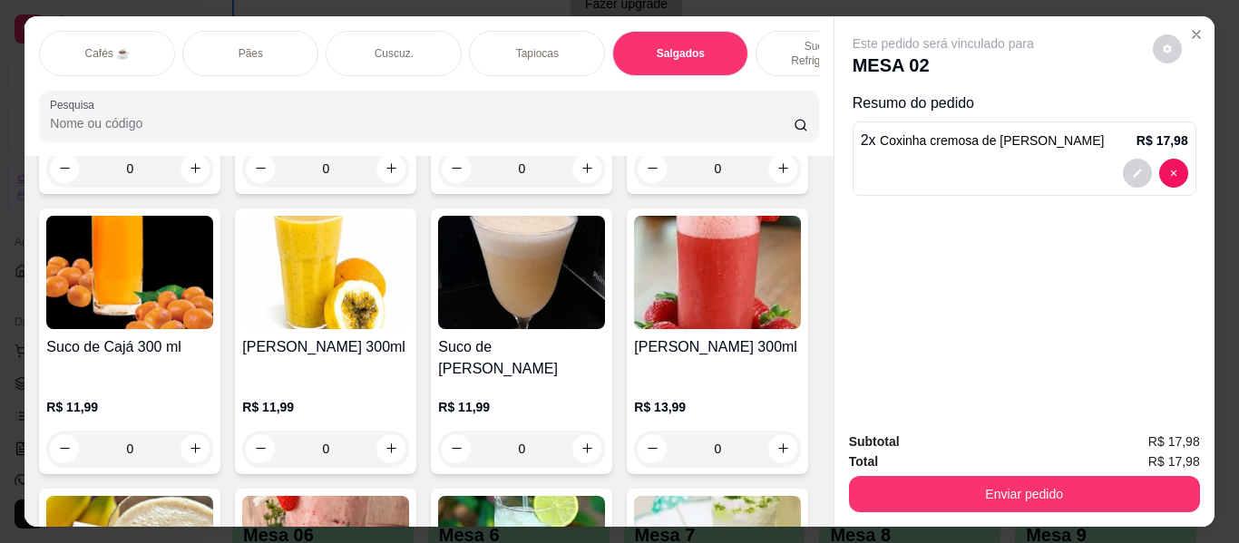
click at [771, 39] on p "Sucos e Refrigerantes" at bounding box center [823, 53] width 105 height 29
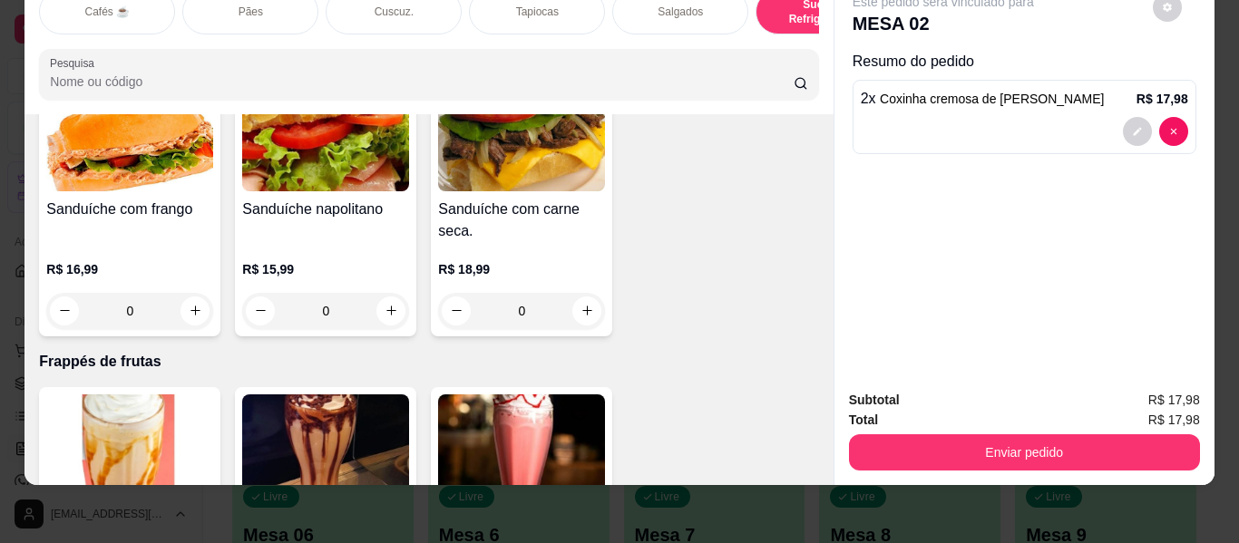
scroll to position [9088, 0]
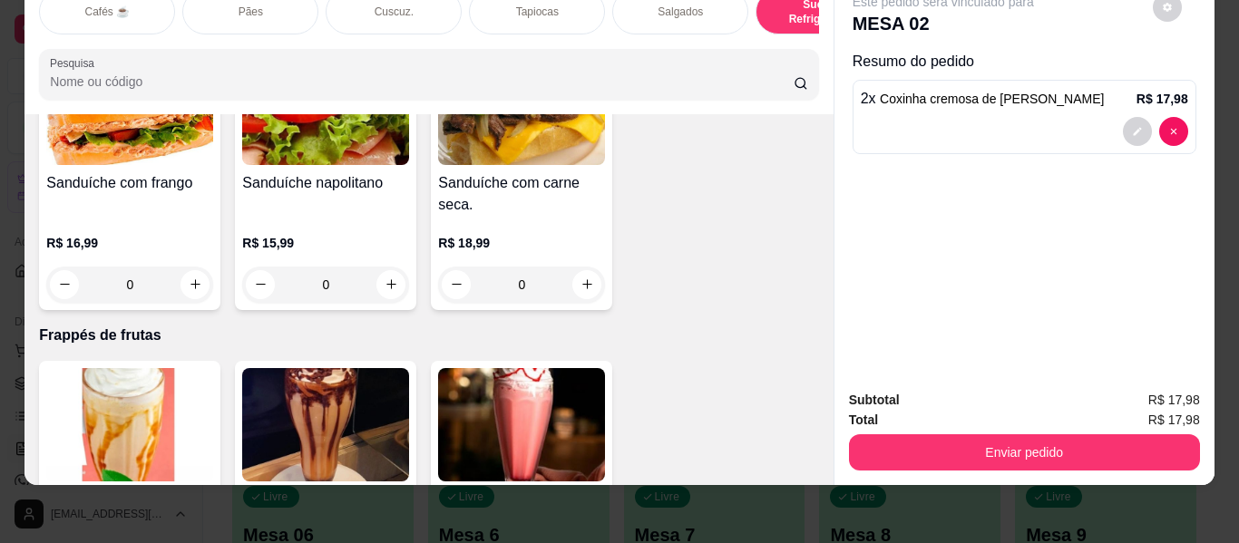
type input "1"
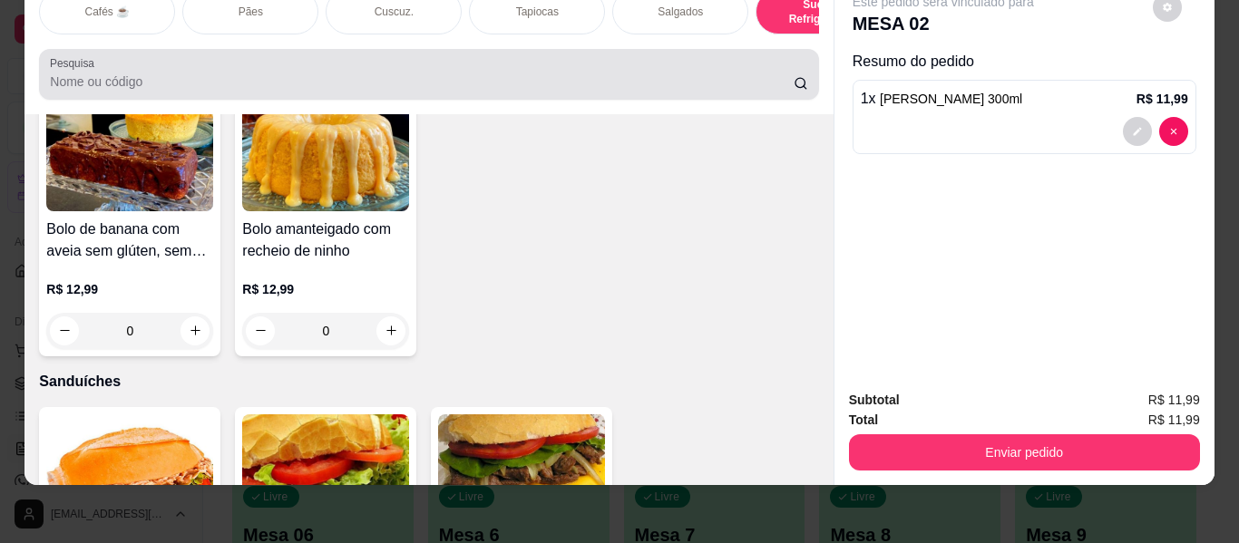
scroll to position [0, 0]
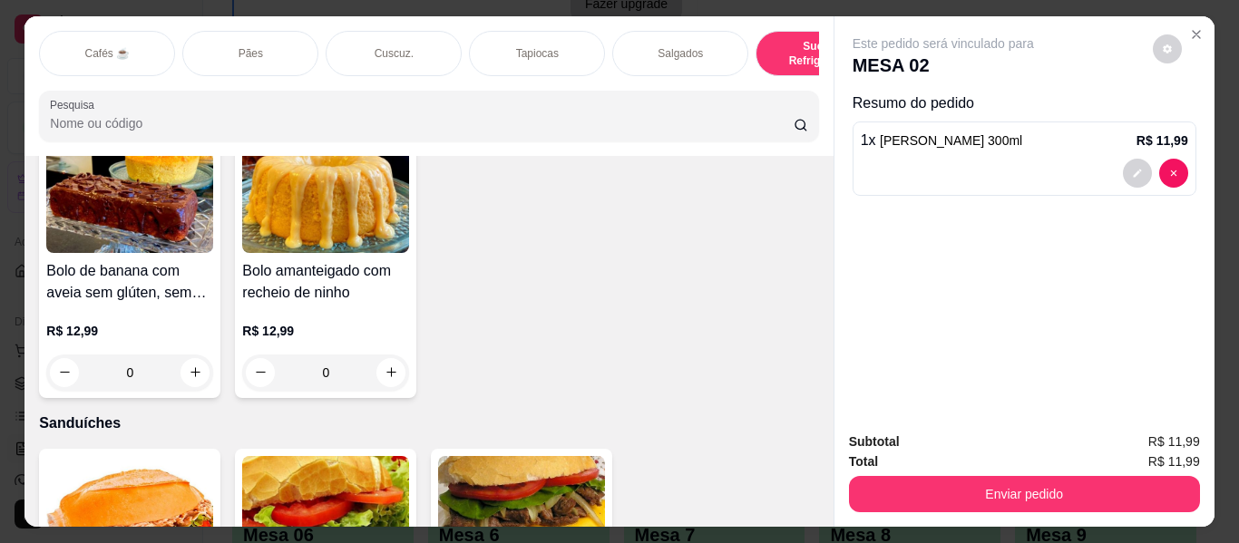
click at [634, 36] on div "Salgados" at bounding box center [680, 53] width 136 height 45
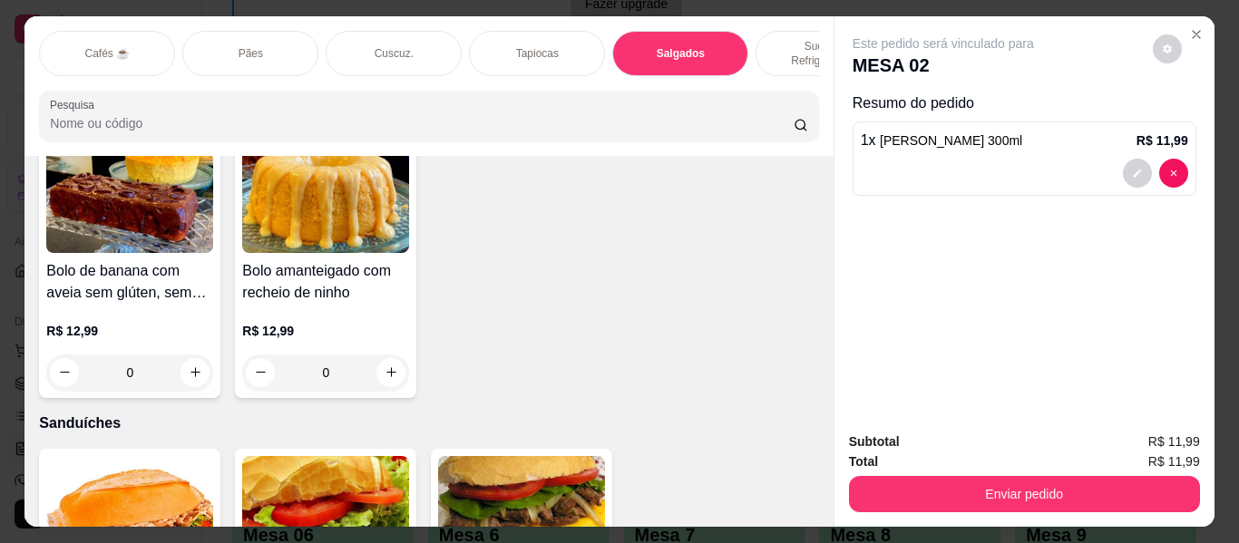
scroll to position [42, 0]
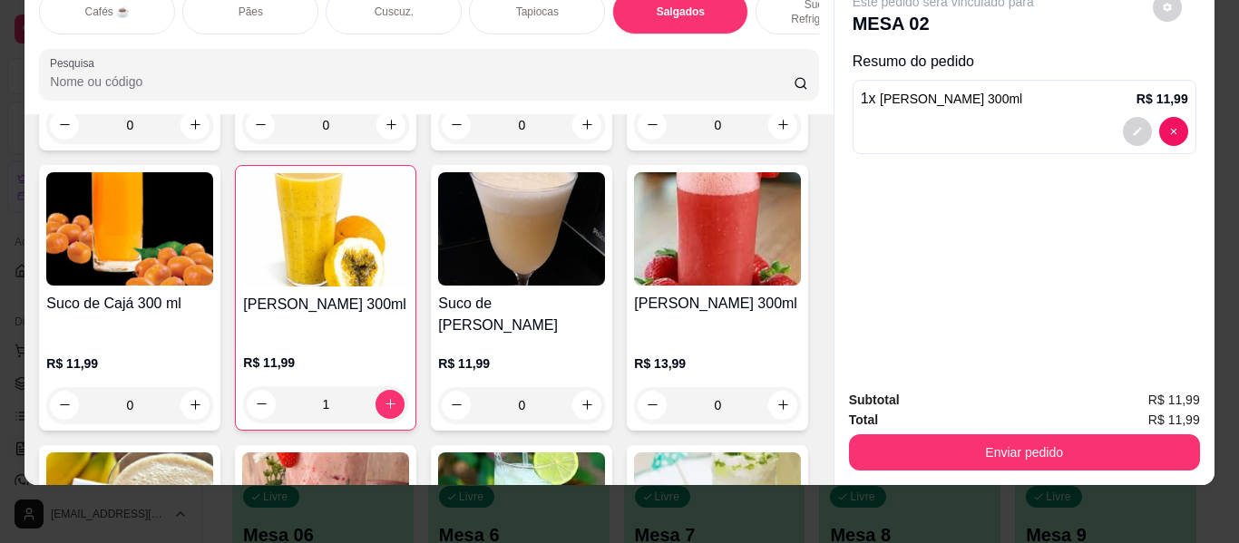
type input "1"
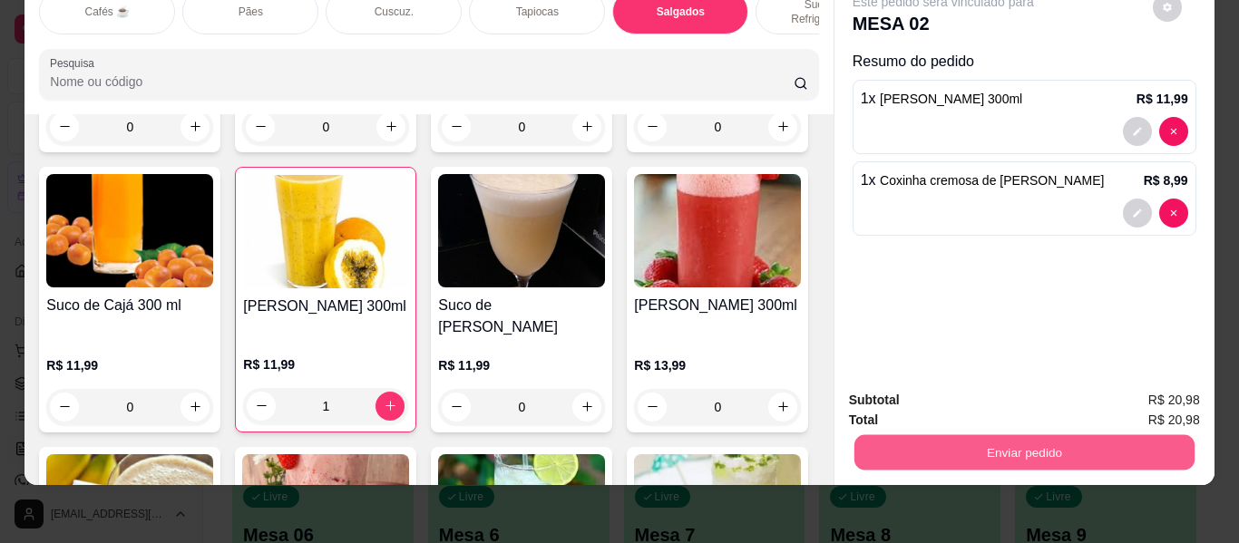
click at [969, 441] on button "Enviar pedido" at bounding box center [1023, 452] width 340 height 35
click at [1131, 391] on button "Enviar pedido" at bounding box center [1152, 402] width 102 height 34
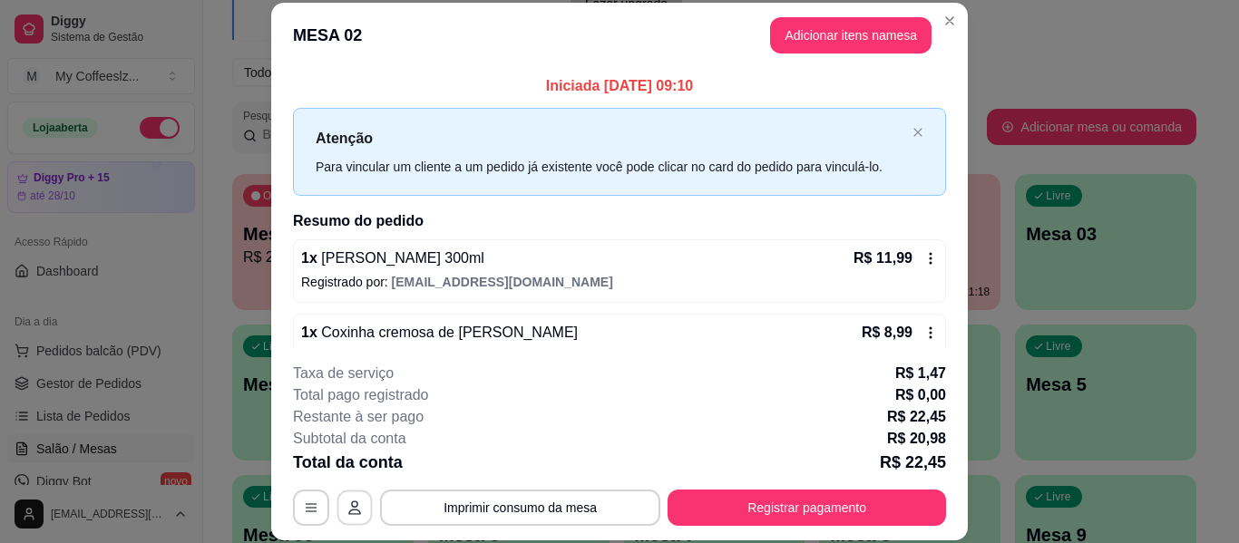
click at [337, 514] on button "button" at bounding box center [354, 508] width 35 height 35
click at [293, 502] on button "button" at bounding box center [311, 508] width 36 height 36
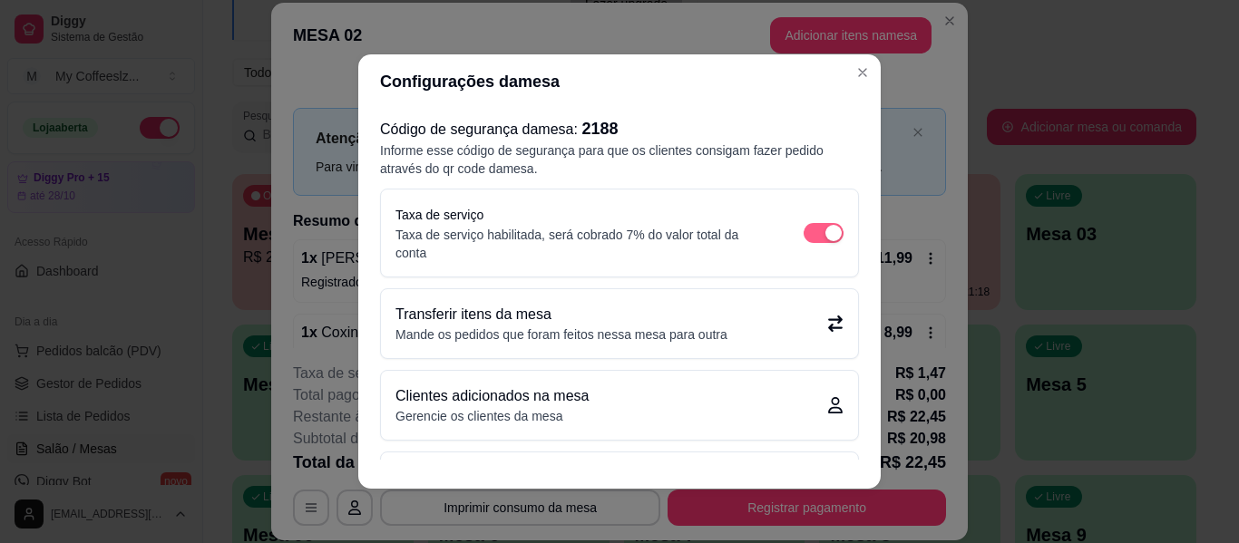
click at [825, 230] on div "button" at bounding box center [833, 233] width 16 height 16
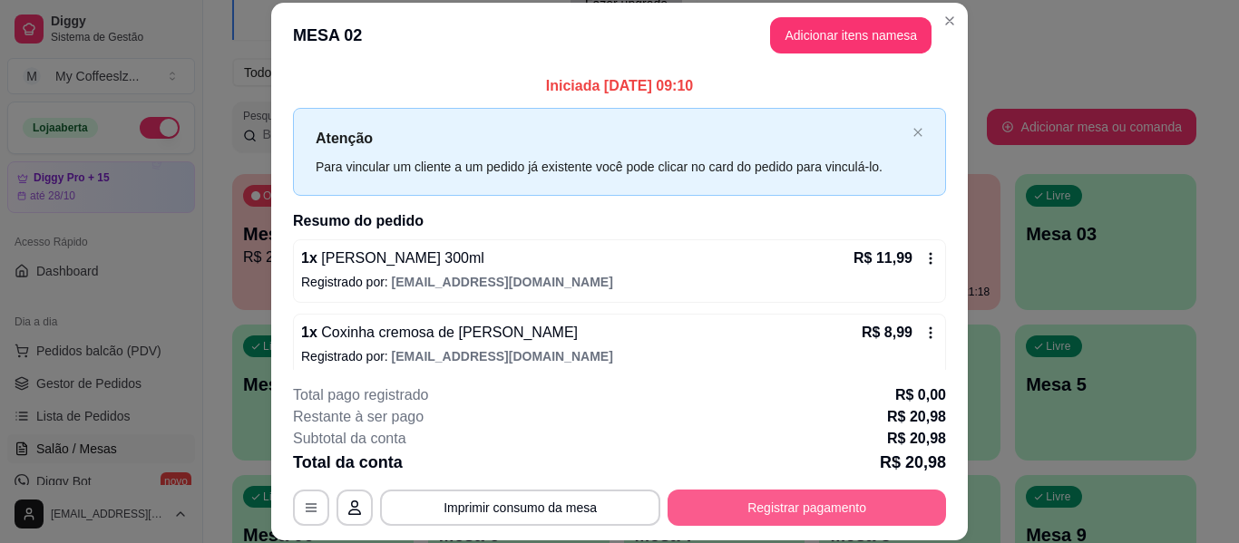
click at [824, 503] on button "Registrar pagamento" at bounding box center [807, 508] width 278 height 36
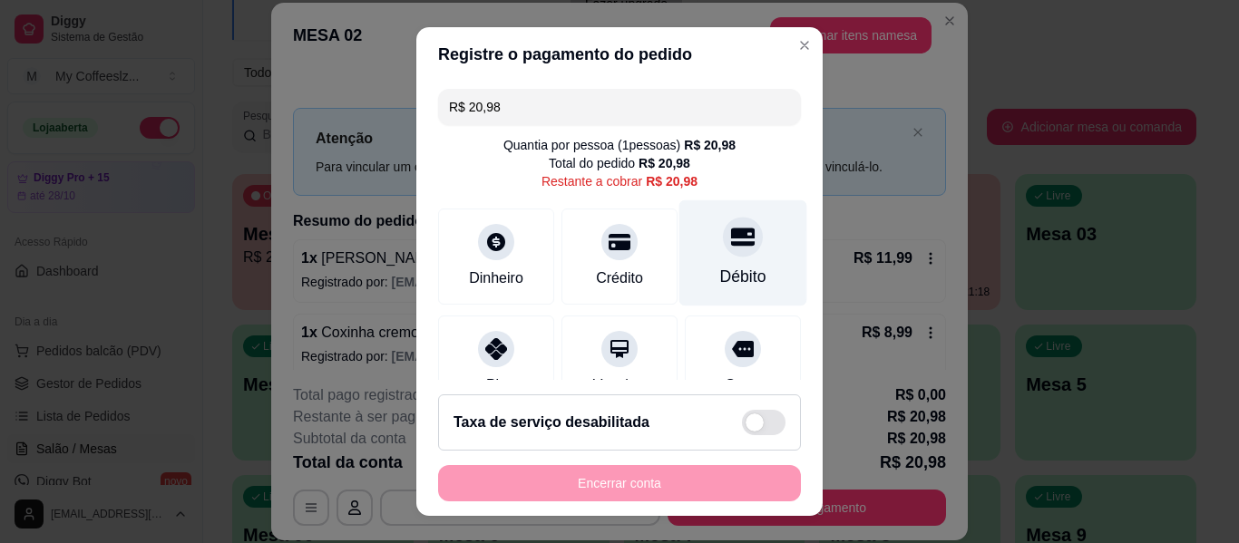
click at [738, 245] on div "Débito" at bounding box center [743, 253] width 128 height 106
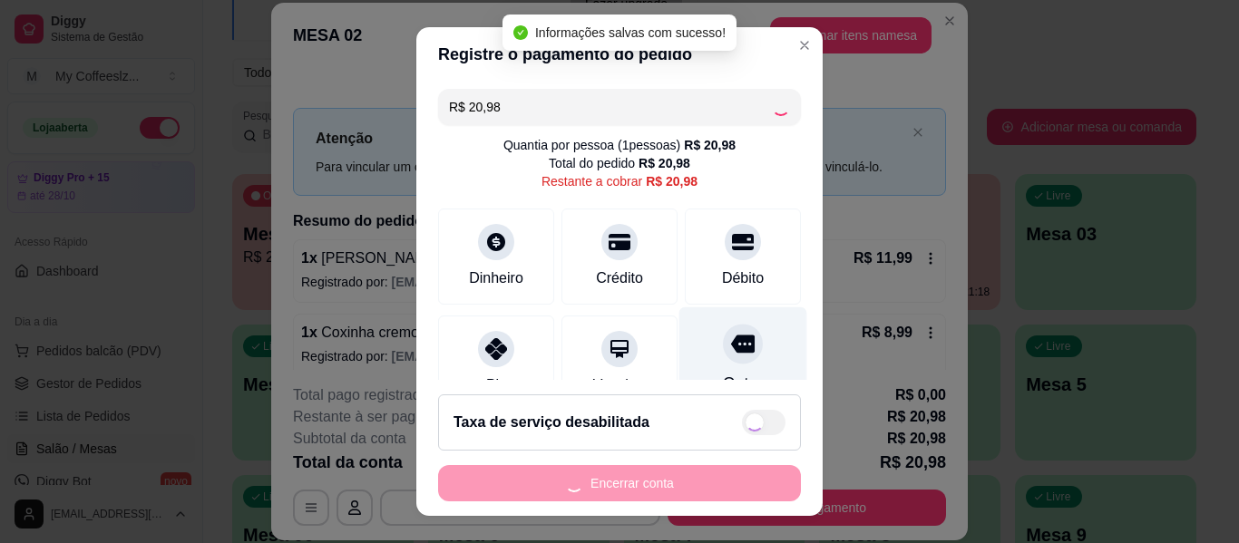
type input "R$ 0,00"
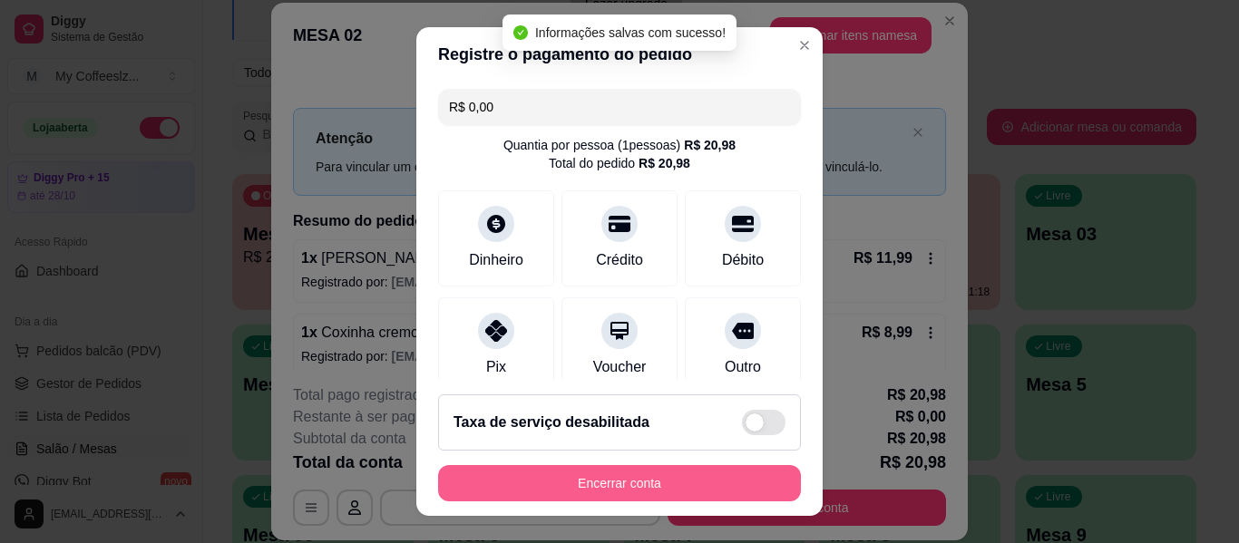
click at [644, 479] on button "Encerrar conta" at bounding box center [619, 483] width 363 height 36
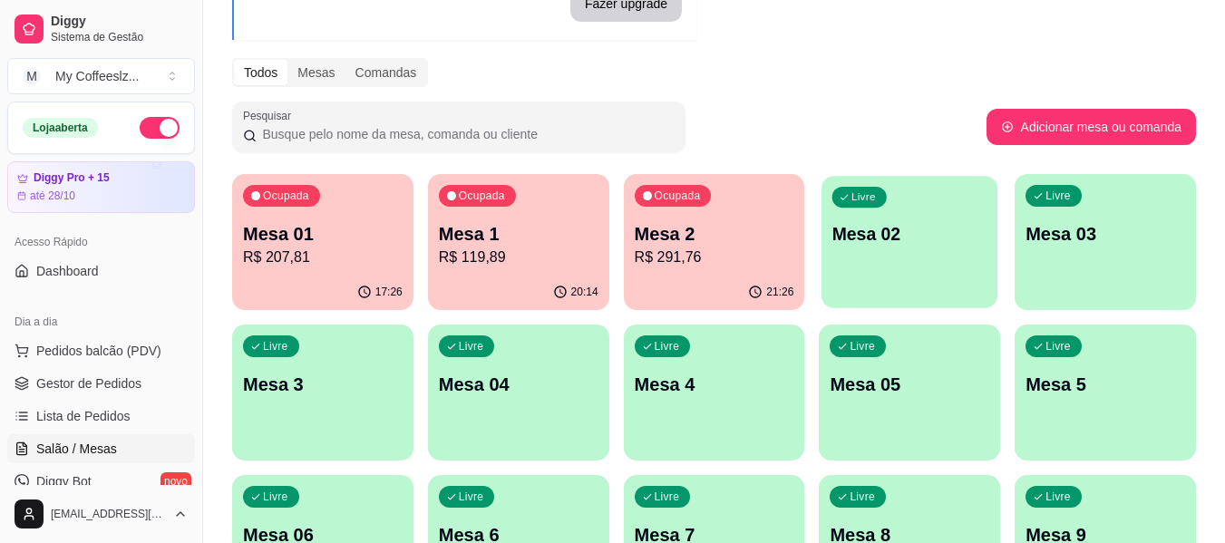
click at [905, 231] on p "Mesa 02" at bounding box center [910, 234] width 155 height 24
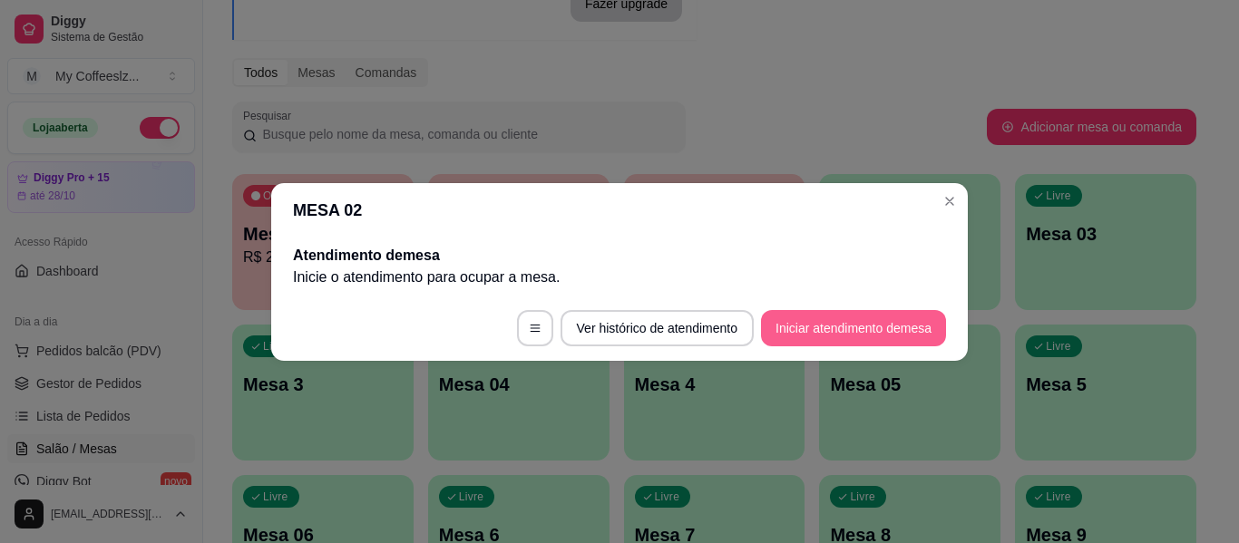
click at [843, 327] on button "Iniciar atendimento de mesa" at bounding box center [853, 328] width 185 height 36
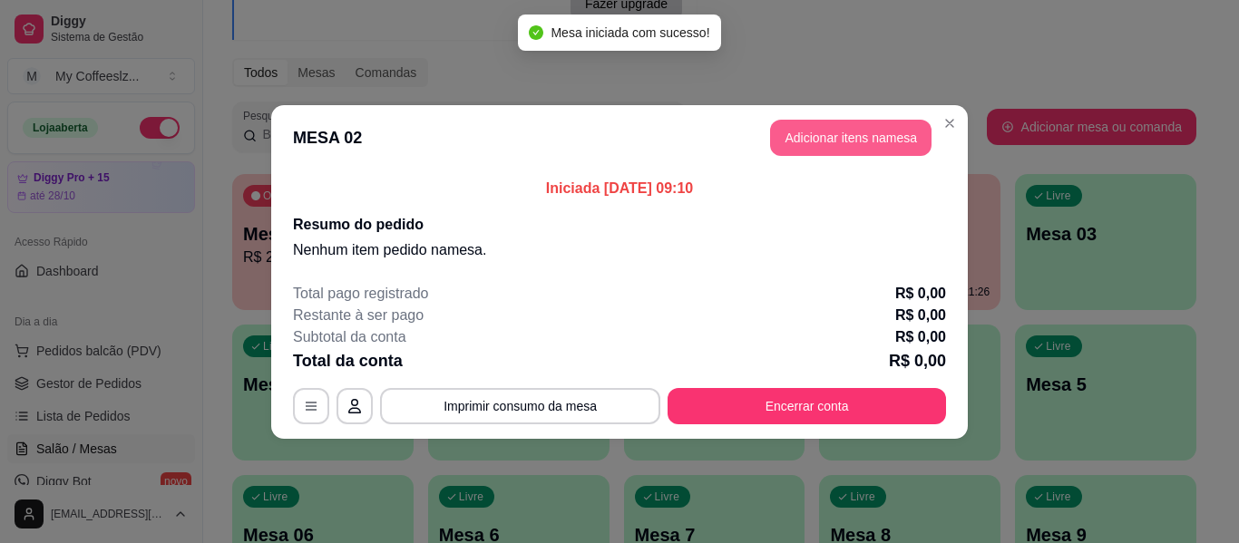
click at [795, 132] on button "Adicionar itens na mesa" at bounding box center [850, 138] width 161 height 36
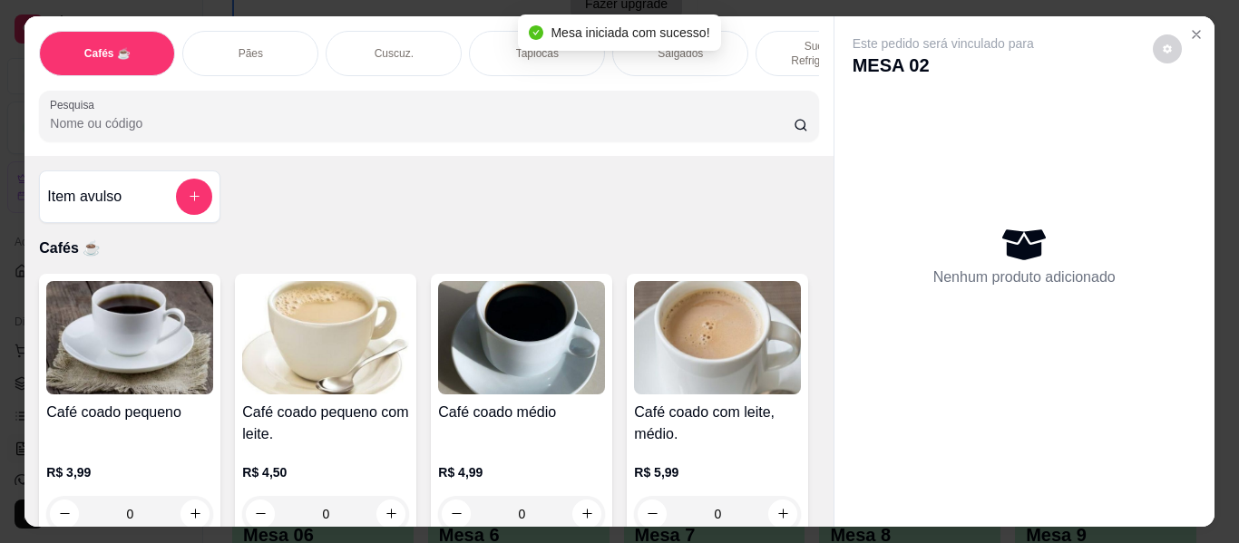
click at [726, 36] on div "Salgados" at bounding box center [680, 53] width 136 height 45
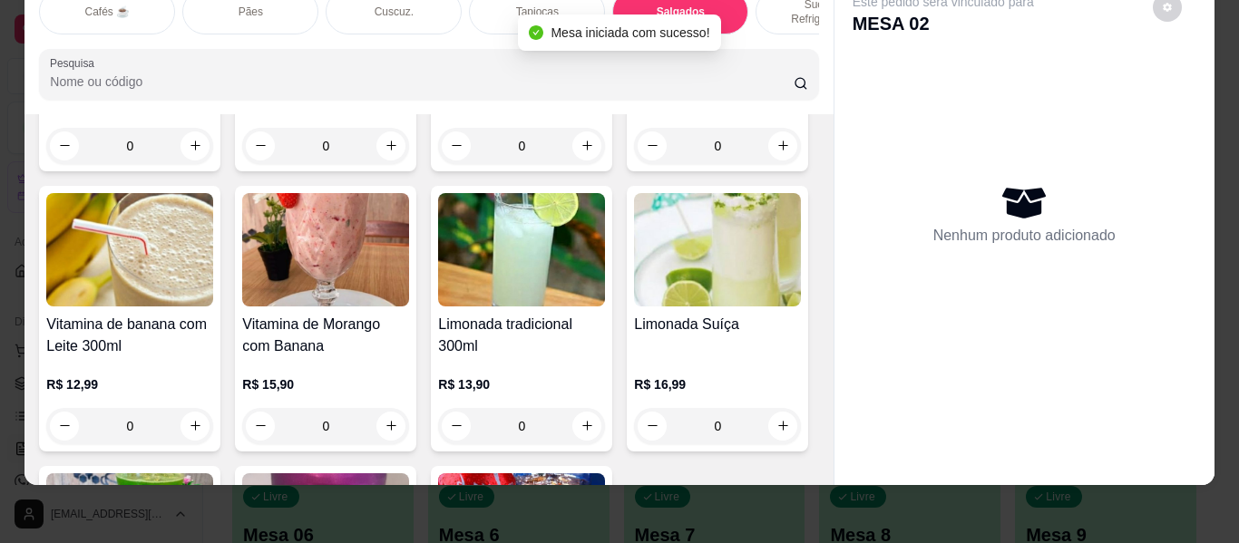
scroll to position [7574, 0]
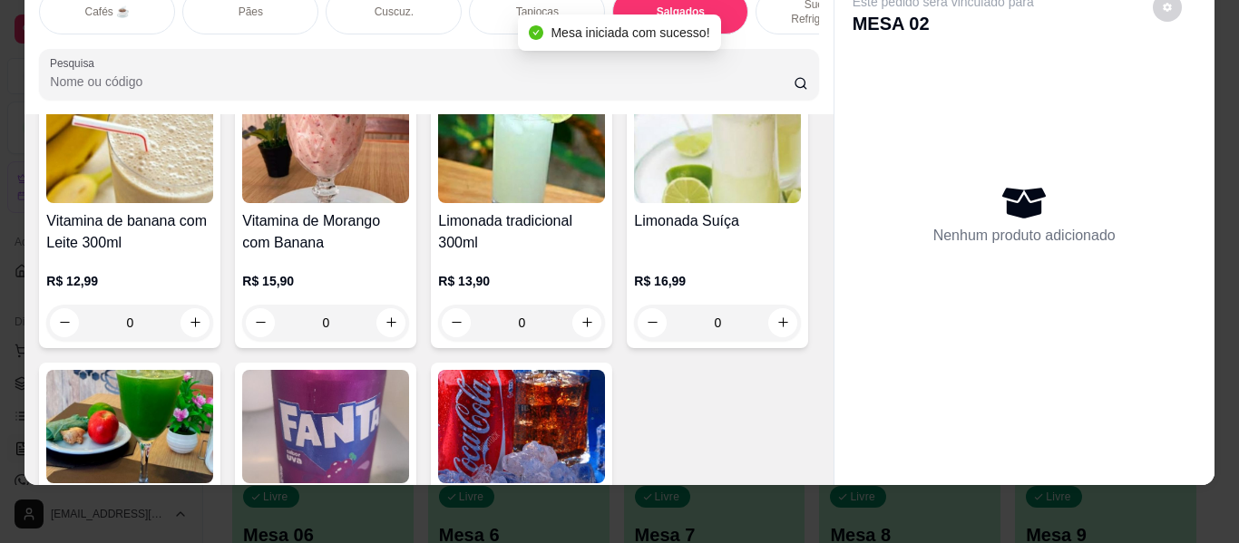
type input "1"
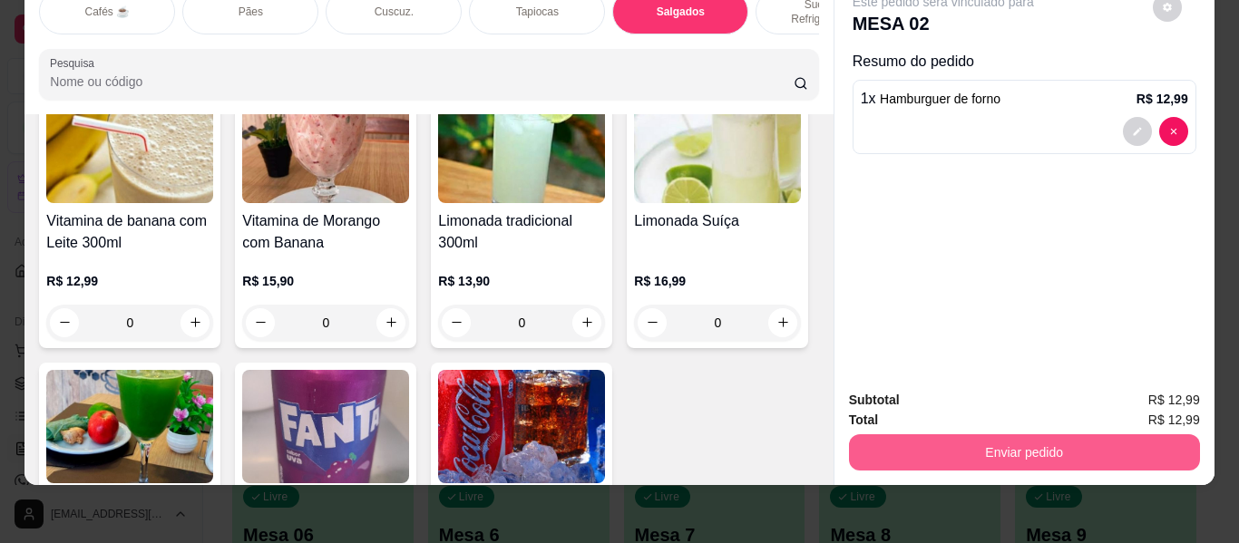
click at [918, 434] on button "Enviar pedido" at bounding box center [1024, 452] width 351 height 36
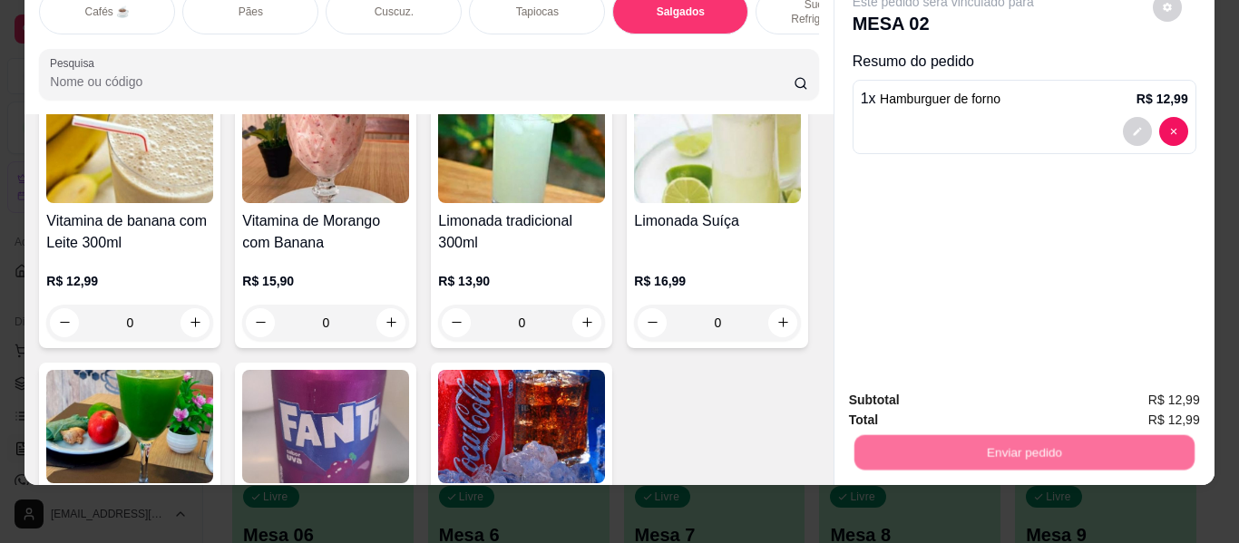
click at [1135, 384] on button "Enviar pedido" at bounding box center [1152, 393] width 102 height 34
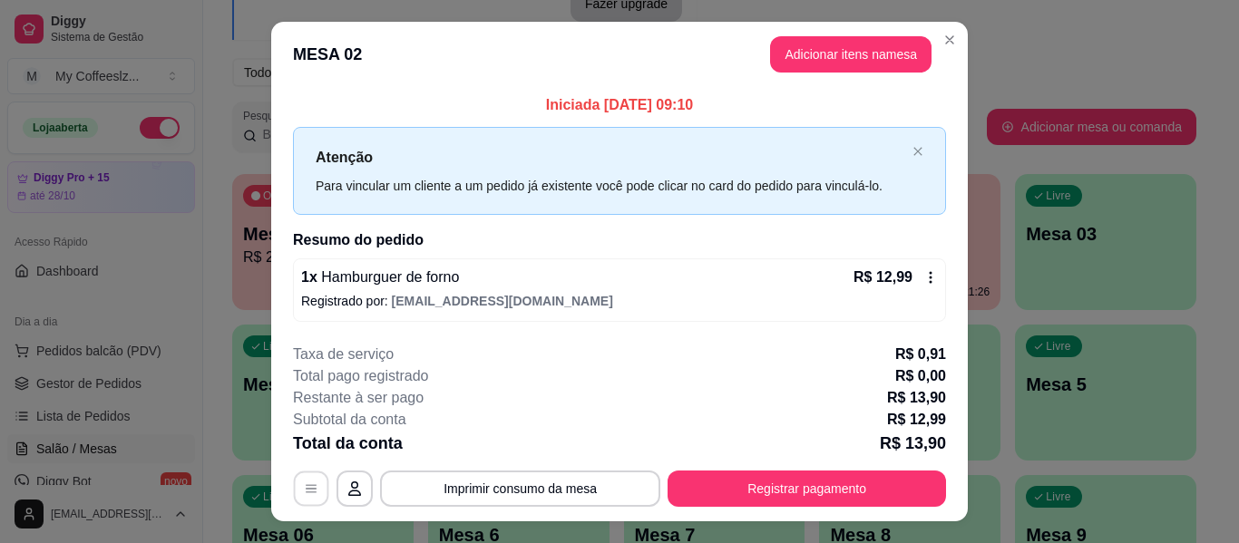
click at [295, 480] on button "button" at bounding box center [311, 489] width 35 height 35
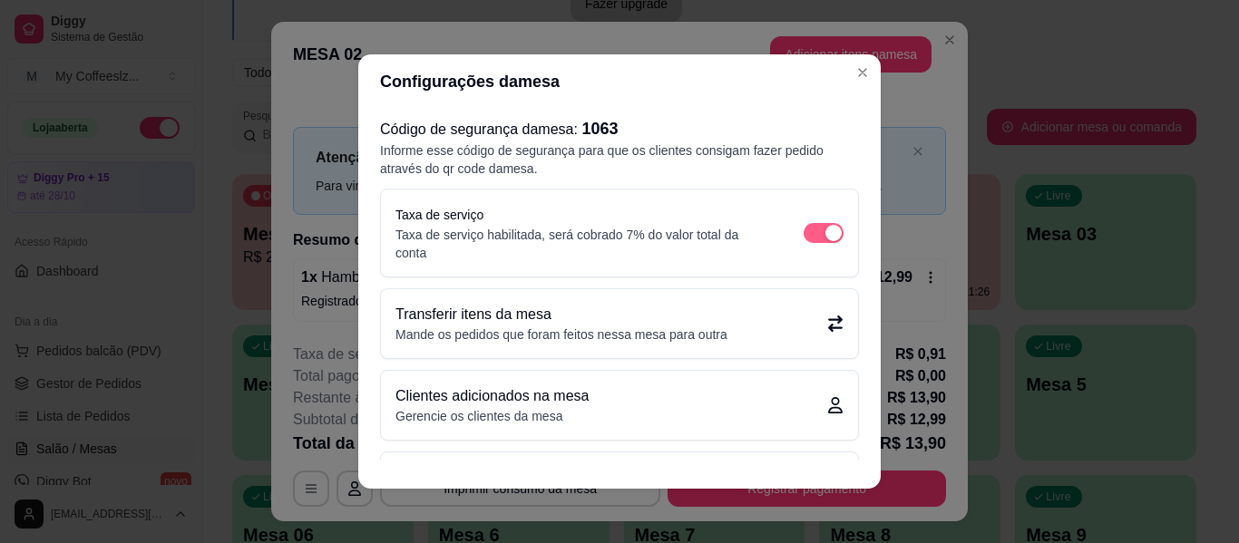
click at [825, 226] on div "button" at bounding box center [833, 233] width 16 height 16
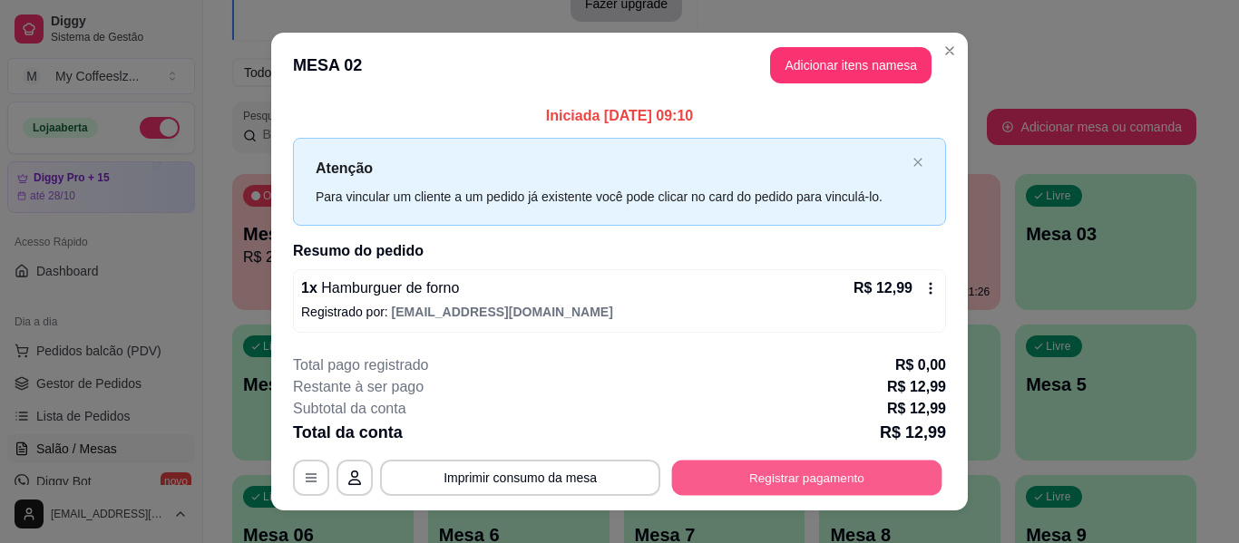
click at [745, 479] on button "Registrar pagamento" at bounding box center [807, 478] width 270 height 35
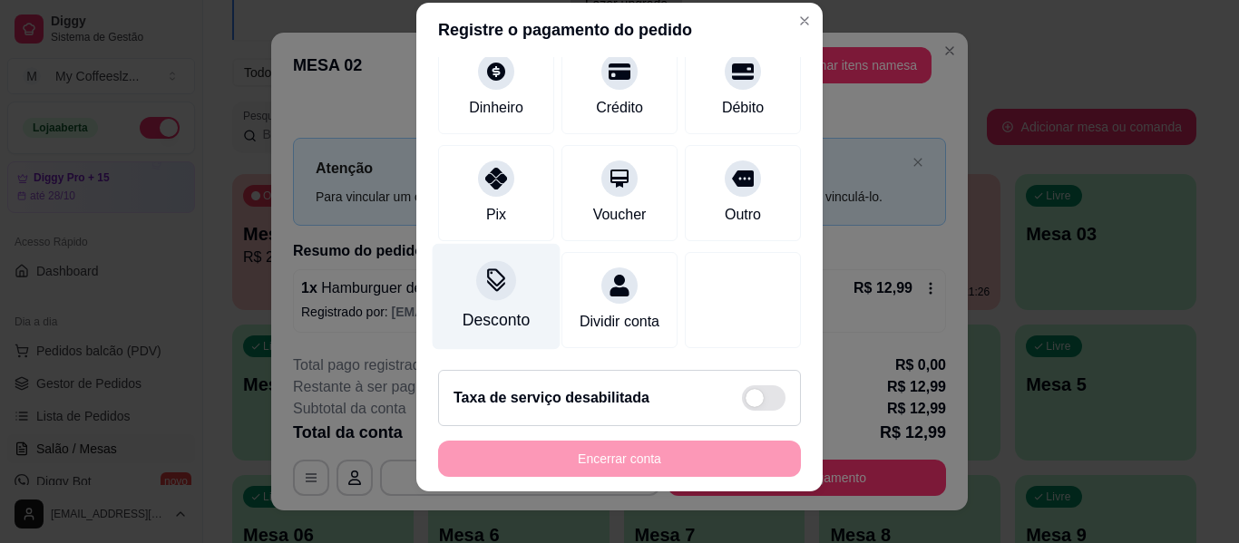
scroll to position [31, 0]
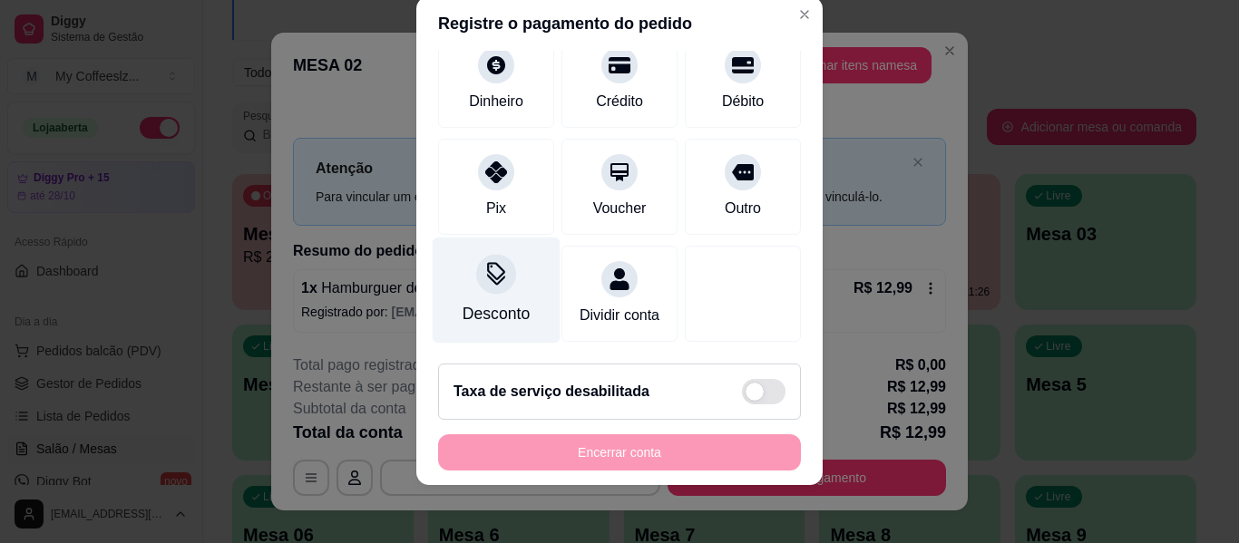
click at [505, 269] on div "Desconto" at bounding box center [497, 291] width 128 height 106
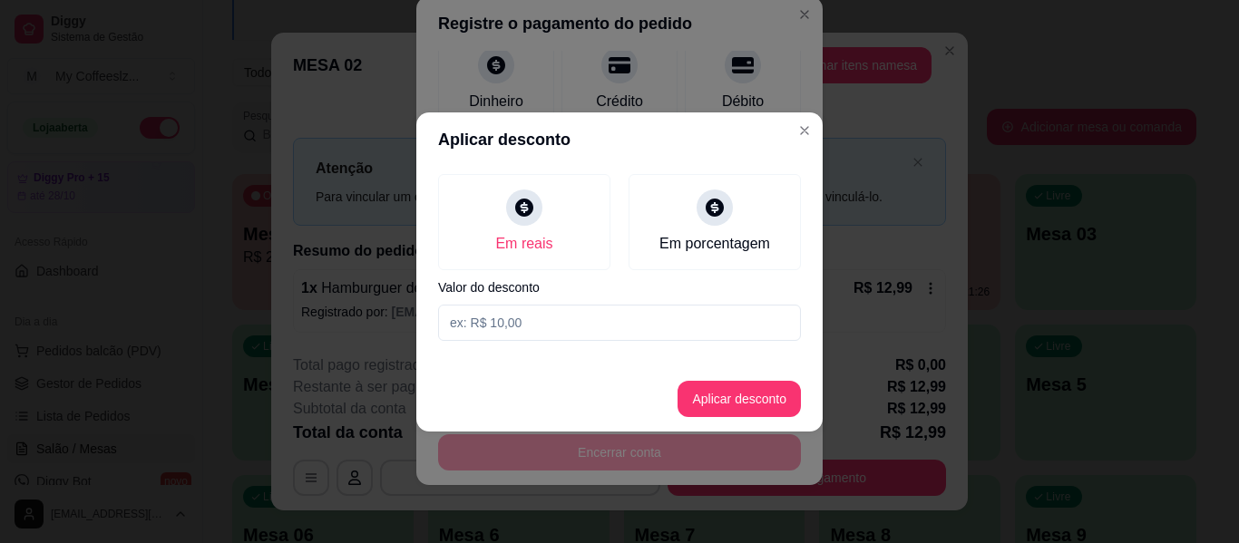
click at [532, 327] on input at bounding box center [619, 323] width 363 height 36
type input "3,00"
click at [704, 388] on button "Aplicar desconto" at bounding box center [738, 399] width 123 height 36
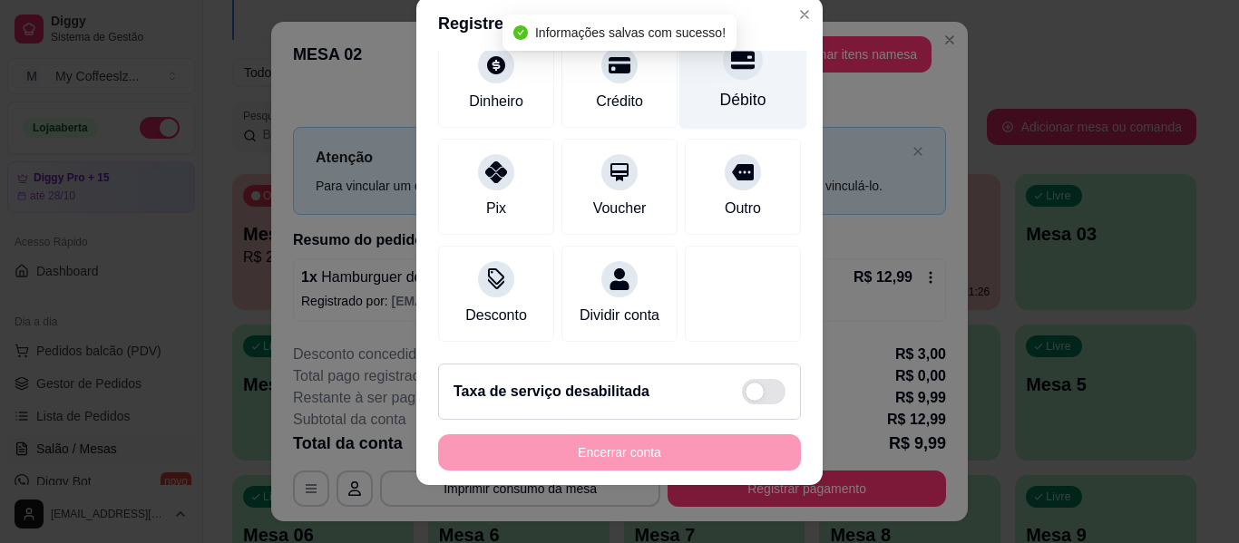
scroll to position [5, 0]
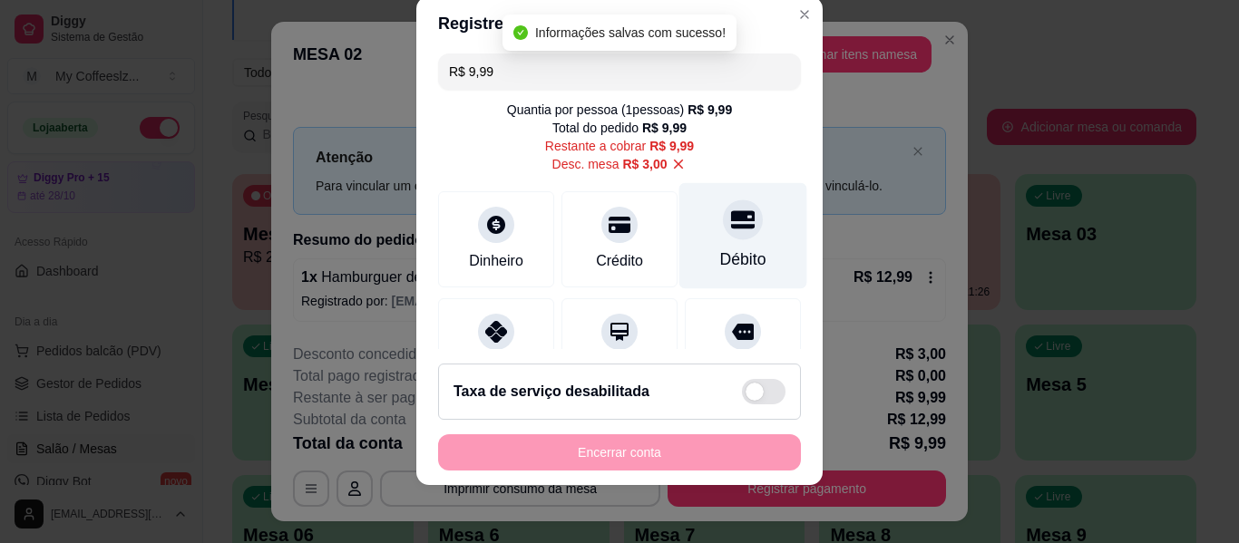
click at [731, 231] on icon at bounding box center [743, 220] width 24 height 24
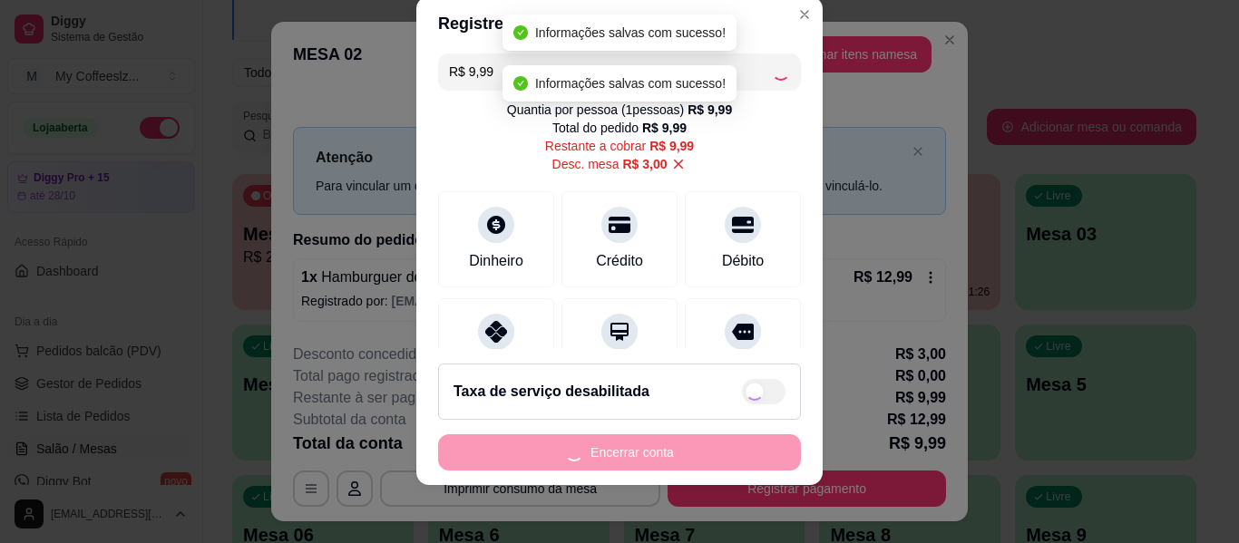
type input "R$ 0,00"
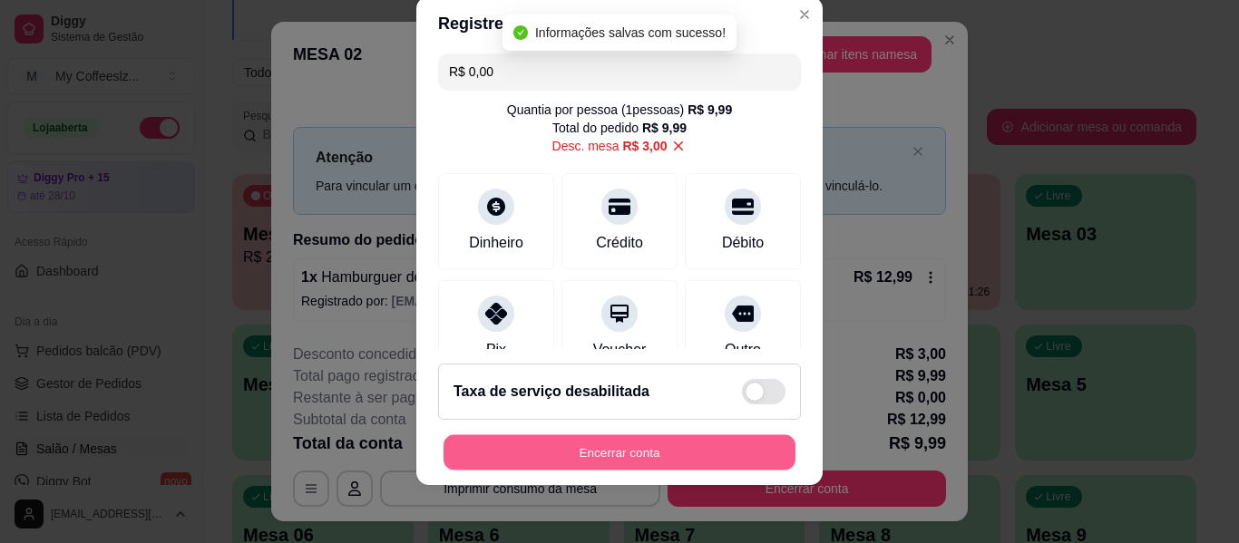
click at [616, 466] on button "Encerrar conta" at bounding box center [619, 452] width 352 height 35
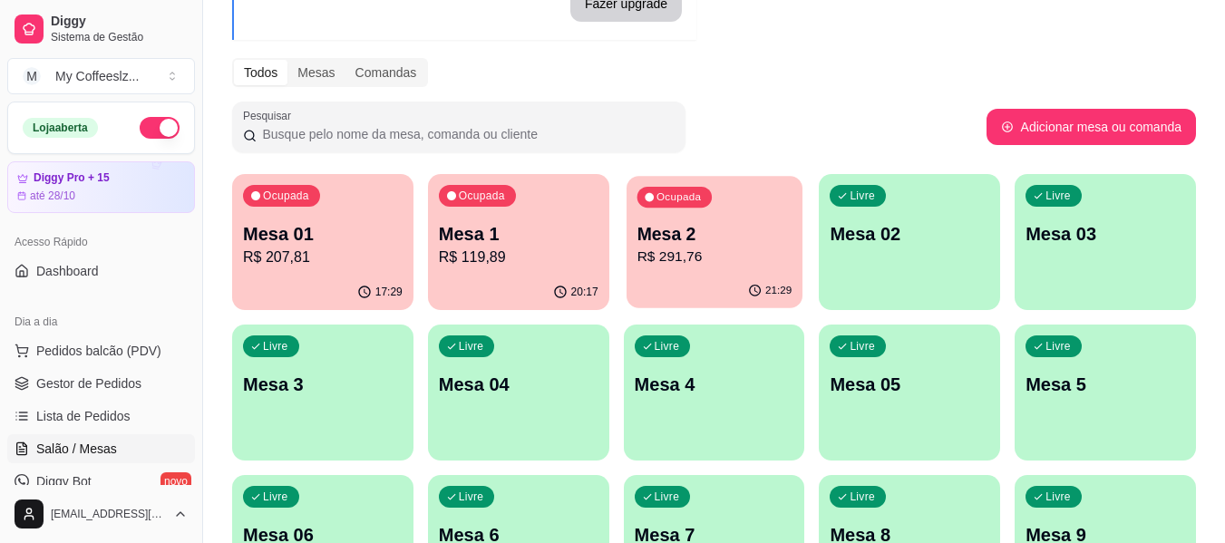
click at [637, 231] on p "Mesa 2" at bounding box center [714, 234] width 155 height 24
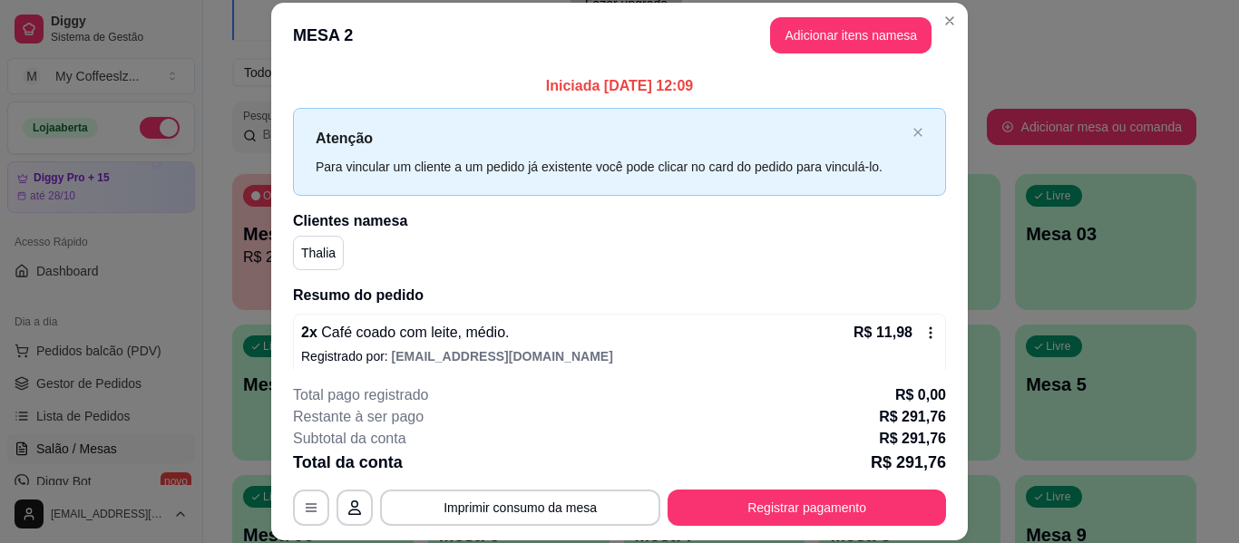
click at [689, 235] on div "Clientes na mesa Thalia" at bounding box center [619, 240] width 653 height 60
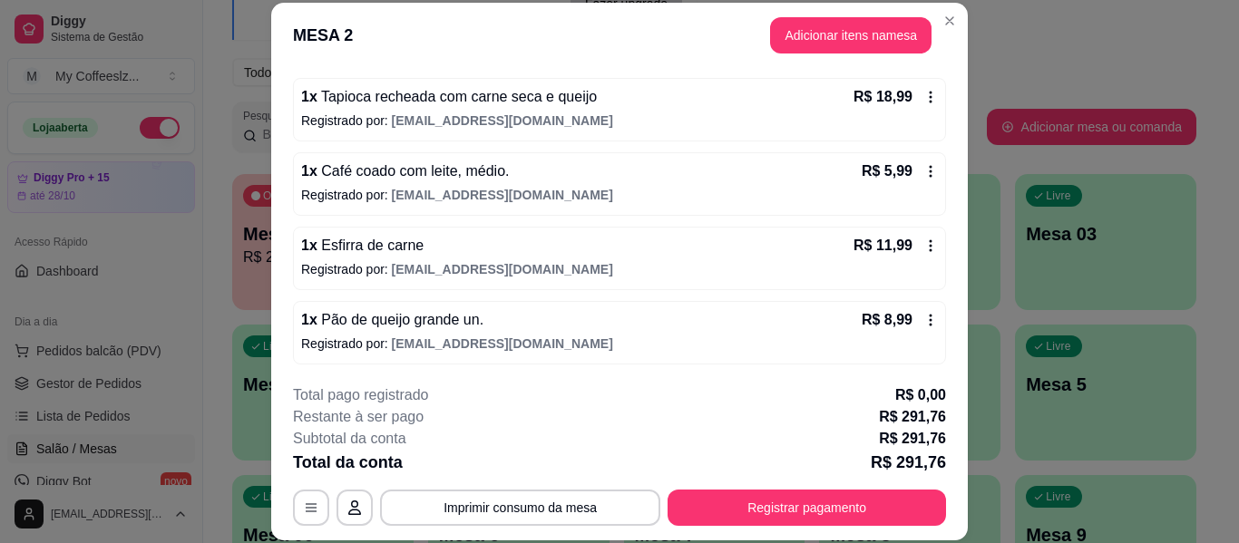
scroll to position [1725, 0]
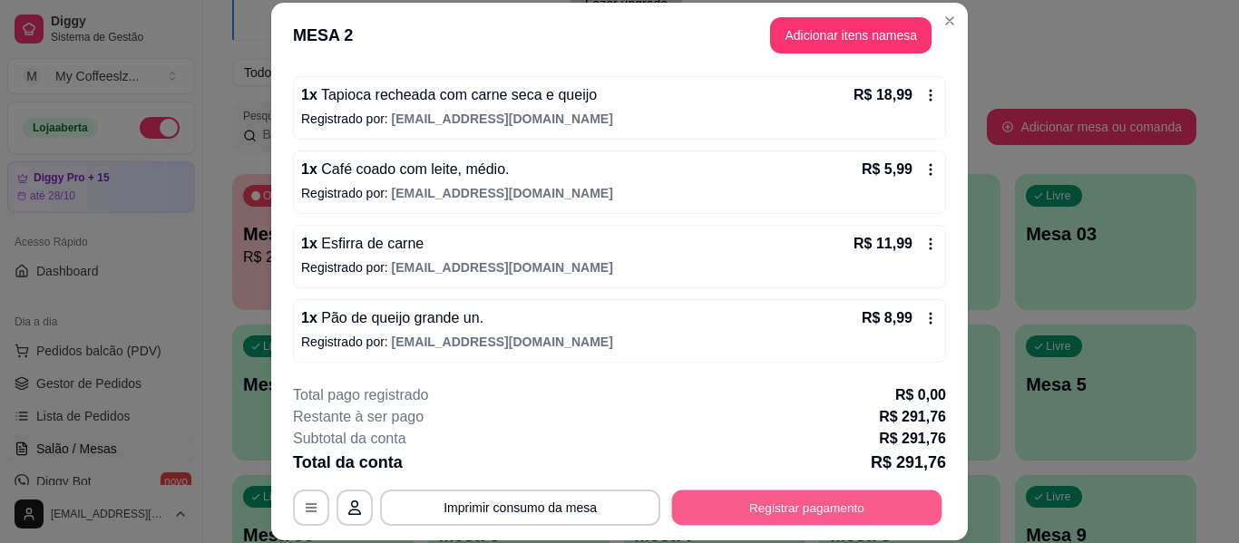
click at [706, 505] on button "Registrar pagamento" at bounding box center [807, 508] width 270 height 35
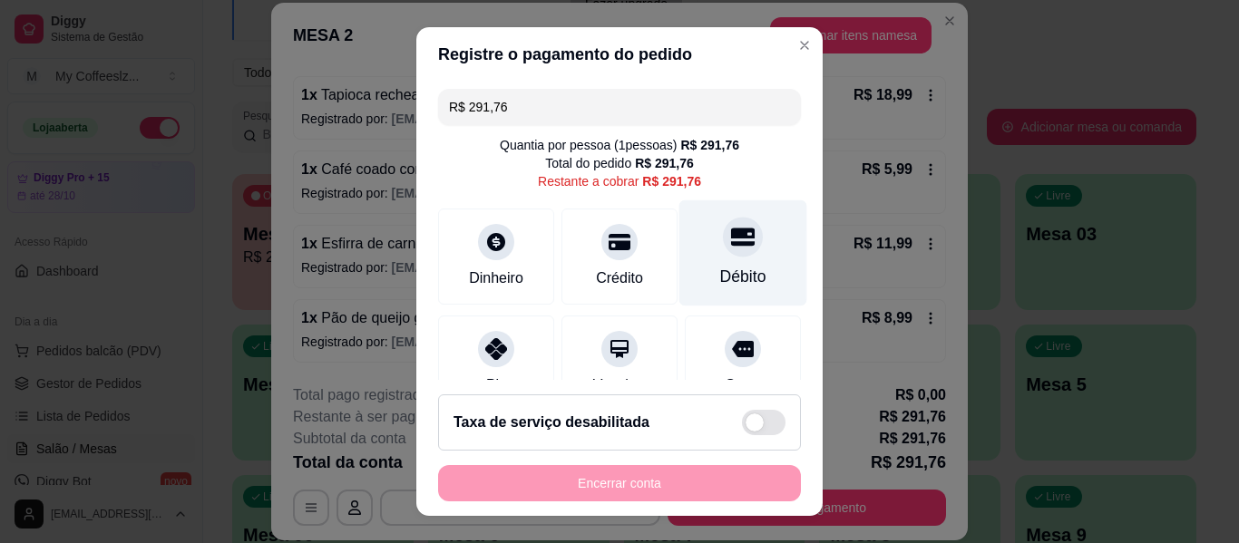
click at [753, 271] on div "Débito" at bounding box center [743, 253] width 128 height 106
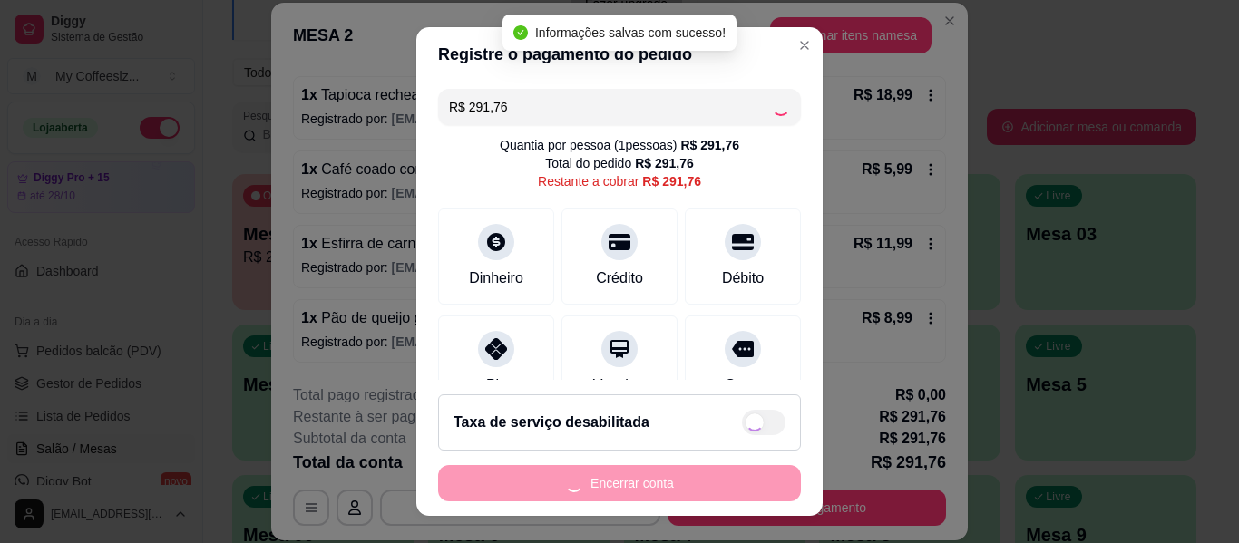
type input "R$ 0,00"
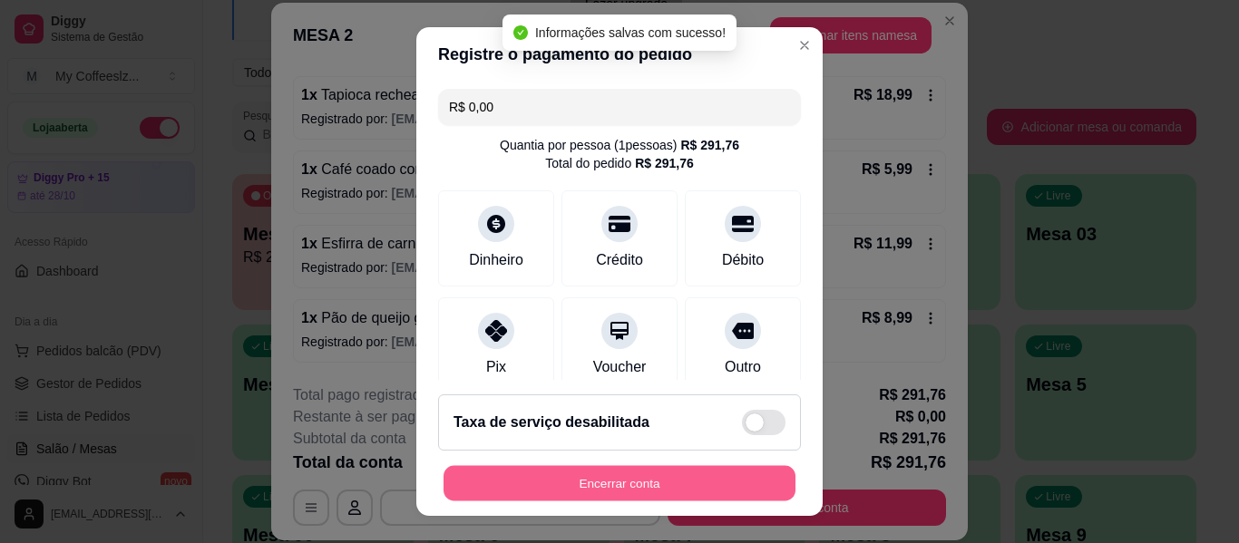
click at [592, 488] on button "Encerrar conta" at bounding box center [619, 483] width 352 height 35
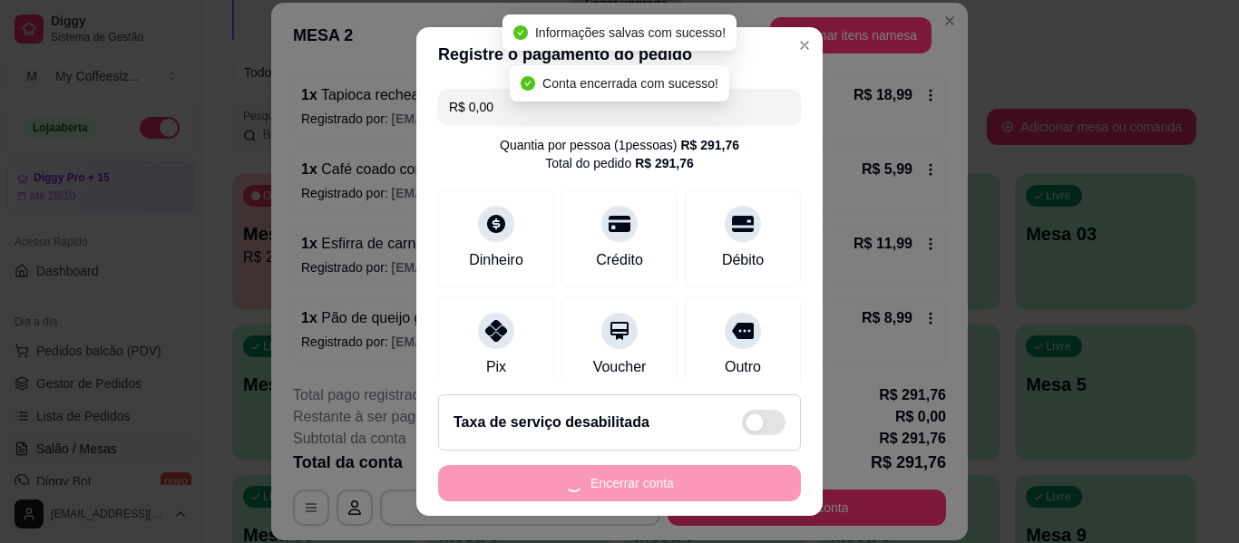
scroll to position [0, 0]
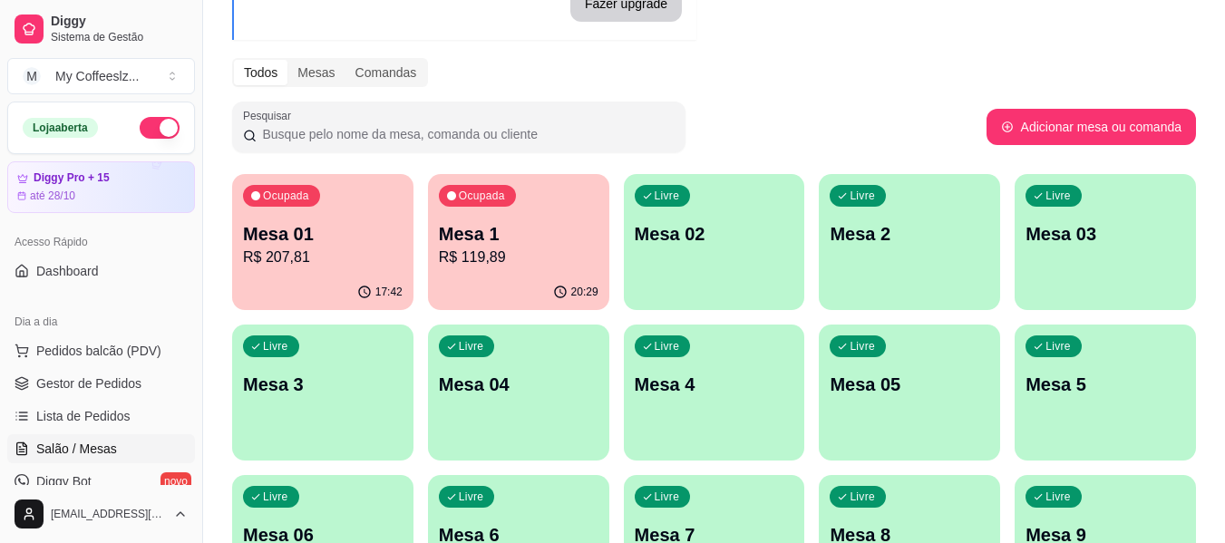
click at [320, 288] on div "17:42" at bounding box center [322, 292] width 181 height 35
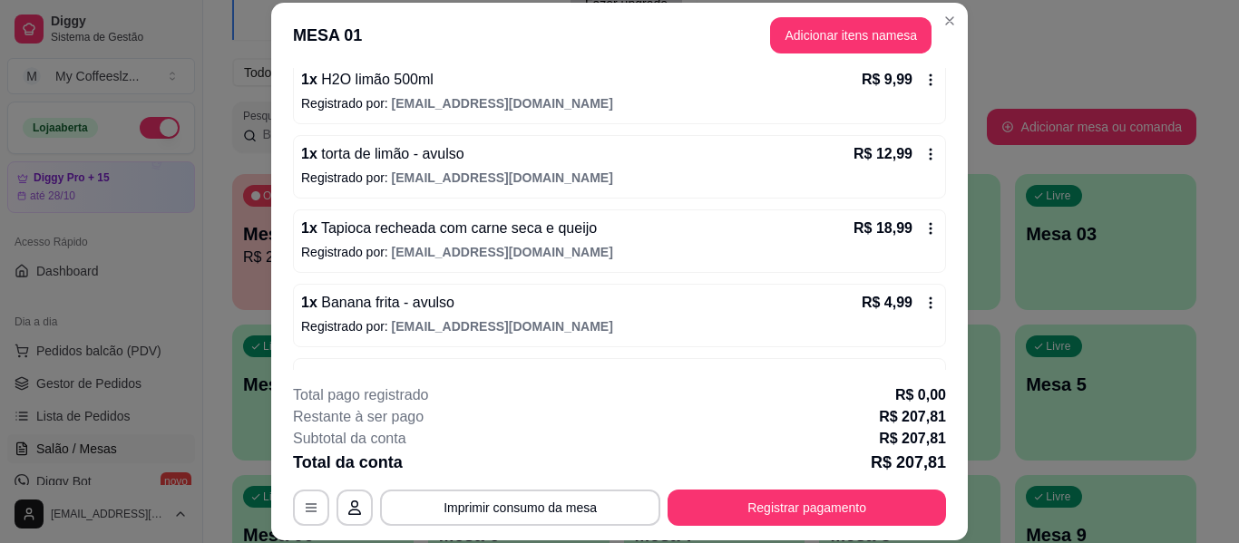
scroll to position [1204, 0]
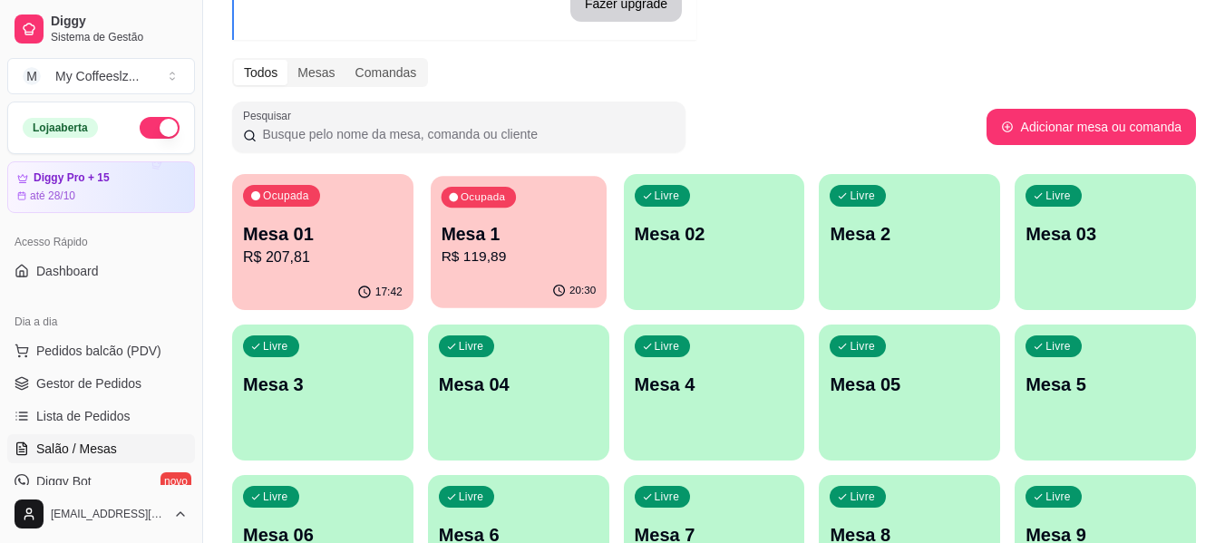
click at [495, 253] on p "R$ 119,89" at bounding box center [518, 257] width 155 height 21
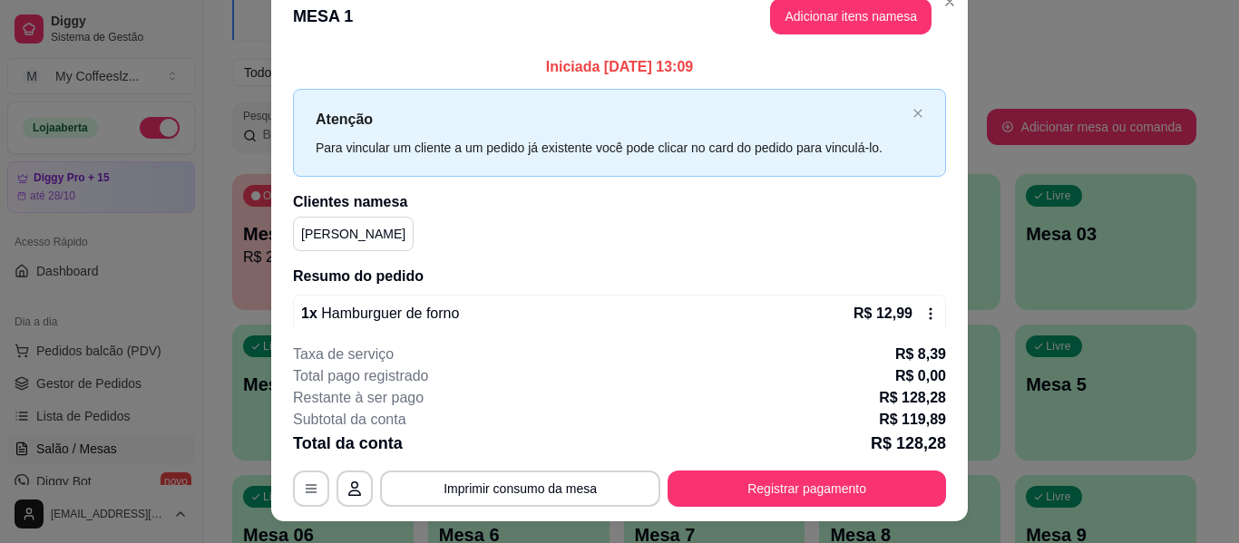
scroll to position [0, 0]
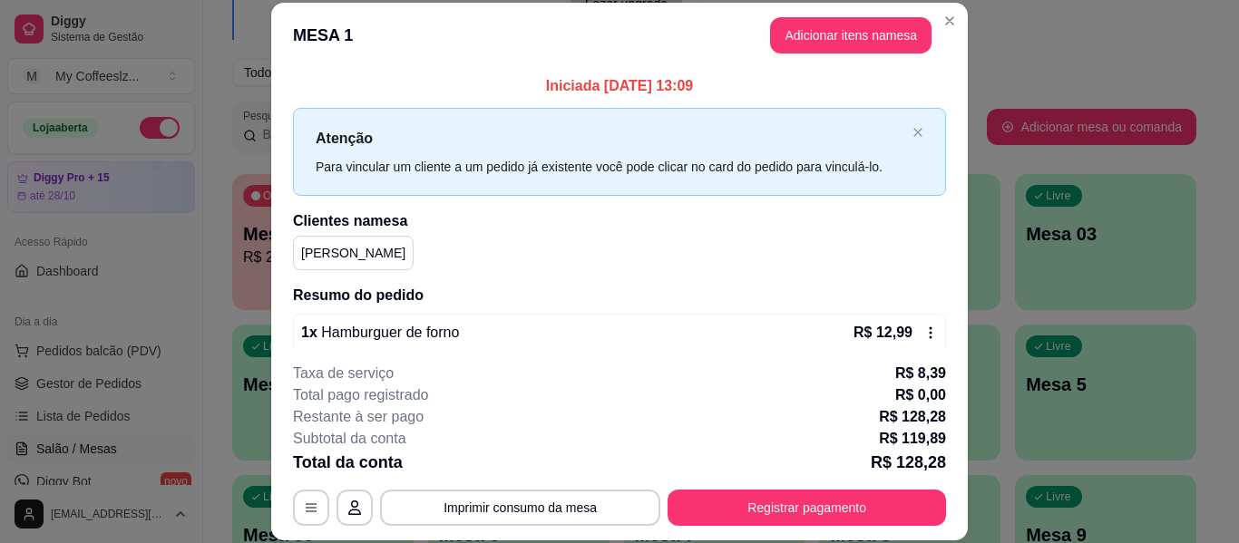
click at [628, 85] on p "Iniciada [DATE] 13:09" at bounding box center [619, 86] width 653 height 22
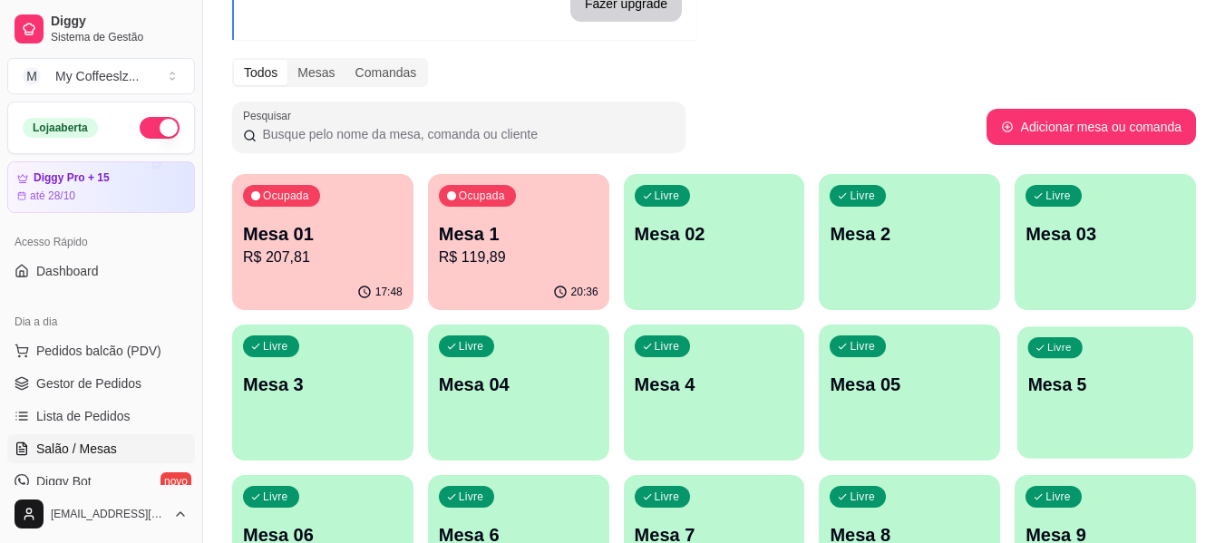
click at [1033, 355] on div "Livre" at bounding box center [1055, 347] width 54 height 21
